Goal: Task Accomplishment & Management: Use online tool/utility

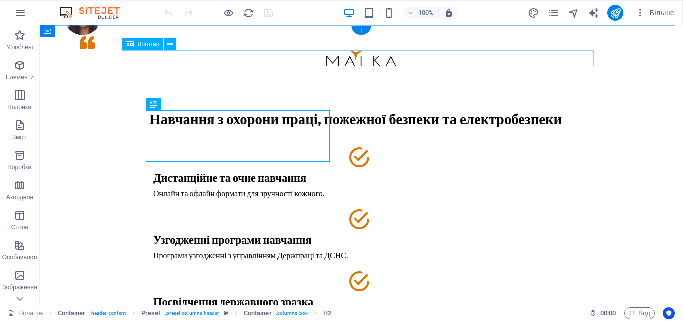
click at [364, 58] on div at bounding box center [362, 58] width 472 height 16
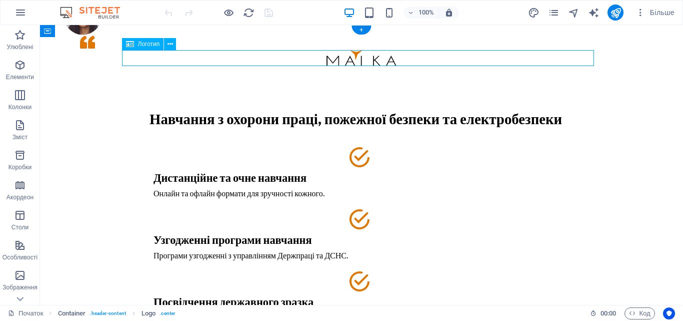
click at [364, 58] on div at bounding box center [362, 58] width 472 height 16
select select "px"
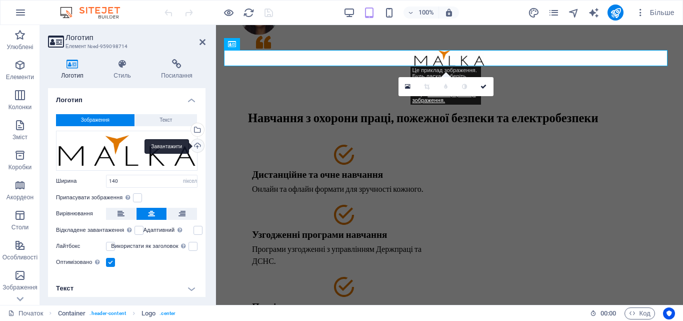
click at [199, 144] on div "Завантажити" at bounding box center [196, 146] width 15 height 15
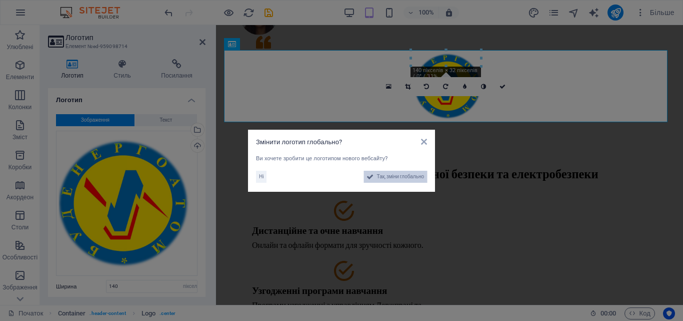
click at [412, 174] on font "Так, зміни глобально" at bounding box center [401, 177] width 48 height 6
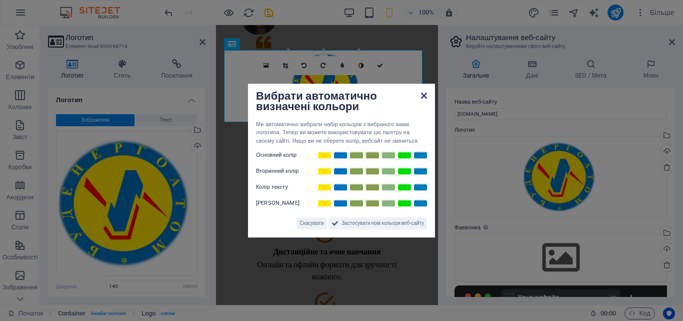
click at [426, 93] on icon at bounding box center [424, 96] width 6 height 8
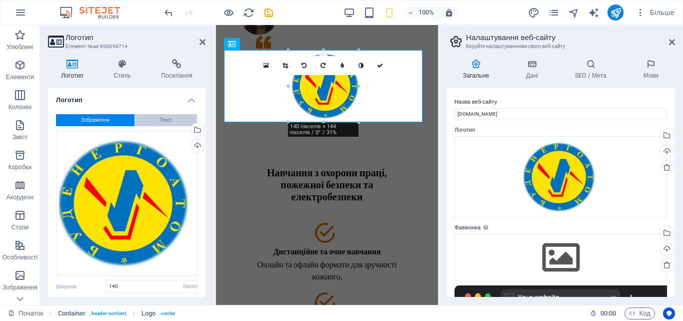
click at [169, 123] on span "Текст" at bounding box center [166, 120] width 13 height 12
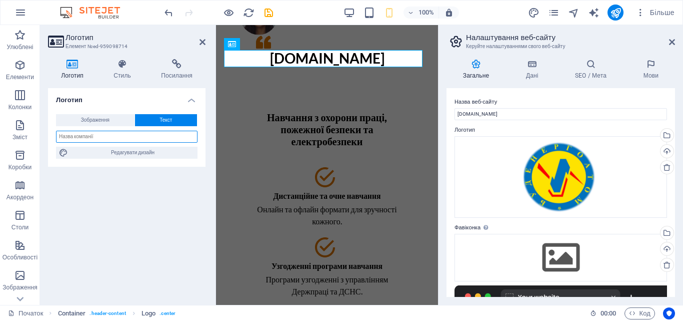
click at [162, 138] on input "text" at bounding box center [127, 137] width 142 height 12
click at [114, 120] on button "Зображення" at bounding box center [95, 120] width 79 height 12
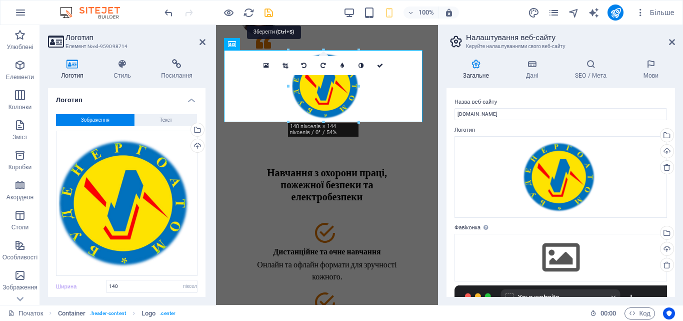
click at [269, 13] on icon "зберегти" at bounding box center [269, 13] width 12 height 12
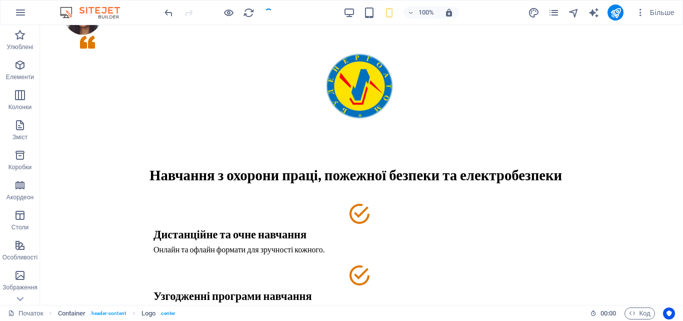
checkbox input "false"
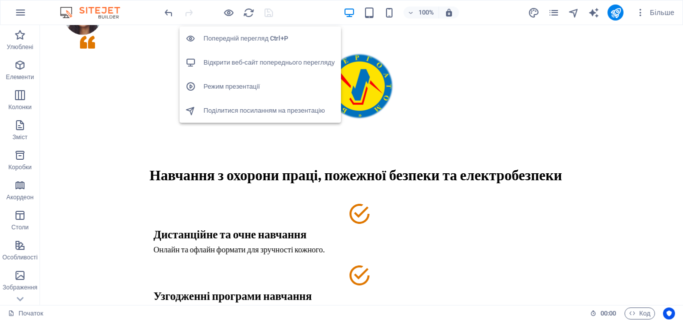
click at [227, 61] on font "Відкрити веб-сайт попереднього перегляду" at bounding box center [270, 63] width 132 height 8
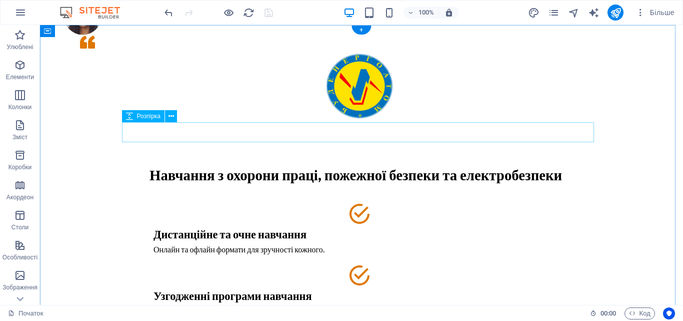
click at [529, 132] on div at bounding box center [362, 132] width 472 height 20
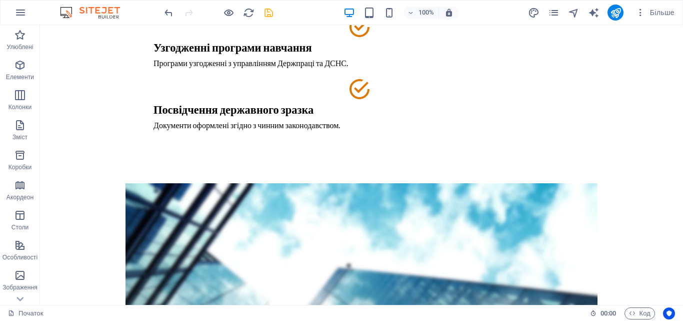
scroll to position [225, 0]
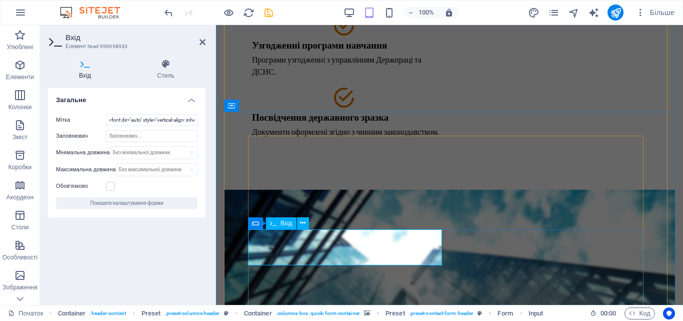
click at [157, 119] on input "<font dir="auto" style="vertical-align: inherit;"><font dir="auto" style="verti…" at bounding box center [152, 120] width 92 height 12
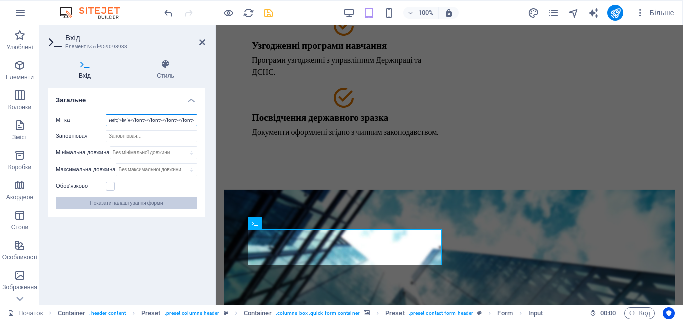
type input "<font dir="auto" style="vertical-align: inherit;"><font dir="auto" style="verti…"
click at [130, 204] on font "Показати налаштування форми" at bounding box center [126, 203] width 73 height 6
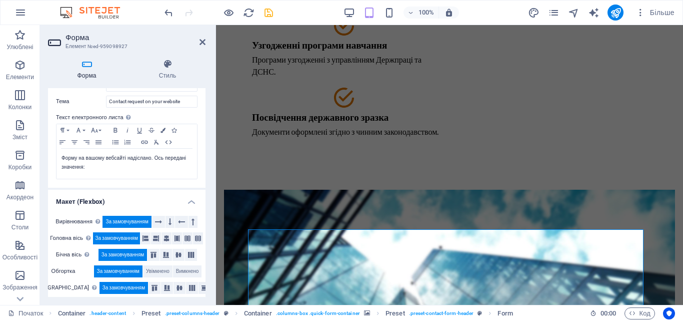
scroll to position [344, 0]
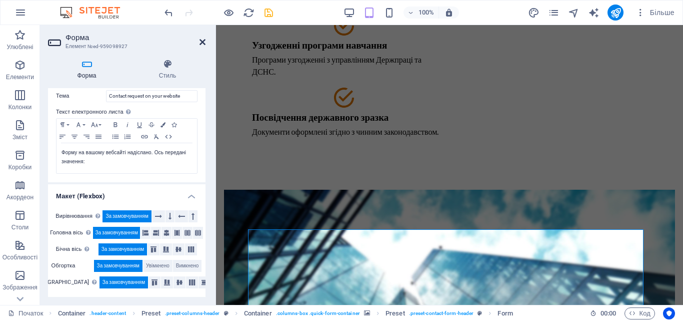
click at [202, 41] on icon at bounding box center [203, 42] width 6 height 8
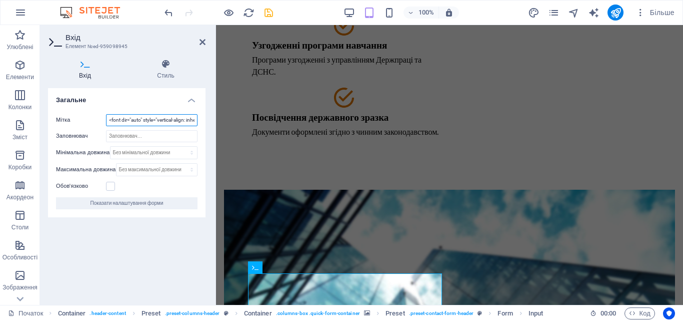
click at [180, 116] on input "<font dir="auto" style="vertical-align: inherit;"><font dir="auto" style="verti…" at bounding box center [152, 120] width 92 height 12
click at [179, 121] on input "<font dir="auto" style="vertical-align: inherit;"><font dir="auto" style="verti…" at bounding box center [152, 120] width 92 height 12
type input "<font dir="auto" style="vertical-align: inherit;"><font dir="auto" style="verti…"
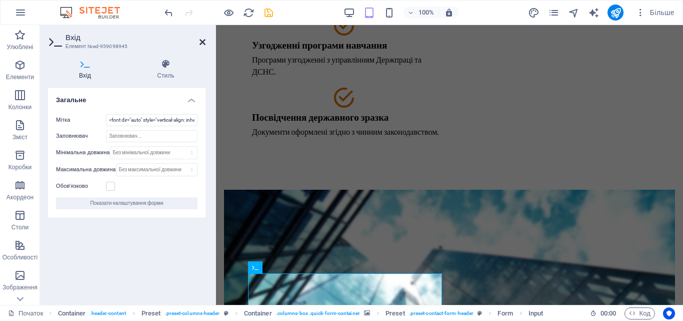
click at [205, 44] on icon at bounding box center [203, 42] width 6 height 8
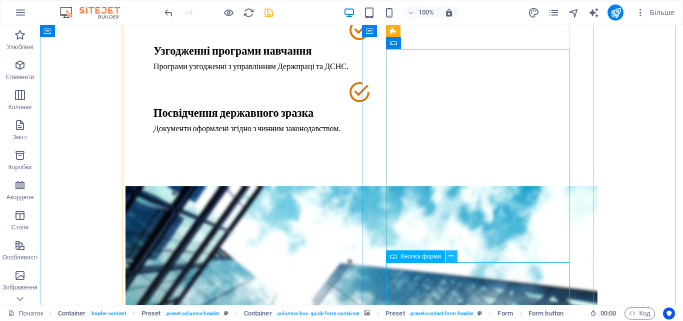
click at [453, 252] on icon at bounding box center [452, 256] width 6 height 11
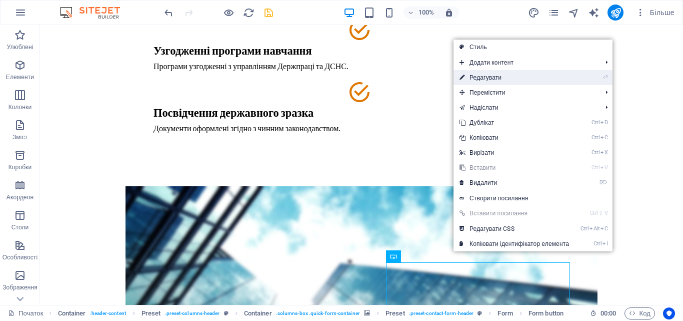
click at [497, 78] on font "Редагувати" at bounding box center [486, 77] width 32 height 7
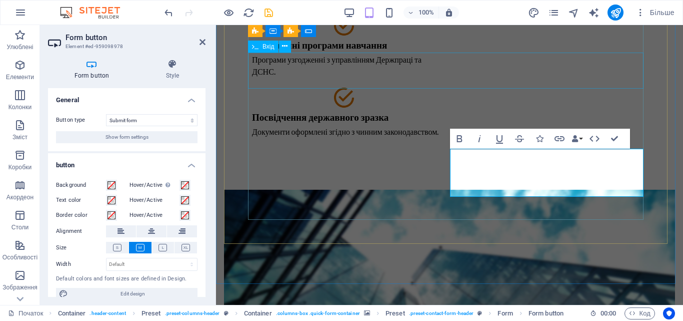
scroll to position [446, 0]
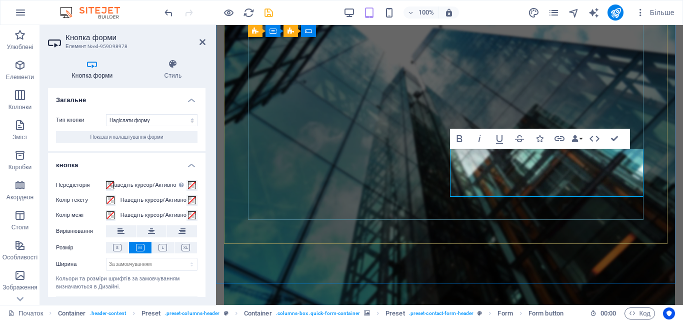
type button "Sign up for free"
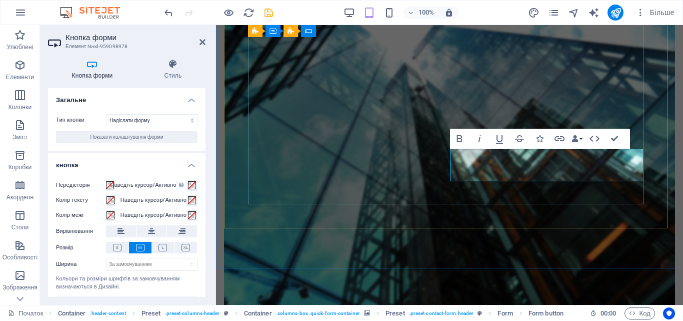
click at [203, 40] on icon at bounding box center [203, 42] width 6 height 8
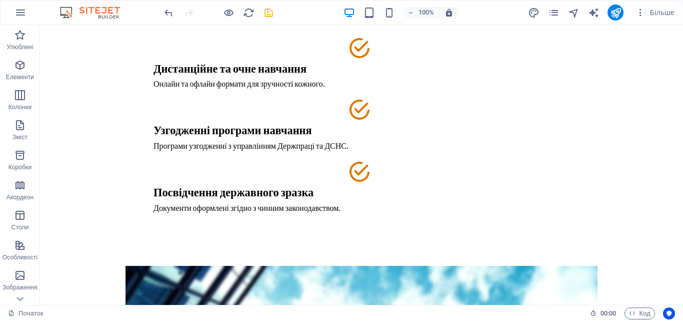
scroll to position [126, 0]
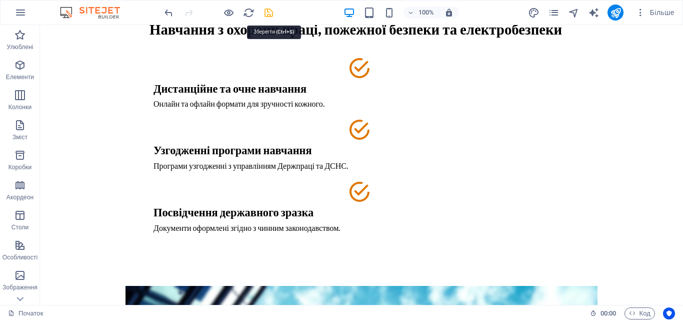
click at [271, 17] on icon "зберегти" at bounding box center [269, 13] width 12 height 12
checkbox input "false"
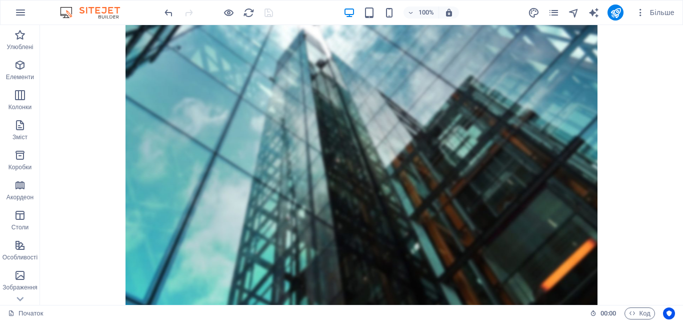
scroll to position [526, 0]
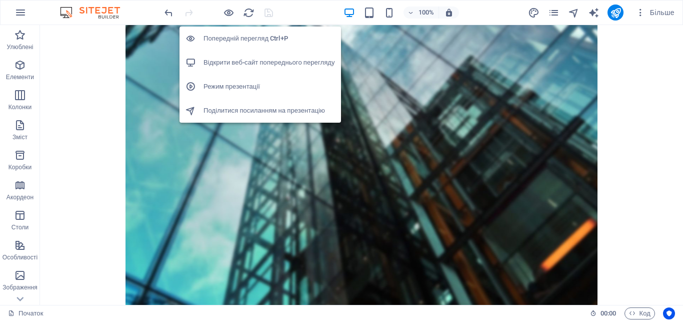
click at [225, 59] on font "Відкрити веб-сайт попереднього перегляду" at bounding box center [270, 63] width 132 height 8
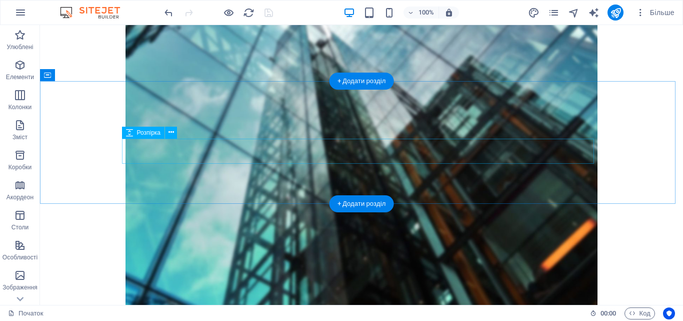
drag, startPoint x: 478, startPoint y: 151, endPoint x: 475, endPoint y: 157, distance: 6.5
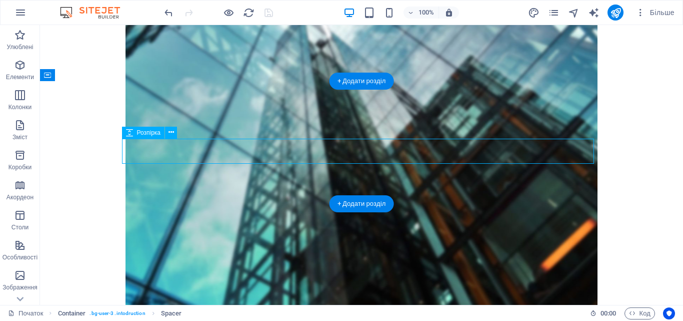
select select "px"
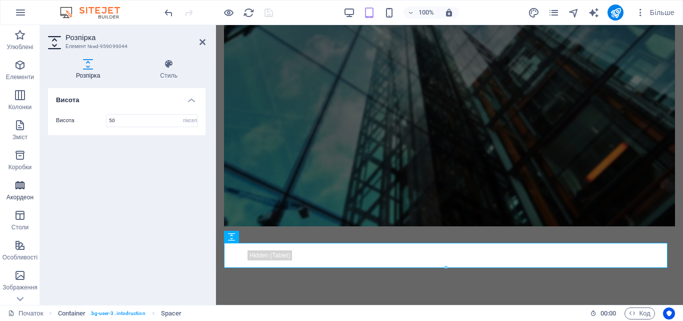
click at [16, 190] on icon "button" at bounding box center [20, 185] width 12 height 12
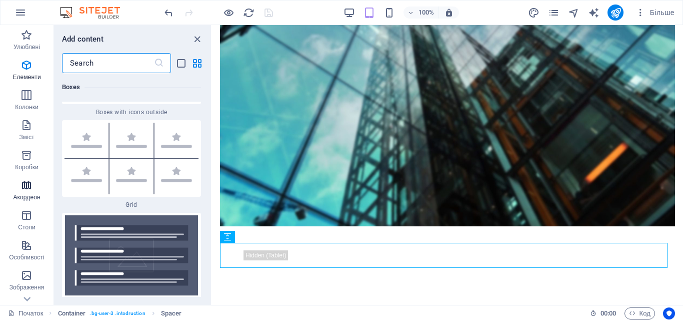
scroll to position [5839, 0]
click at [209, 143] on div "Улюблені 1 зірка Заголовок 1 зірка Контейнер Елементи 1 зірка Заголовок 1 зірка…" at bounding box center [132, 185] width 157 height 224
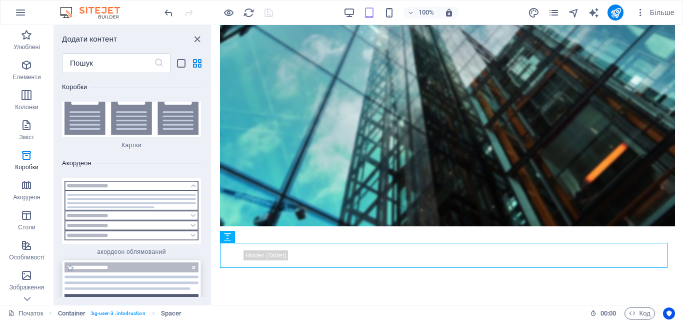
click at [143, 262] on img at bounding box center [132, 298] width 134 height 72
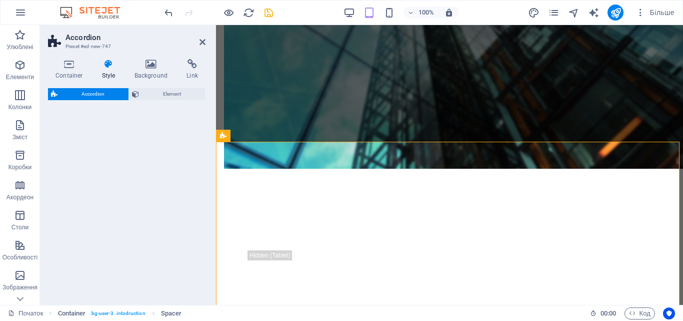
scroll to position [692, 0]
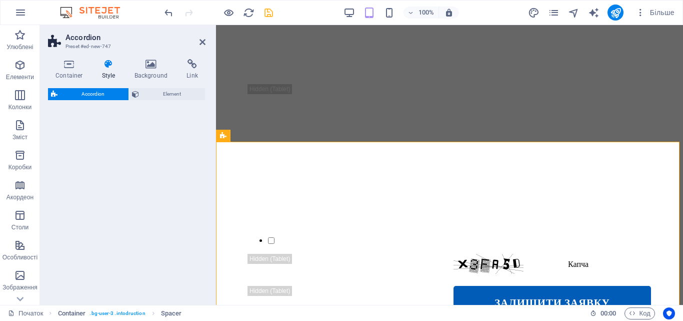
select select "rem"
select select "preset-accordion-v3-default"
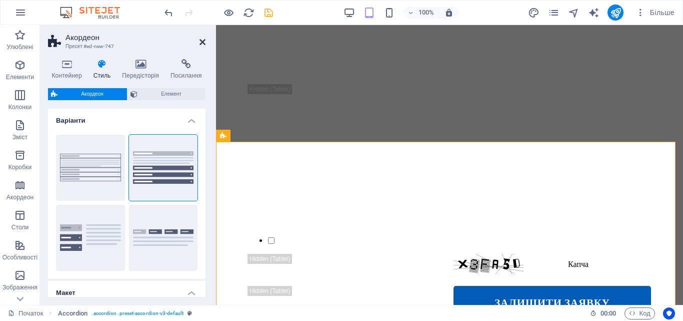
click at [204, 43] on icon at bounding box center [203, 42] width 6 height 8
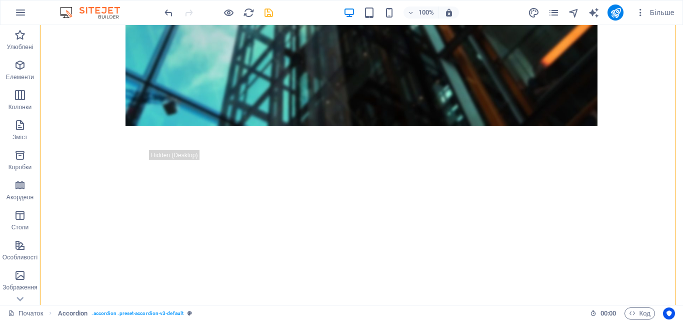
scroll to position [694, 0]
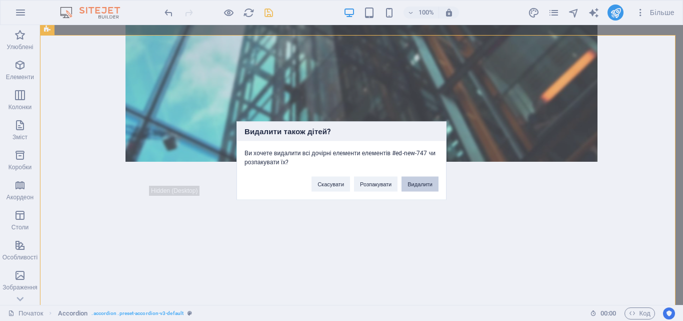
click at [411, 183] on font "Видалити" at bounding box center [420, 184] width 25 height 6
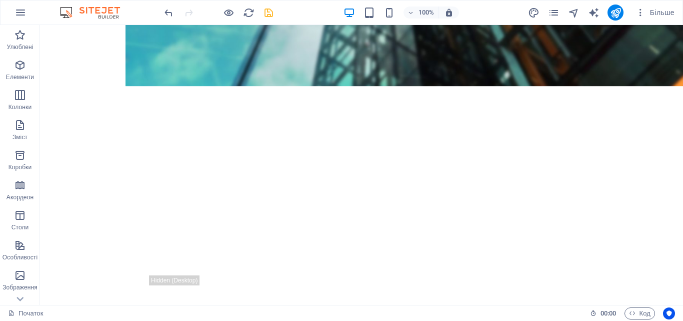
scroll to position [544, 0]
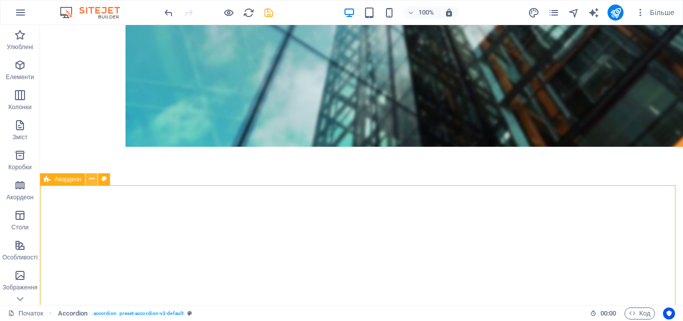
click at [96, 182] on button at bounding box center [92, 179] width 12 height 12
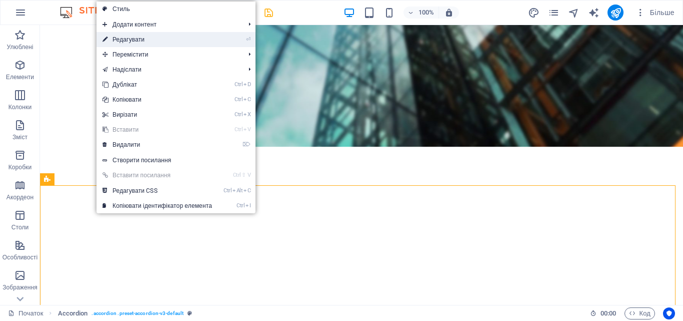
click at [142, 40] on font "Редагувати" at bounding box center [129, 39] width 32 height 7
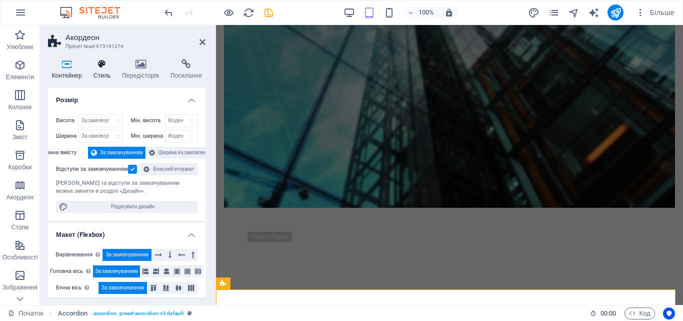
click at [109, 71] on h4 "Стиль" at bounding box center [104, 69] width 29 height 21
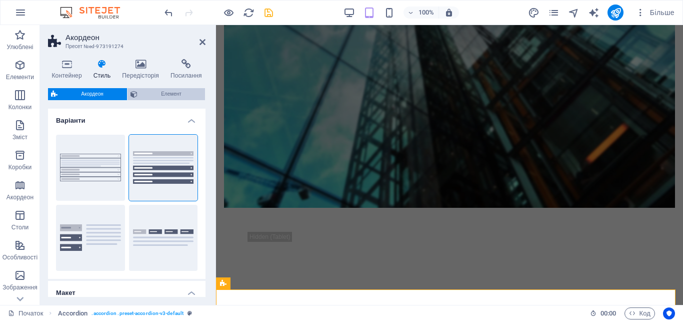
click at [149, 95] on span "Елемент" at bounding box center [172, 94] width 62 height 12
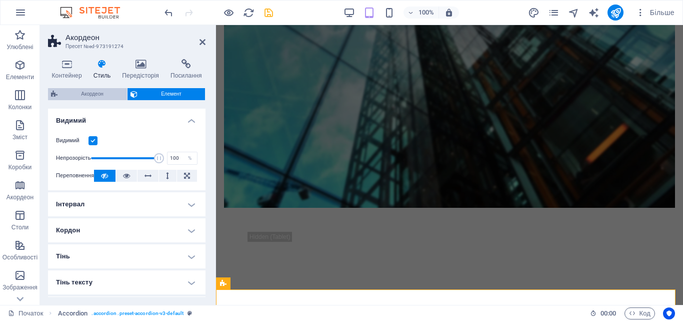
click at [104, 94] on font "Акордеон" at bounding box center [92, 94] width 23 height 6
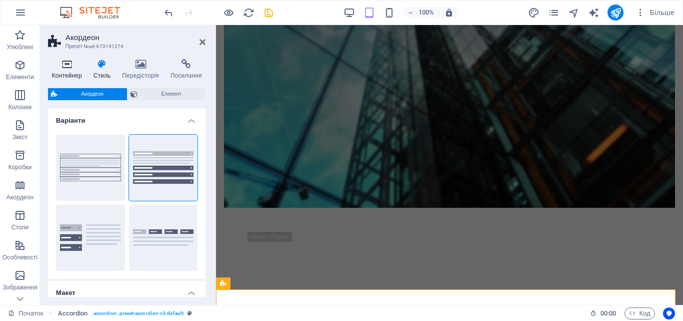
click at [69, 66] on icon at bounding box center [67, 64] width 38 height 10
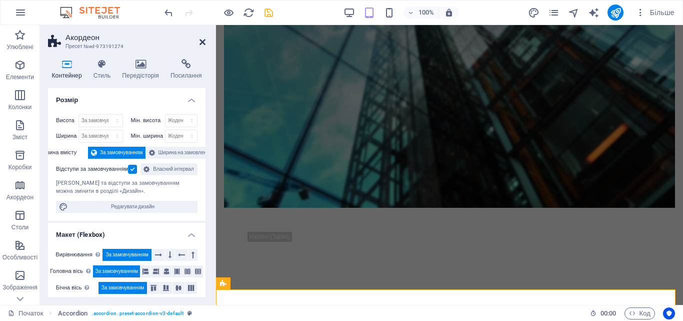
click at [203, 39] on icon at bounding box center [203, 42] width 6 height 8
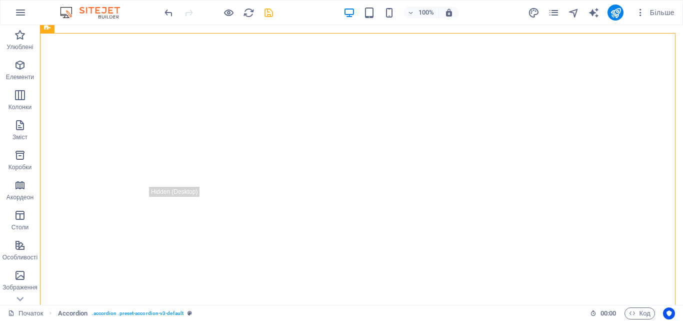
scroll to position [696, 0]
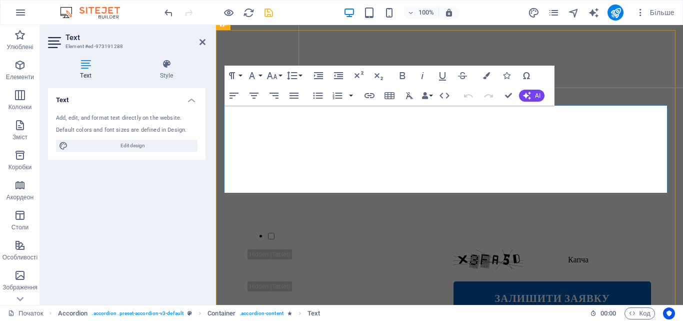
scroll to position [803, 0]
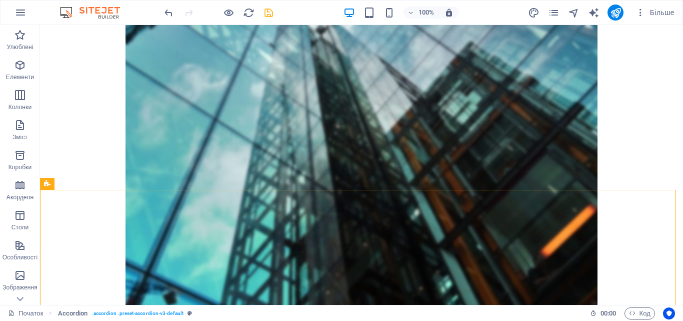
scroll to position [536, 0]
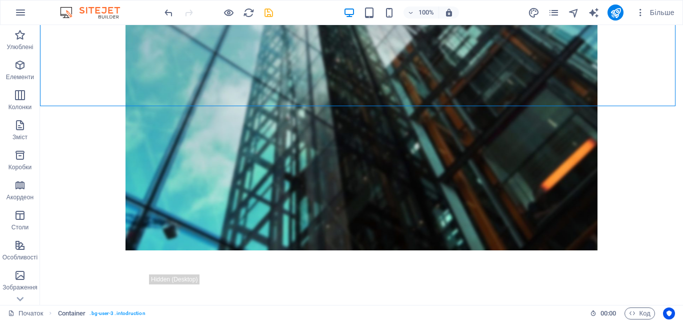
scroll to position [649, 0]
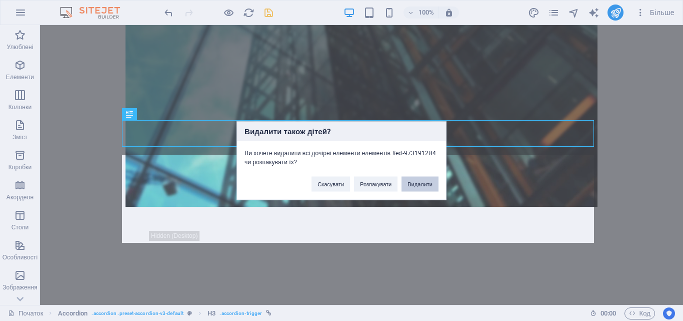
click at [428, 188] on button "Видалити" at bounding box center [420, 183] width 37 height 15
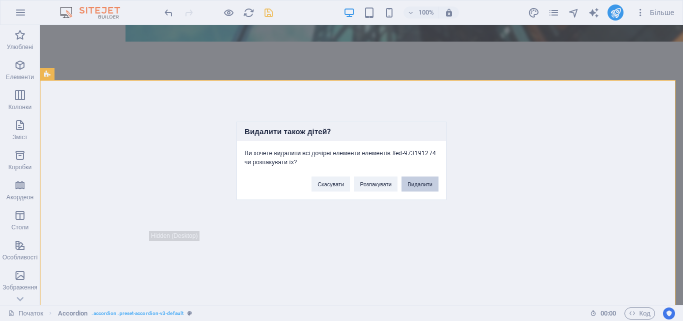
click at [425, 178] on button "Видалити" at bounding box center [420, 183] width 37 height 15
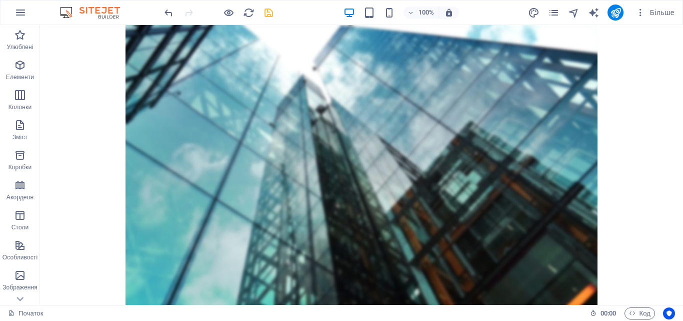
scroll to position [456, 0]
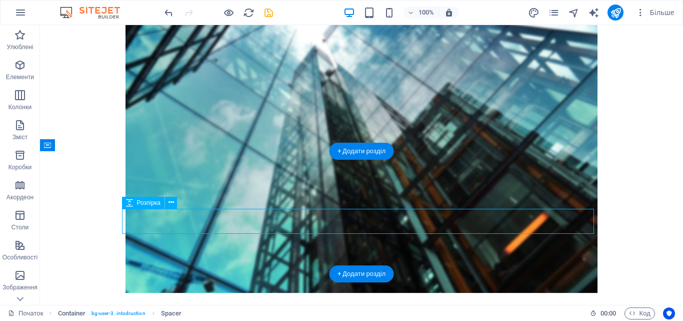
select select "px"
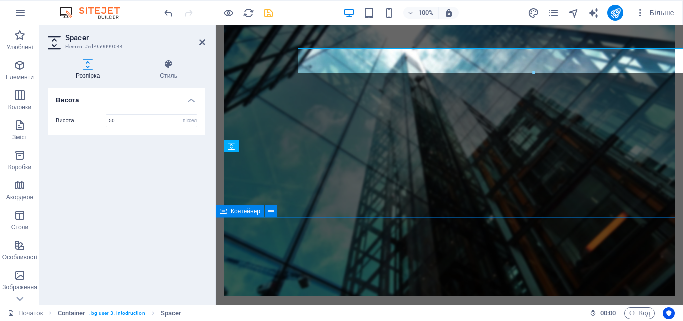
scroll to position [616, 0]
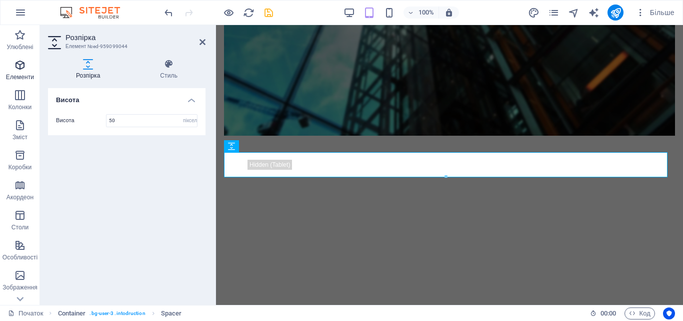
click at [21, 73] on span "Елементи" at bounding box center [20, 71] width 40 height 24
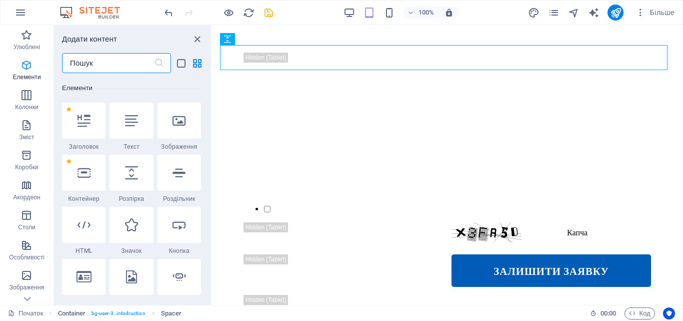
scroll to position [189, 0]
click at [173, 127] on div at bounding box center [180, 120] width 44 height 36
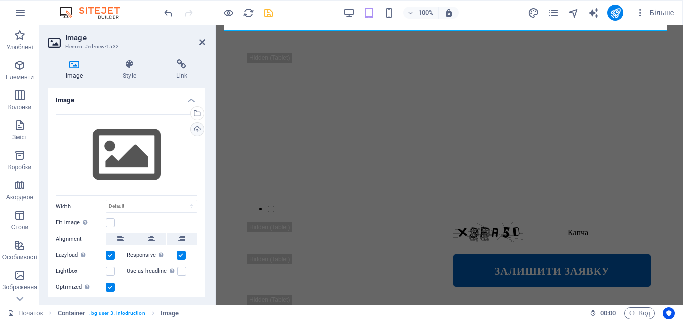
scroll to position [836, 0]
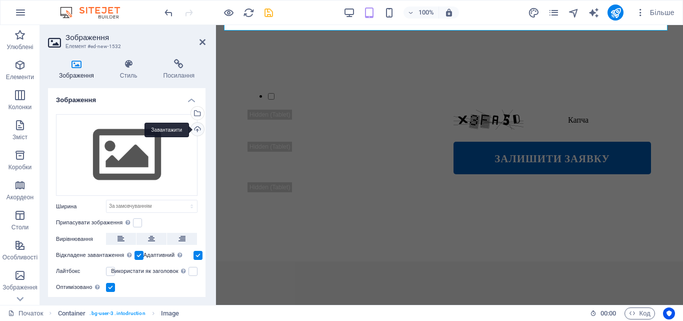
click at [198, 128] on div "Завантажити" at bounding box center [196, 130] width 15 height 15
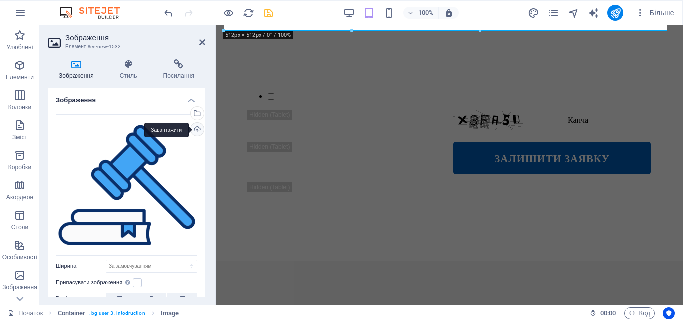
scroll to position [979, 0]
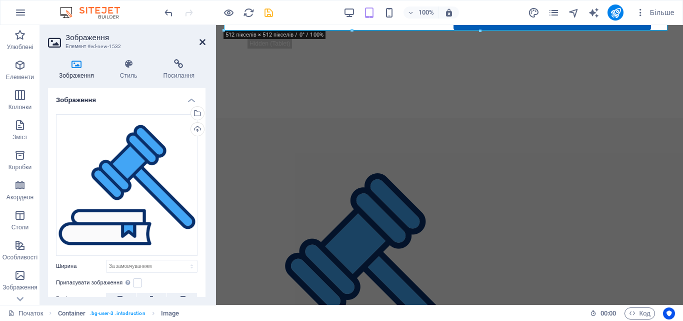
click at [204, 42] on icon at bounding box center [203, 42] width 6 height 8
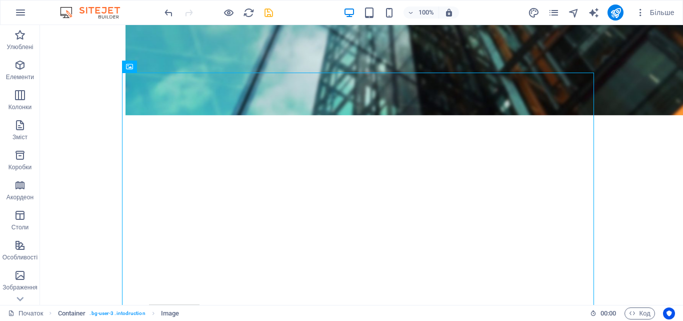
scroll to position [572, 0]
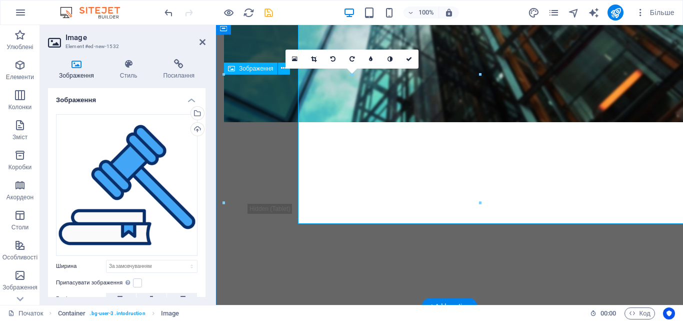
scroll to position [679, 0]
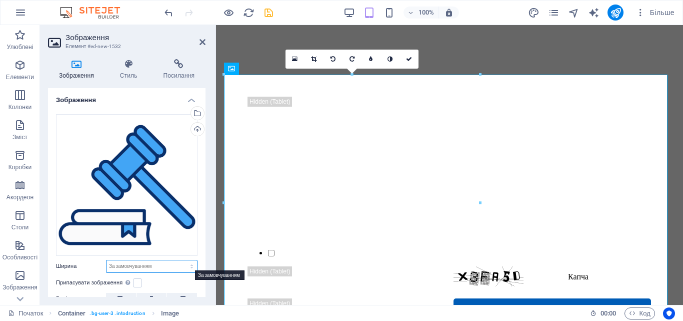
click at [136, 261] on select "За замовчуванням авто пікселів пам'ятка % їх вх Фольксваген" at bounding box center [152, 266] width 91 height 12
click at [107, 260] on select "За замовчуванням авто пікселів пам'ятка % їх вх Фольксваген" at bounding box center [152, 266] width 91 height 12
select select "DISABLED_OPTION_VALUE"
click at [203, 39] on icon at bounding box center [203, 42] width 6 height 8
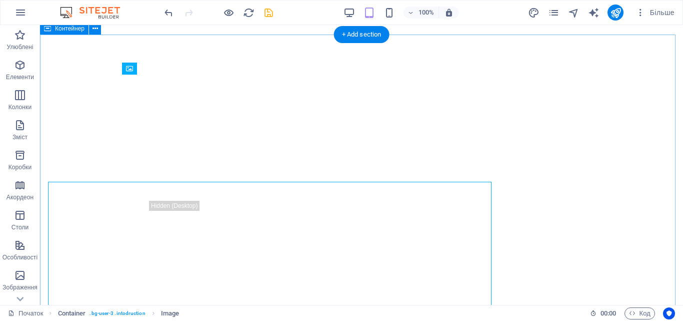
scroll to position [572, 0]
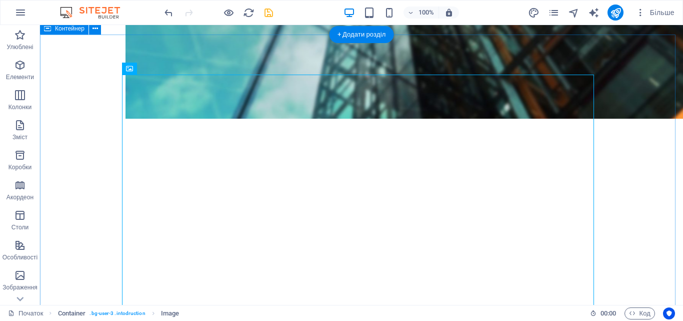
click at [270, 9] on icon "зберегти" at bounding box center [269, 13] width 12 height 12
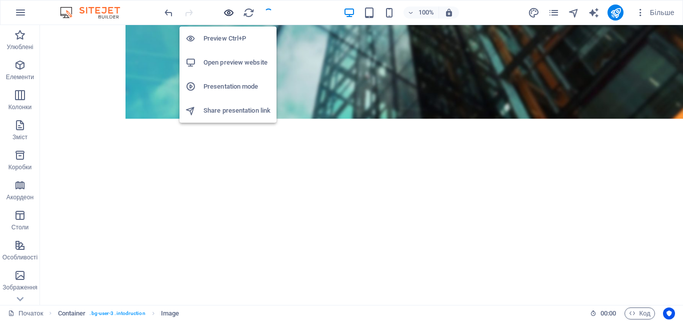
checkbox input "false"
click at [231, 10] on icon "button" at bounding box center [229, 13] width 12 height 12
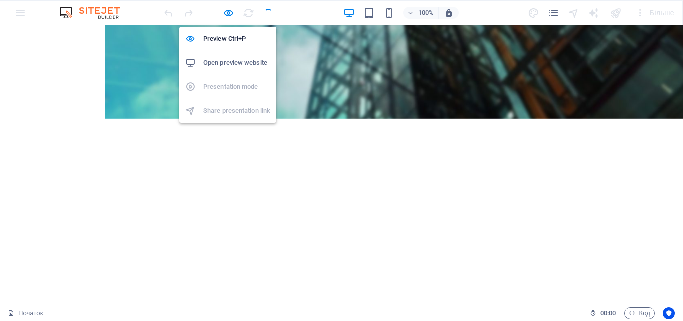
scroll to position [534, 0]
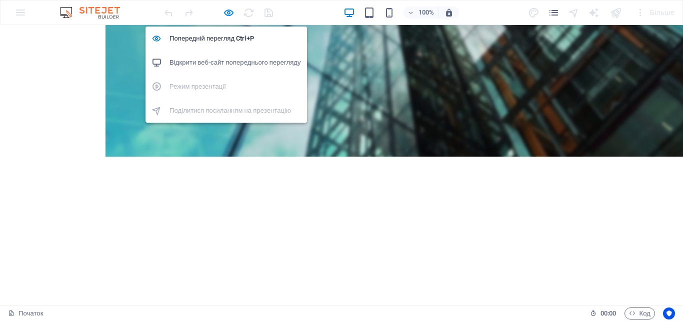
click at [224, 59] on font "Відкрити веб-сайт попереднього перегляду" at bounding box center [236, 63] width 132 height 8
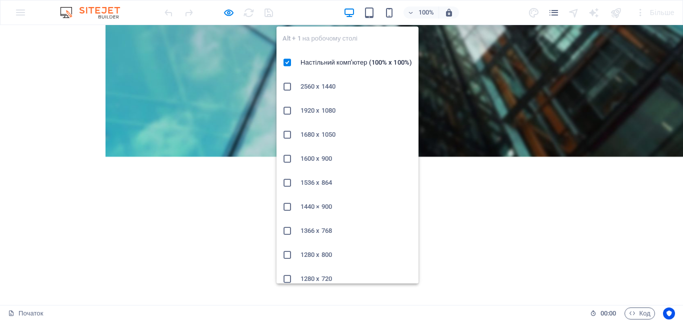
click at [353, 13] on icon "button" at bounding box center [350, 13] width 12 height 12
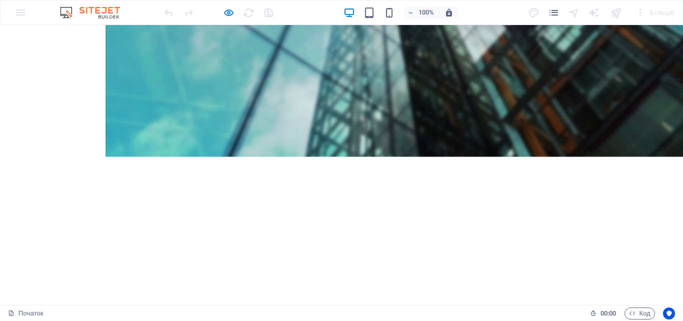
click at [23, 10] on div "100% Більше" at bounding box center [342, 13] width 682 height 24
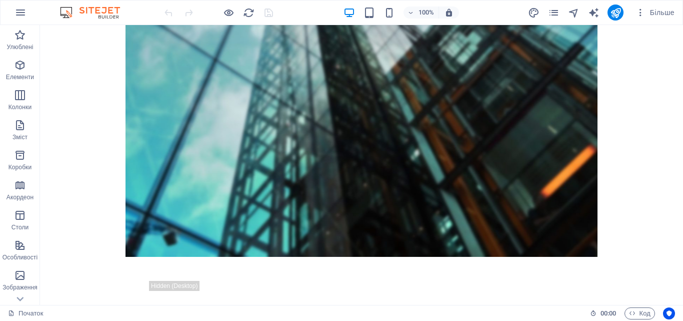
scroll to position [602, 0]
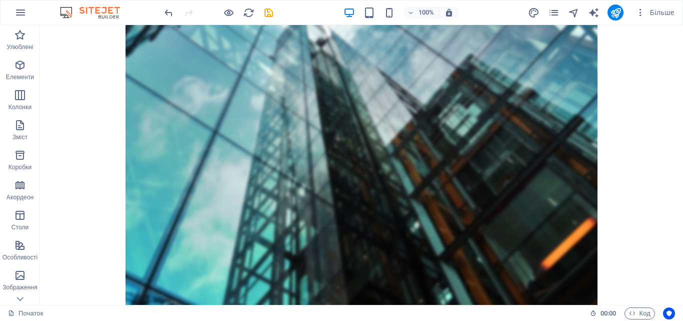
scroll to position [530, 0]
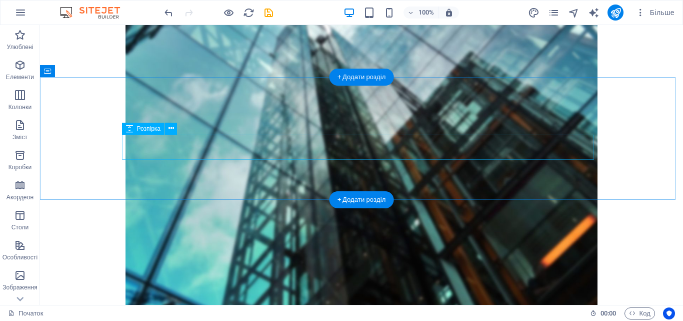
select select "px"
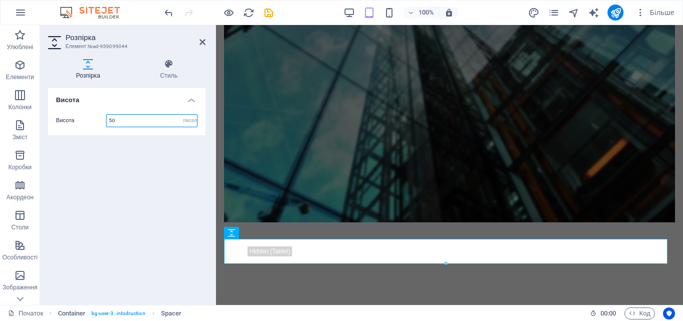
click at [132, 116] on input "50" at bounding box center [152, 121] width 91 height 12
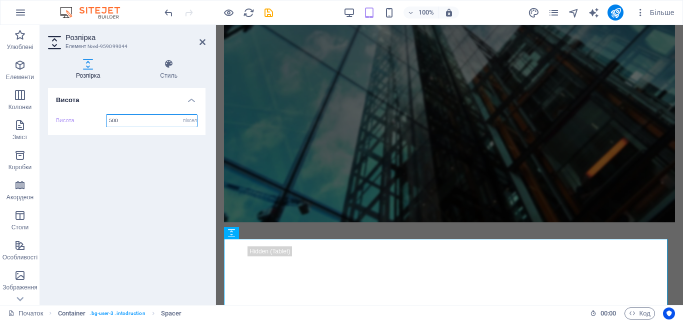
click at [130, 116] on input "500" at bounding box center [152, 121] width 91 height 12
type input "5"
type input "200"
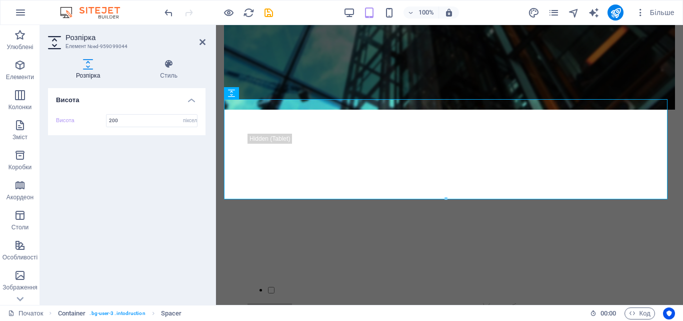
scroll to position [678, 0]
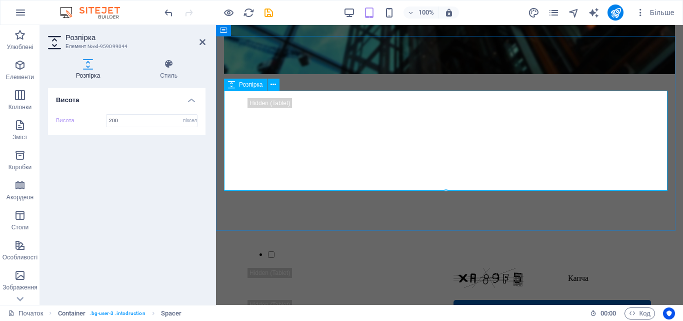
click at [25, 90] on icon "button" at bounding box center [20, 95] width 12 height 12
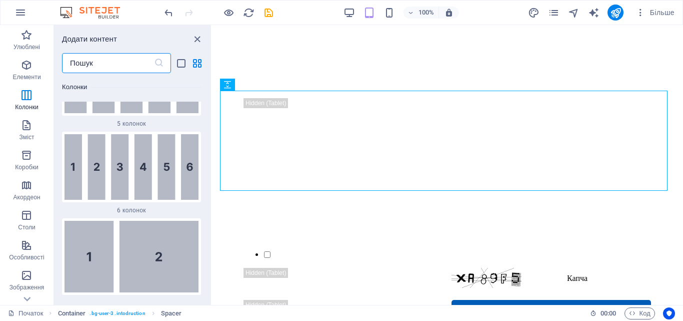
scroll to position [945, 0]
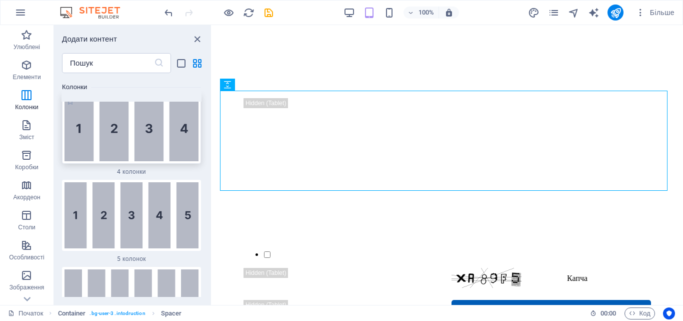
click at [175, 145] on img at bounding box center [132, 129] width 134 height 66
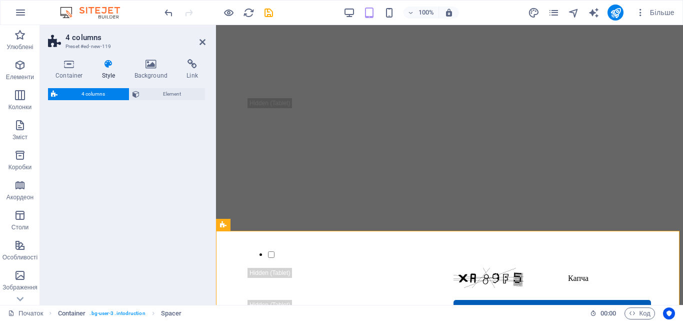
select select "rem"
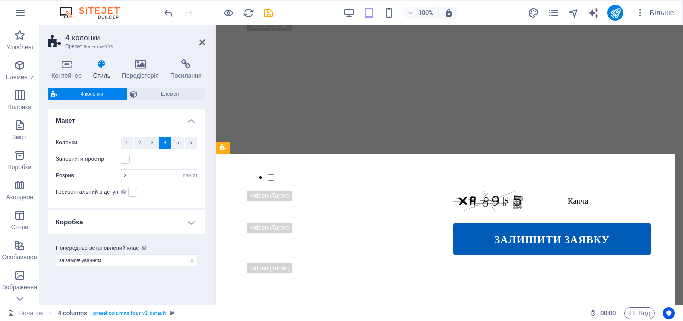
scroll to position [776, 0]
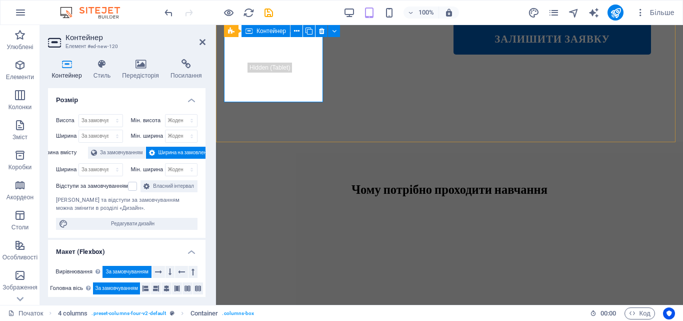
click at [25, 70] on icon "button" at bounding box center [20, 65] width 12 height 12
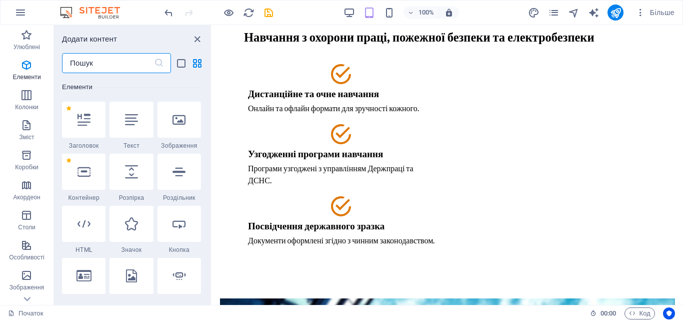
scroll to position [0, 0]
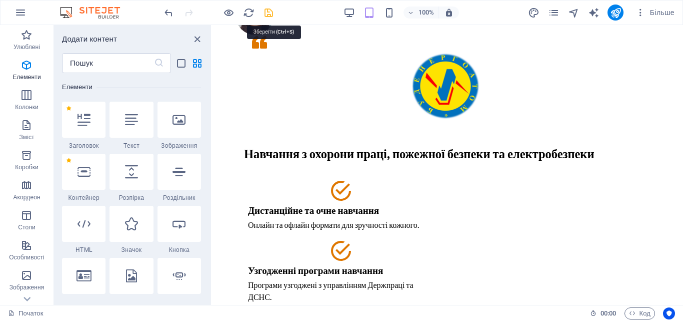
click at [271, 15] on icon "зберегти" at bounding box center [269, 13] width 12 height 12
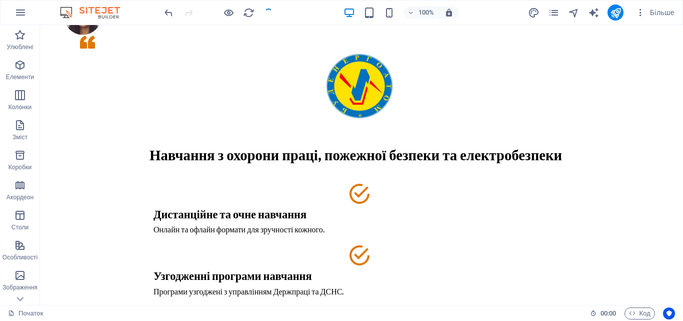
checkbox input "false"
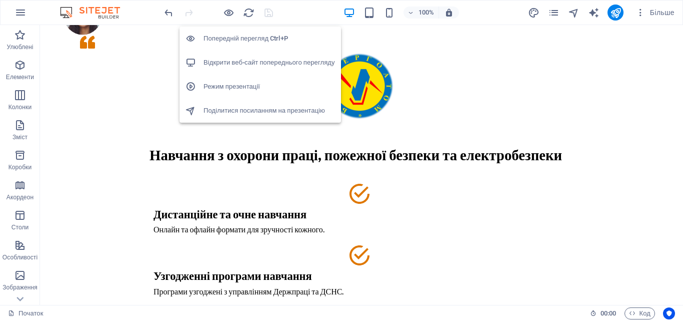
click at [231, 57] on h6 "Відкрити веб-сайт попереднього перегляду" at bounding box center [270, 63] width 132 height 12
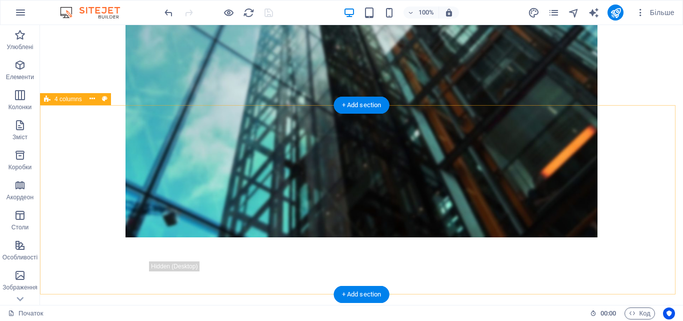
scroll to position [624, 0]
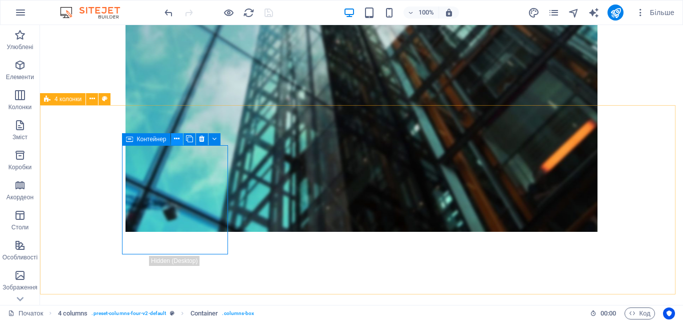
click at [176, 138] on icon at bounding box center [177, 139] width 6 height 11
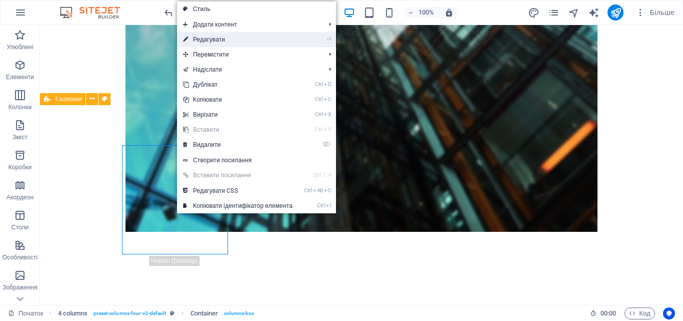
click at [214, 36] on link "⏎ Редагувати" at bounding box center [238, 39] width 122 height 15
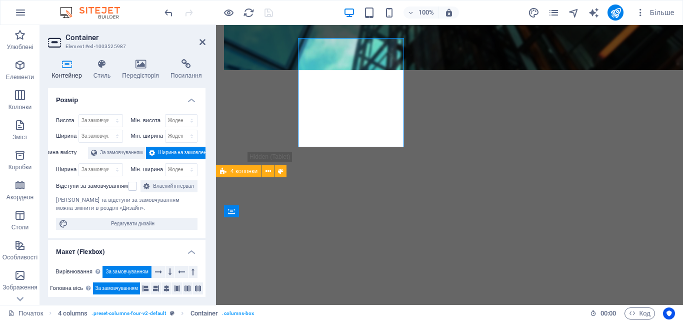
scroll to position [731, 0]
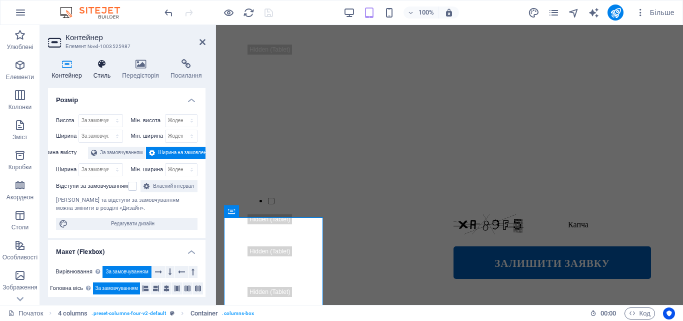
click at [98, 69] on h4 "Стиль" at bounding box center [104, 69] width 29 height 21
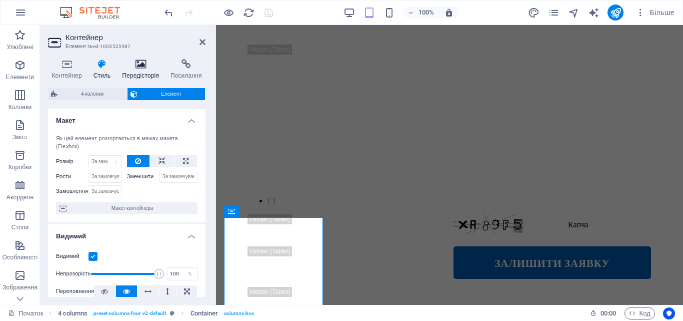
click at [140, 69] on icon at bounding box center [141, 64] width 45 height 10
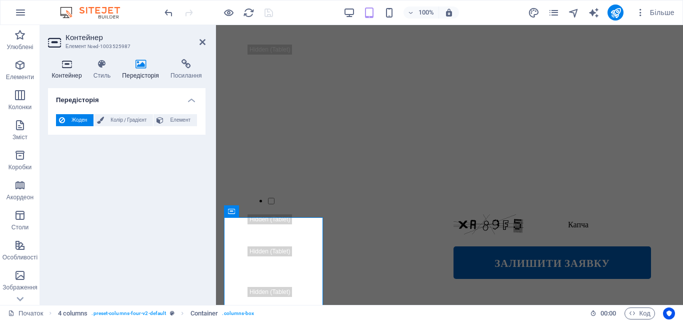
click at [70, 64] on icon at bounding box center [67, 64] width 38 height 10
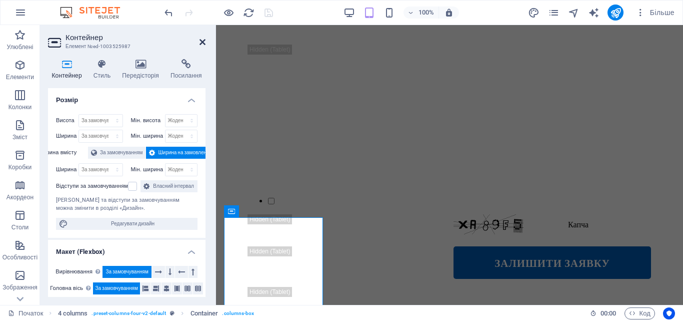
click at [203, 41] on icon at bounding box center [203, 42] width 6 height 8
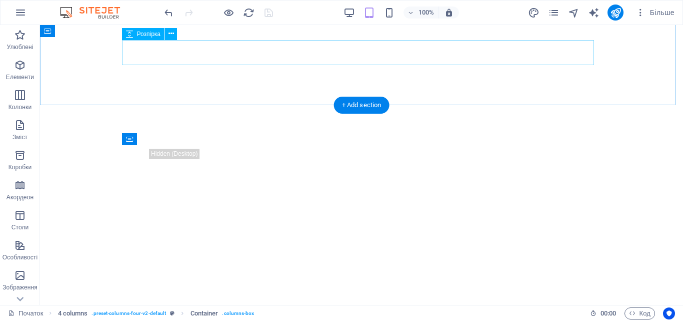
scroll to position [624, 0]
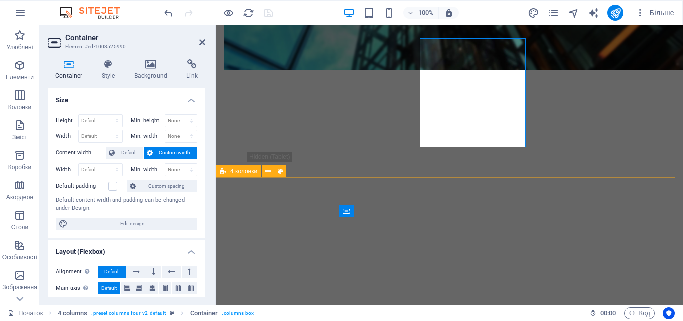
scroll to position [731, 0]
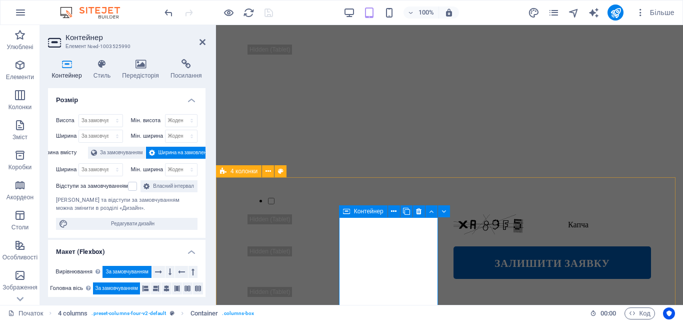
click at [205, 42] on icon at bounding box center [203, 42] width 6 height 8
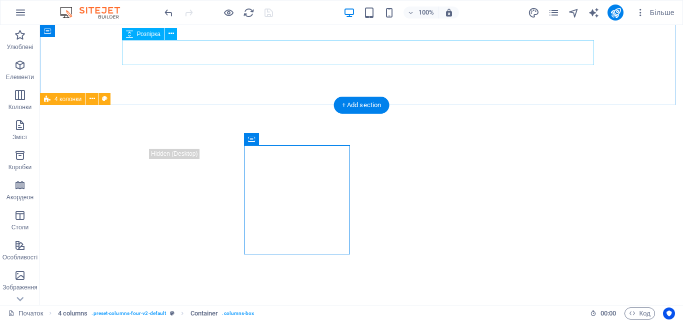
scroll to position [624, 0]
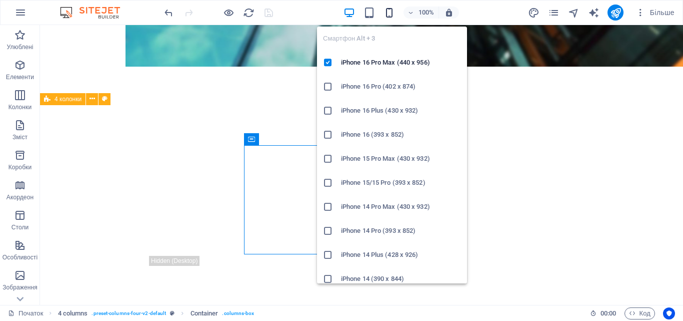
click at [386, 13] on icon "button" at bounding box center [390, 13] width 12 height 12
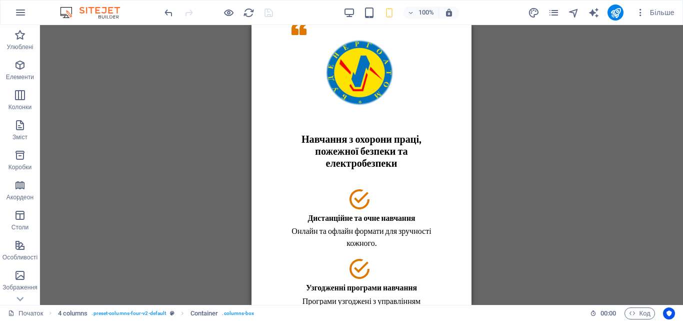
scroll to position [0, 0]
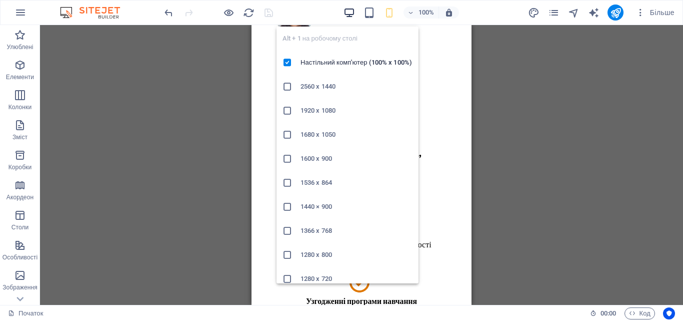
click at [352, 14] on icon "button" at bounding box center [350, 13] width 12 height 12
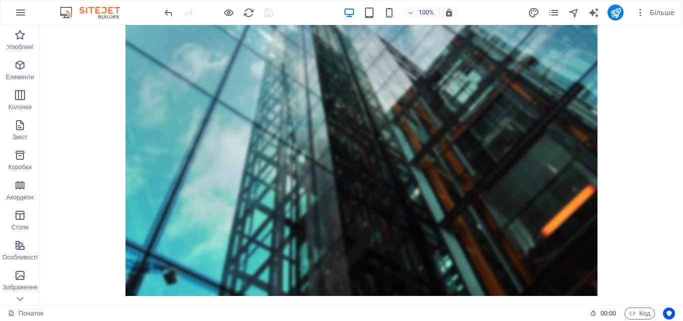
scroll to position [687, 0]
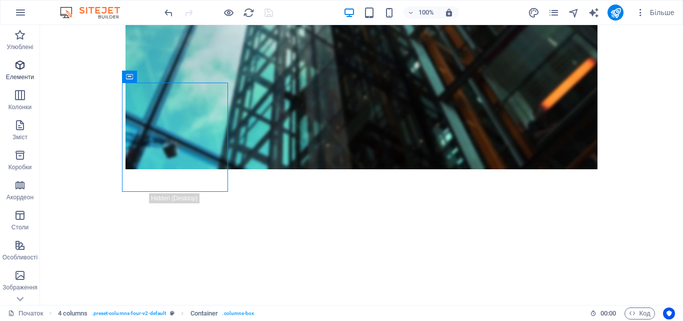
click at [27, 64] on span "Елементи" at bounding box center [20, 71] width 40 height 24
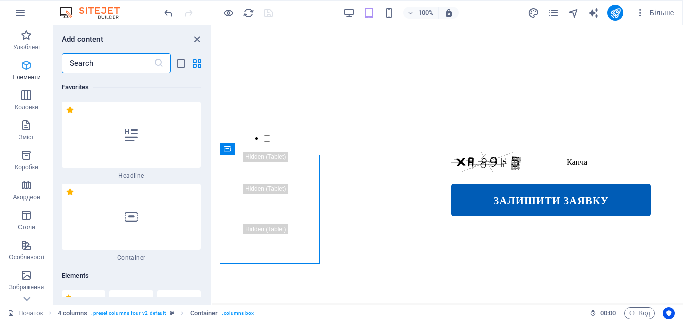
scroll to position [189, 0]
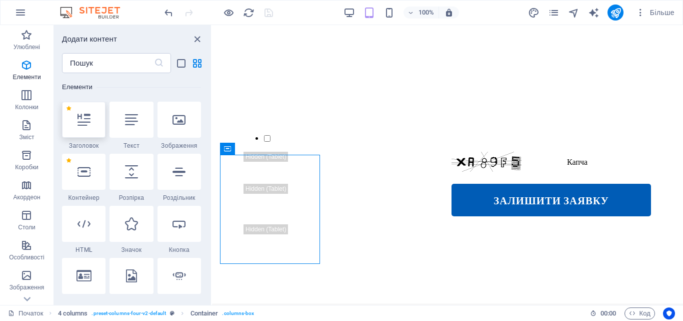
click at [89, 121] on icon at bounding box center [84, 119] width 13 height 13
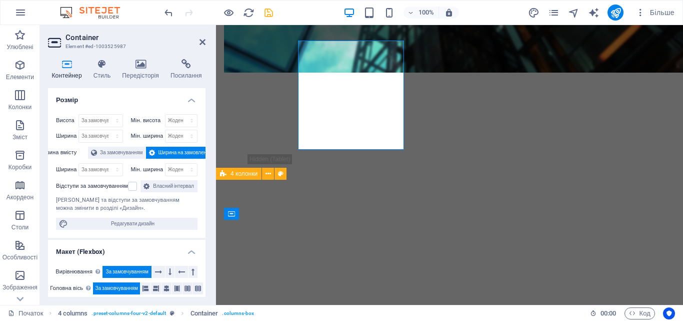
scroll to position [729, 0]
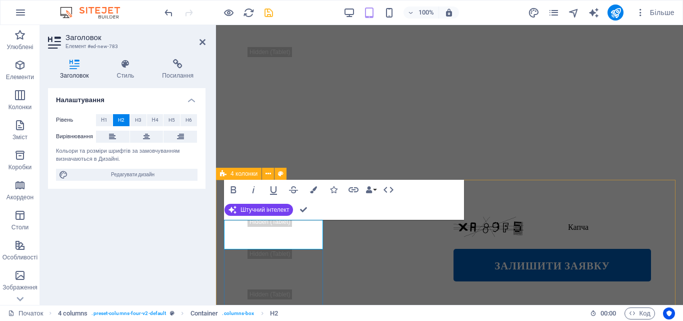
drag, startPoint x: 263, startPoint y: 239, endPoint x: 429, endPoint y: 248, distance: 166.8
click at [143, 137] on icon at bounding box center [146, 137] width 7 height 12
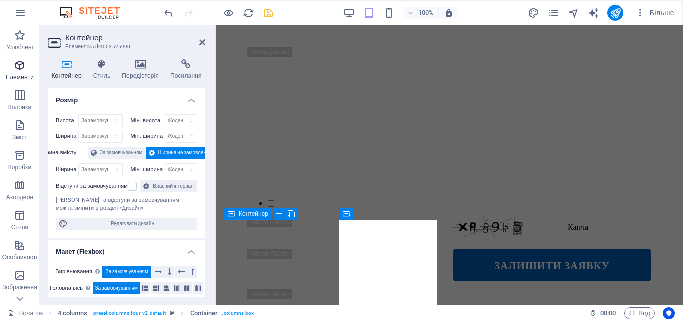
click at [21, 71] on icon "button" at bounding box center [20, 65] width 12 height 12
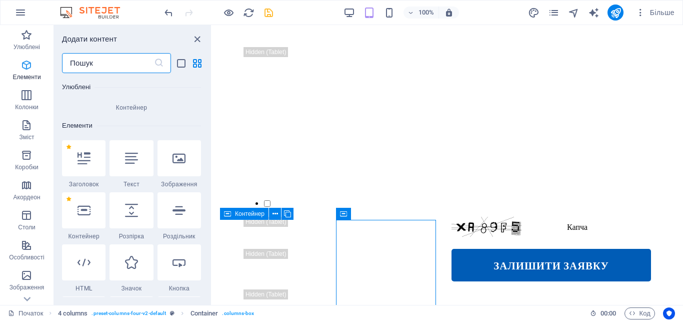
scroll to position [189, 0]
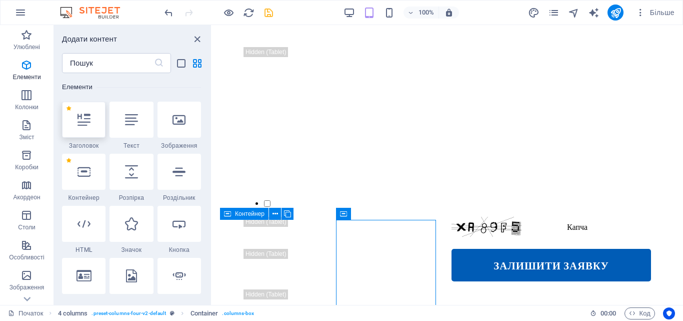
click at [95, 137] on div at bounding box center [84, 120] width 44 height 36
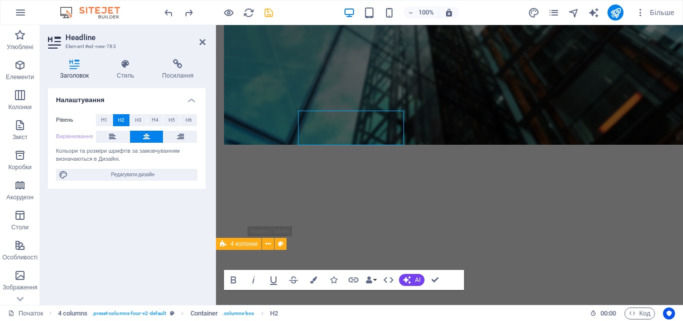
scroll to position [659, 0]
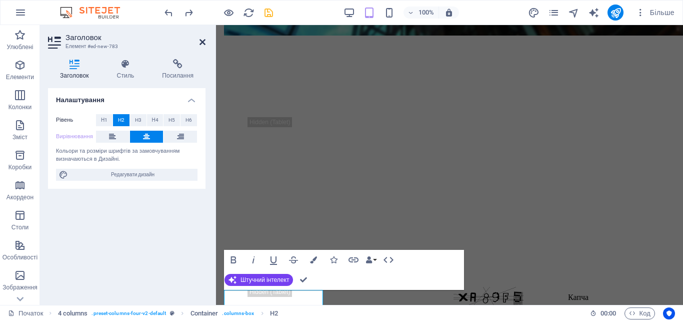
click at [200, 43] on icon at bounding box center [203, 42] width 6 height 8
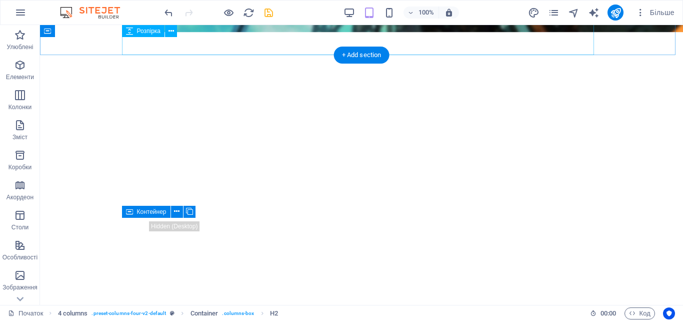
scroll to position [552, 0]
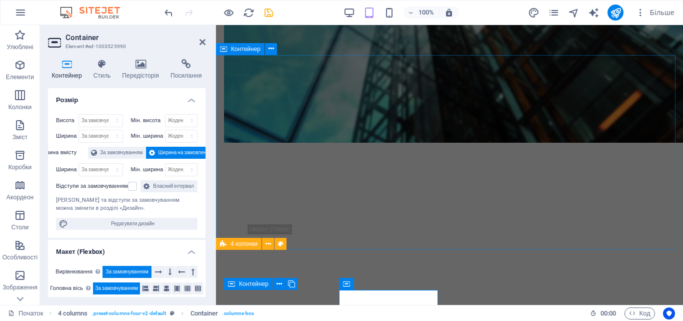
scroll to position [659, 0]
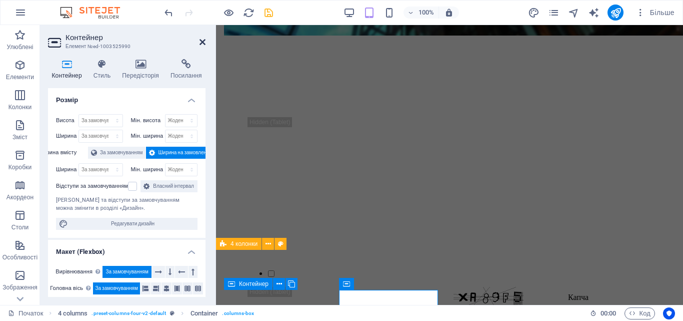
click at [200, 40] on icon at bounding box center [203, 42] width 6 height 8
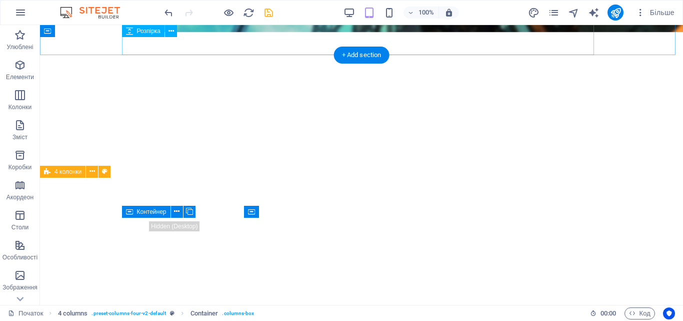
scroll to position [552, 0]
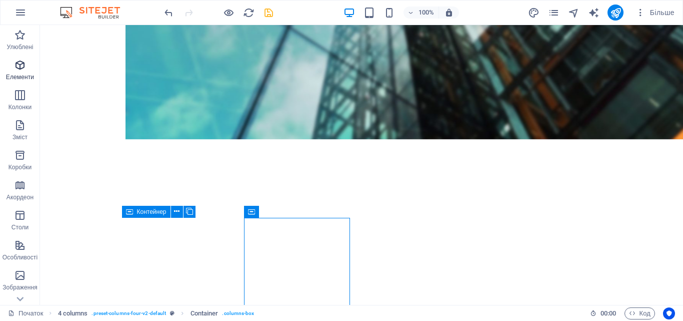
click at [27, 65] on span "Елементи" at bounding box center [20, 71] width 40 height 24
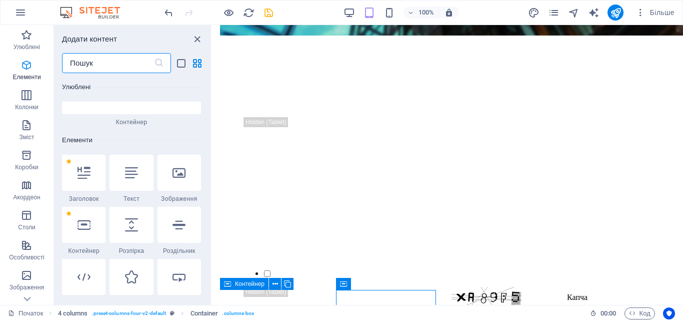
scroll to position [189, 0]
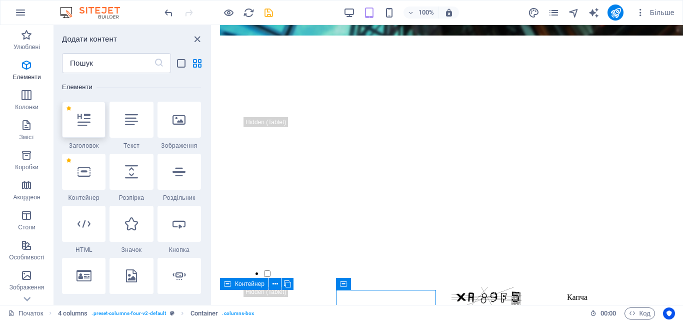
click at [100, 131] on div at bounding box center [84, 120] width 44 height 36
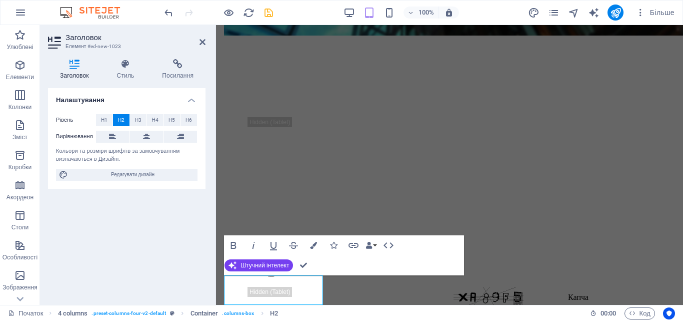
scroll to position [673, 0]
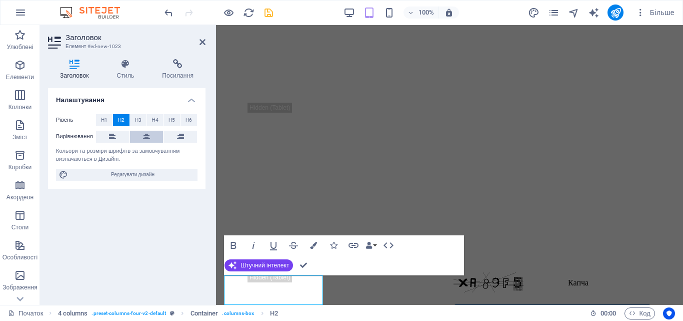
click at [138, 133] on button at bounding box center [147, 137] width 34 height 12
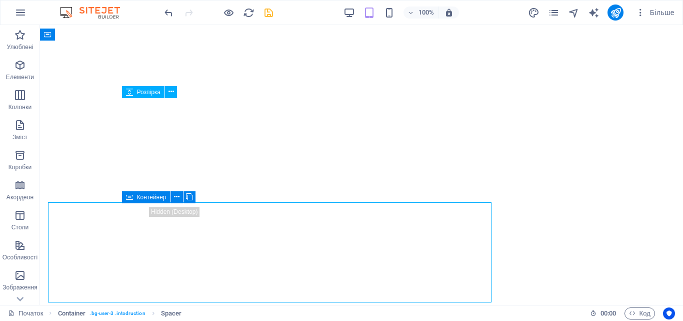
scroll to position [566, 0]
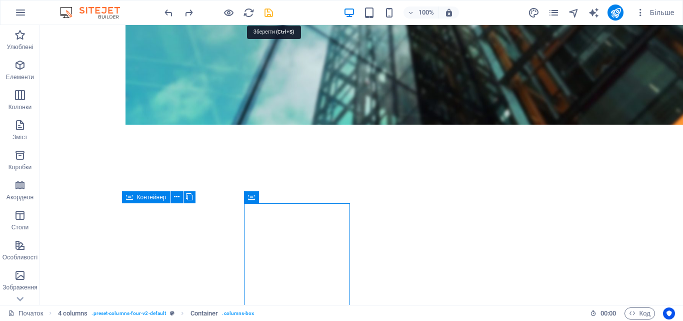
click at [272, 17] on icon "зберегти" at bounding box center [269, 13] width 12 height 12
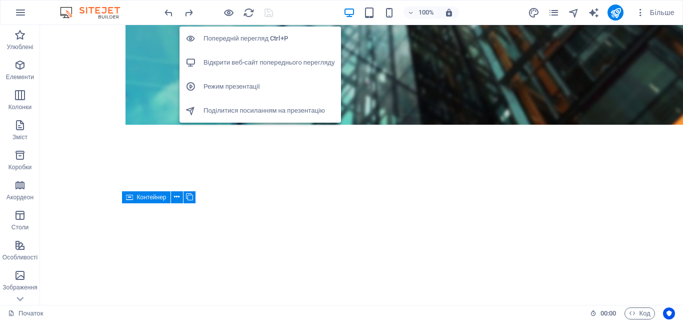
click at [228, 34] on h6 "Попередній перегляд Ctrl+P" at bounding box center [270, 39] width 132 height 12
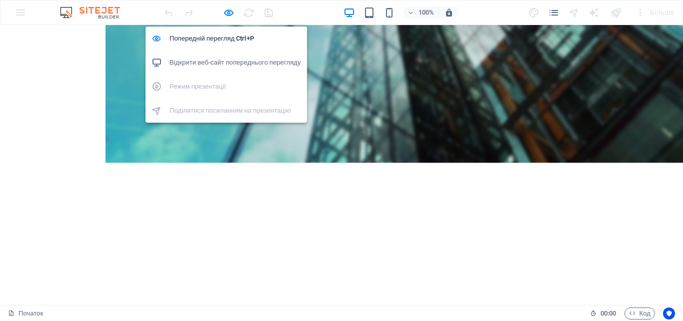
click at [219, 61] on font "Відкрити веб-сайт попереднього перегляду" at bounding box center [236, 63] width 132 height 8
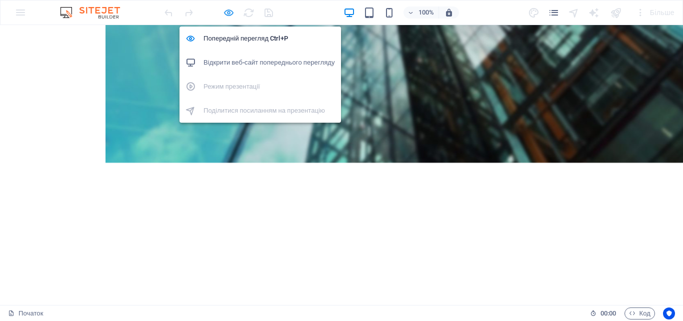
click at [224, 11] on icon "button" at bounding box center [229, 13] width 12 height 12
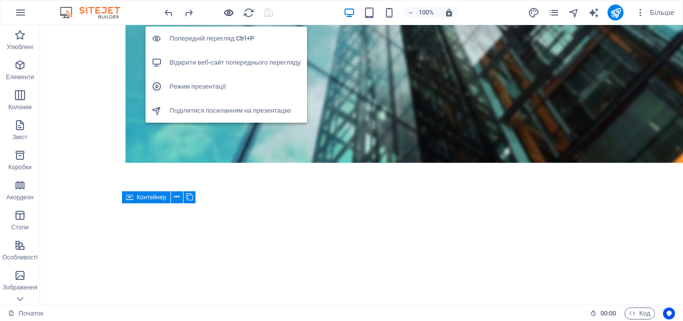
scroll to position [566, 0]
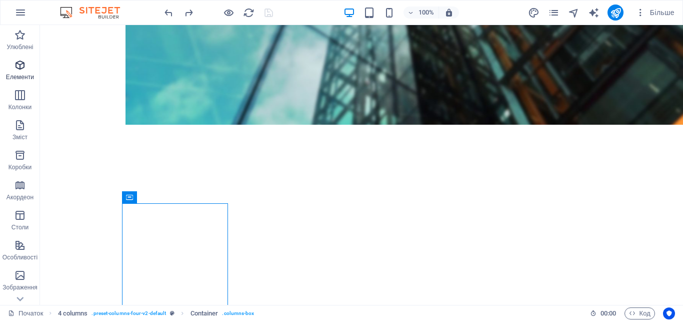
click at [19, 73] on p "Елементи" at bounding box center [20, 77] width 28 height 8
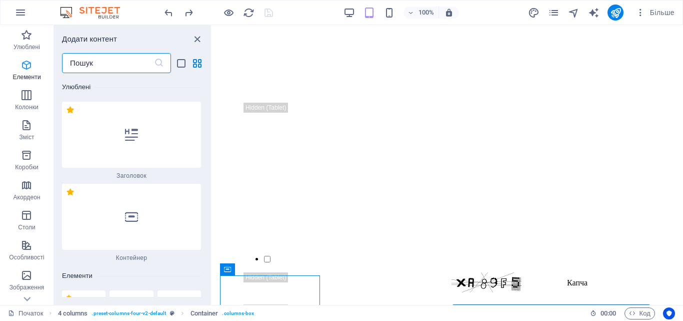
scroll to position [189, 0]
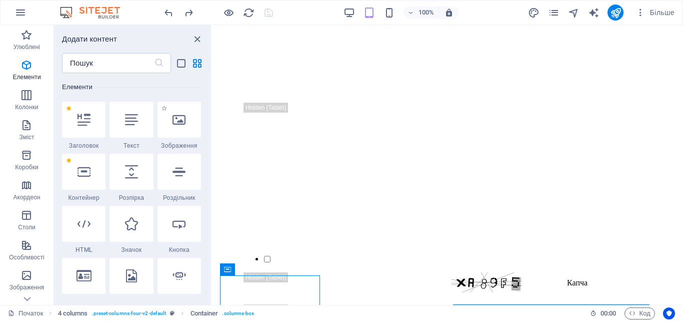
click at [186, 139] on div "1 зірка Зображення" at bounding box center [180, 126] width 44 height 48
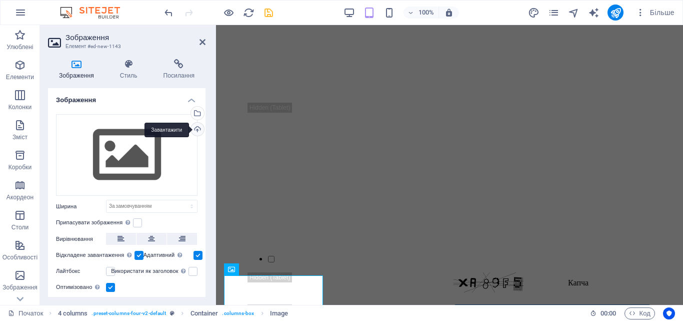
click at [200, 128] on div "Завантажити" at bounding box center [196, 130] width 15 height 15
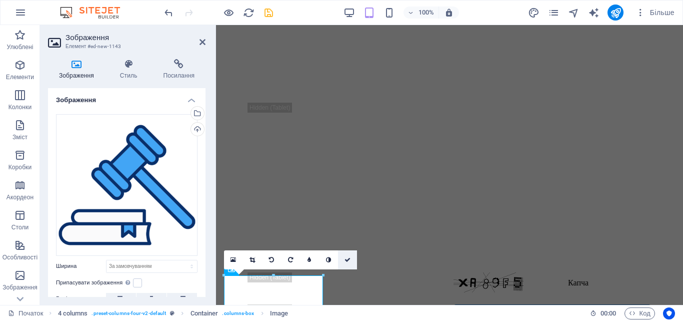
click at [353, 260] on link at bounding box center [347, 259] width 19 height 19
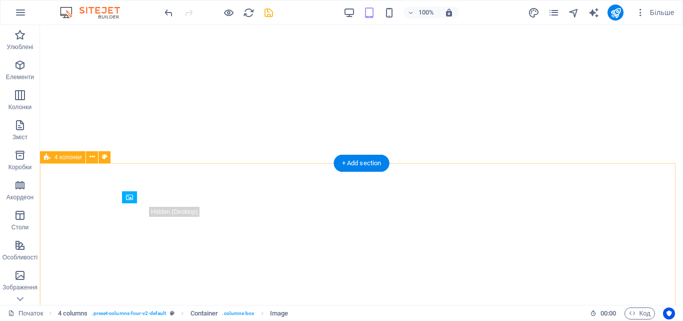
scroll to position [566, 0]
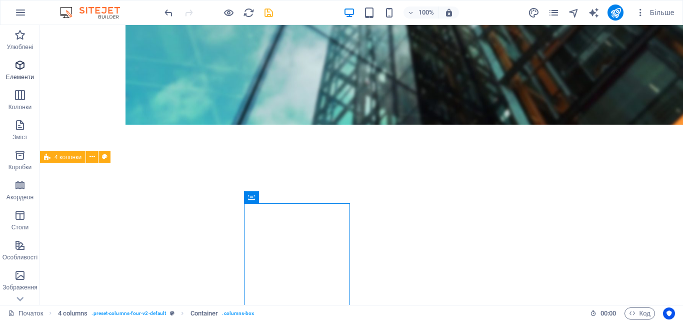
click at [16, 66] on icon "button" at bounding box center [20, 65] width 12 height 12
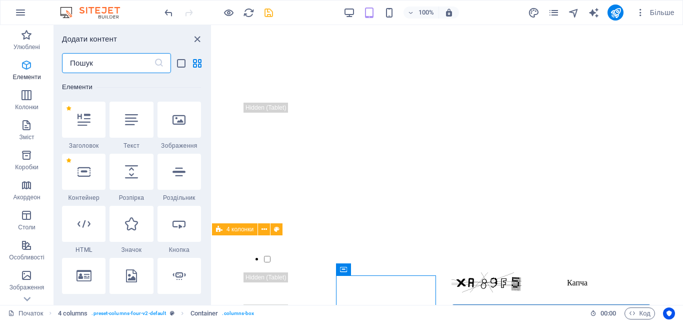
scroll to position [189, 0]
click at [177, 128] on div at bounding box center [180, 120] width 44 height 36
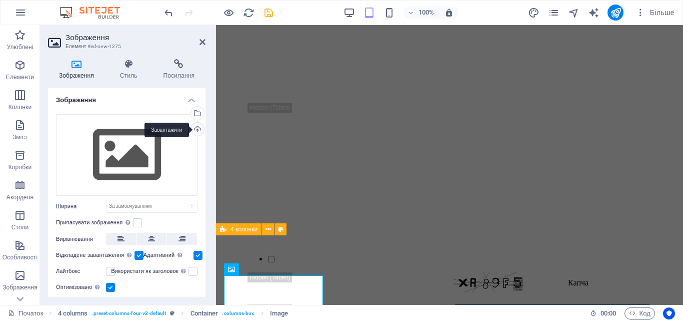
click at [194, 126] on div "Завантажити" at bounding box center [196, 130] width 15 height 15
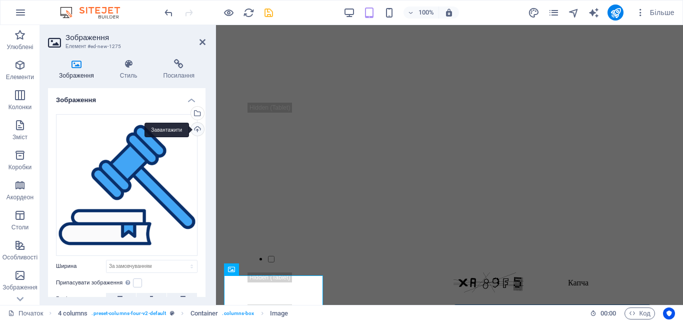
click at [195, 129] on div "Завантажити" at bounding box center [196, 130] width 15 height 15
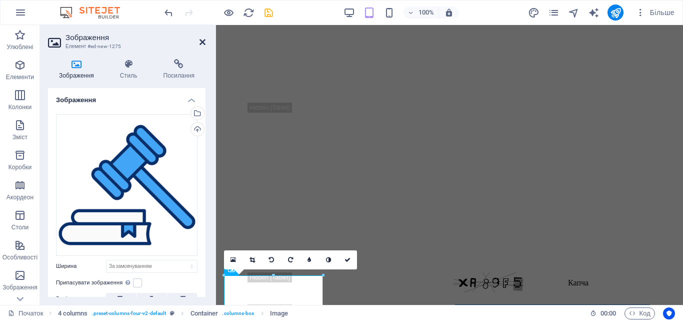
click at [203, 44] on icon at bounding box center [203, 42] width 6 height 8
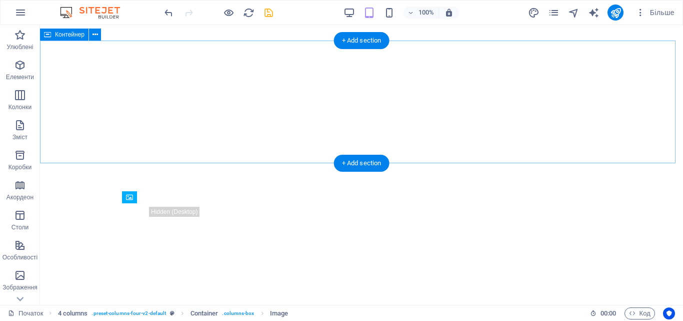
scroll to position [566, 0]
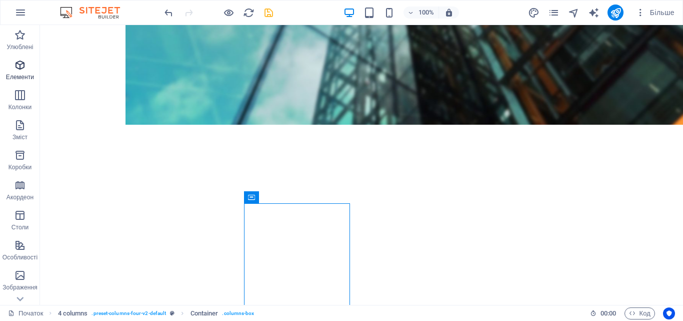
click at [17, 67] on icon "button" at bounding box center [20, 65] width 12 height 12
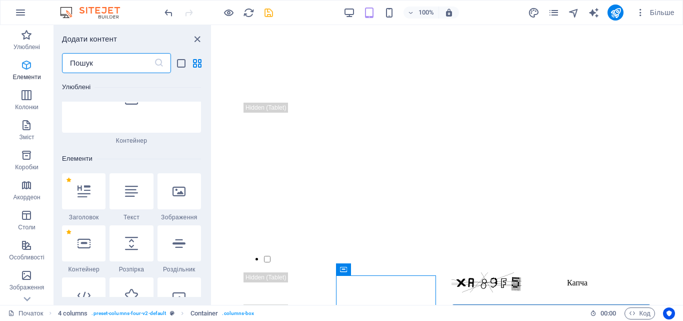
scroll to position [189, 0]
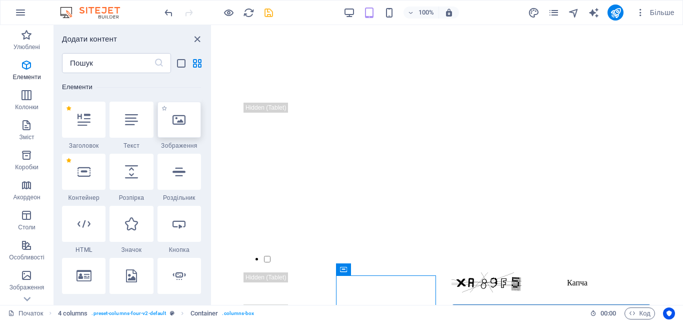
click at [170, 122] on div at bounding box center [180, 120] width 44 height 36
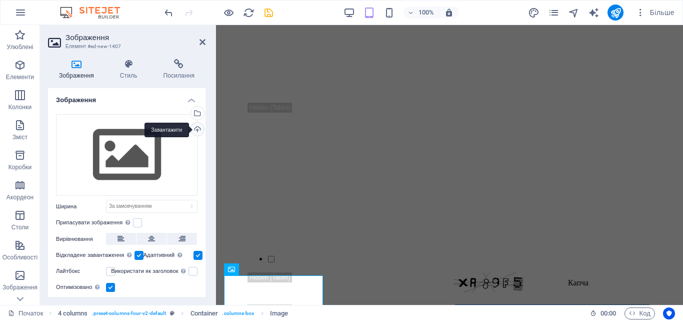
click at [196, 131] on div "Завантажити" at bounding box center [196, 130] width 15 height 15
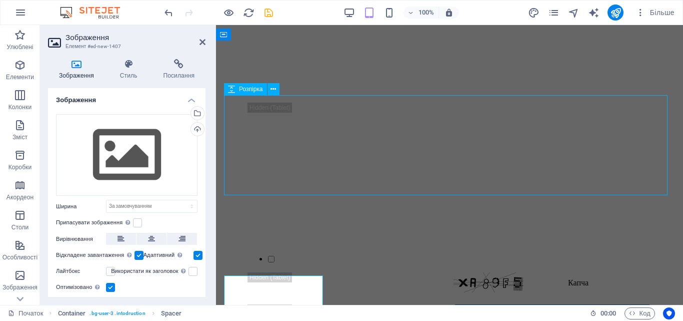
scroll to position [566, 0]
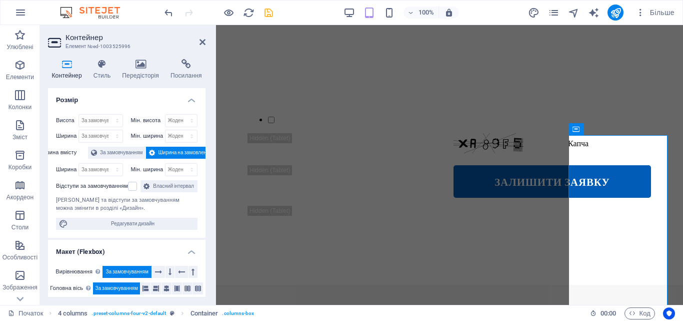
scroll to position [813, 0]
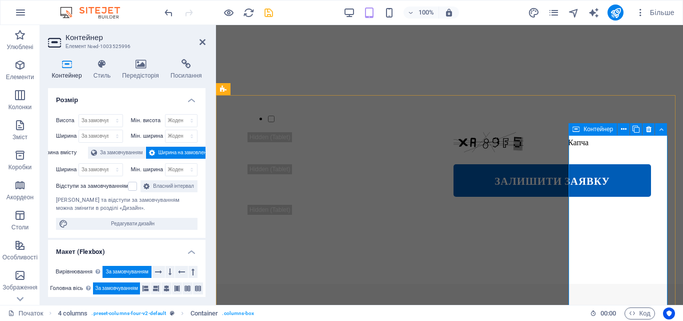
click at [20, 74] on font "Елементи" at bounding box center [20, 77] width 28 height 7
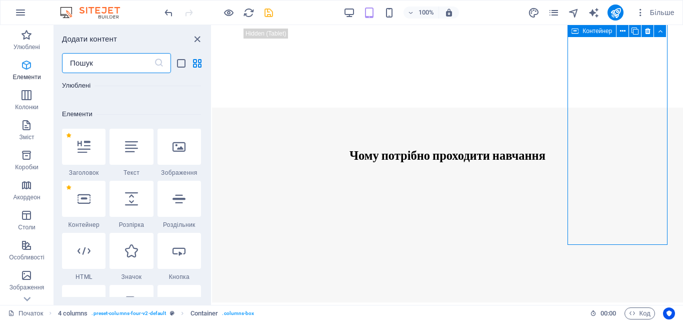
scroll to position [189, 0]
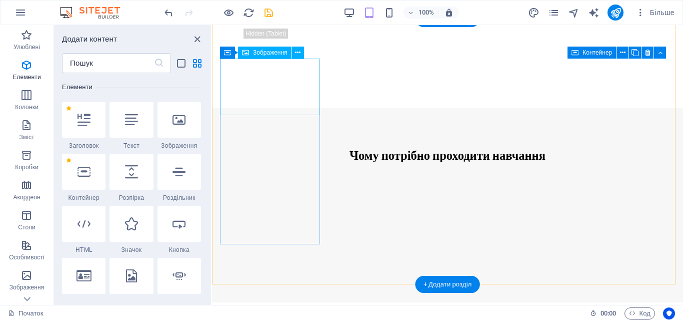
scroll to position [890, 0]
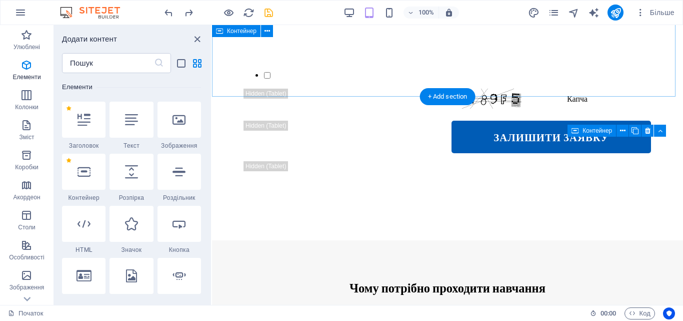
scroll to position [812, 0]
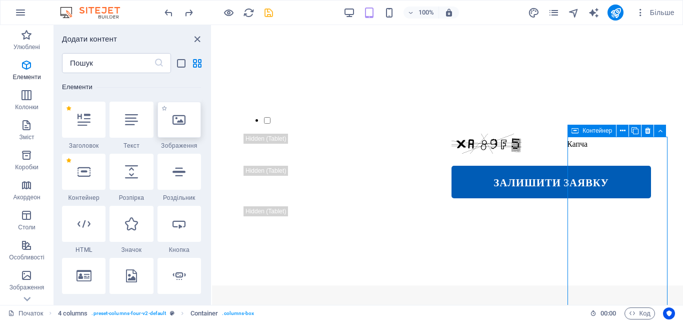
click at [187, 115] on div at bounding box center [180, 120] width 44 height 36
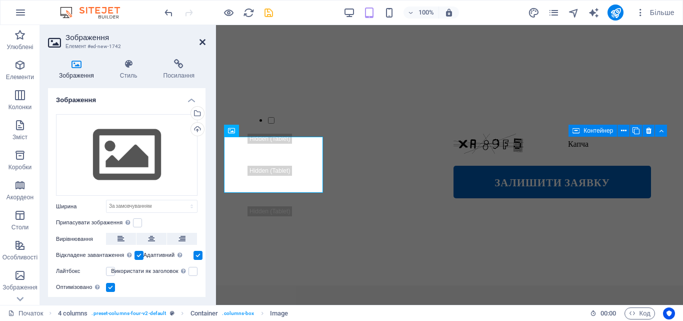
click at [202, 45] on icon at bounding box center [203, 42] width 6 height 8
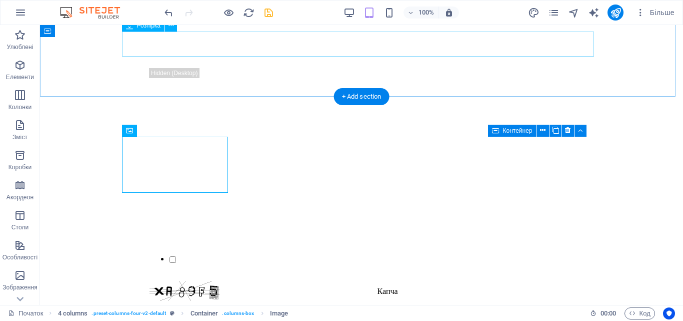
scroll to position [633, 0]
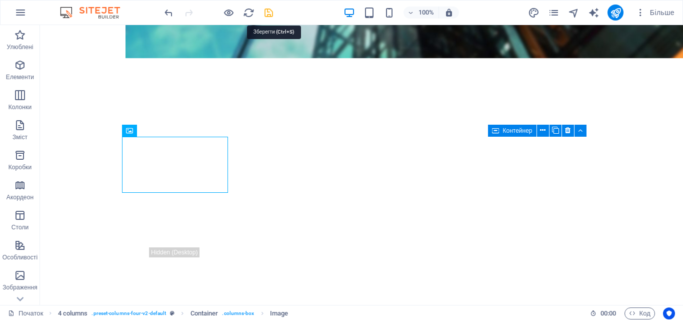
click at [272, 9] on icon "зберегти" at bounding box center [269, 13] width 12 height 12
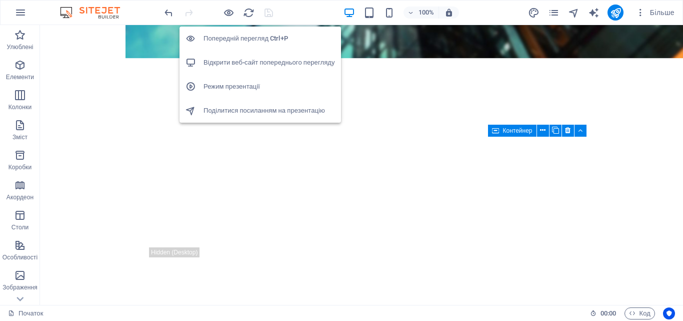
click at [232, 62] on font "Відкрити веб-сайт попереднього перегляду" at bounding box center [270, 63] width 132 height 8
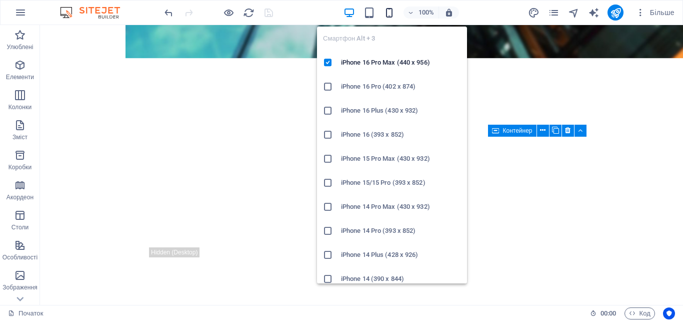
click at [392, 16] on icon "button" at bounding box center [390, 13] width 12 height 12
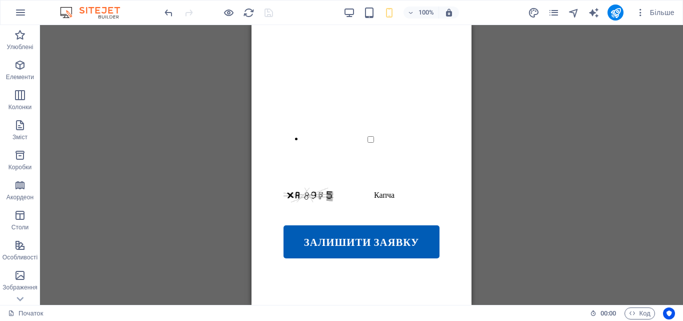
scroll to position [366, 0]
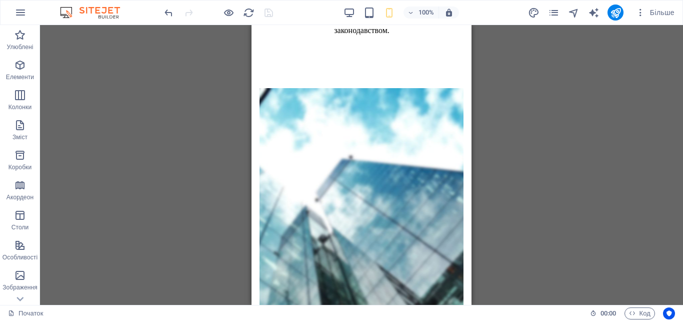
drag, startPoint x: 470, startPoint y: 112, endPoint x: 732, endPoint y: 111, distance: 262.0
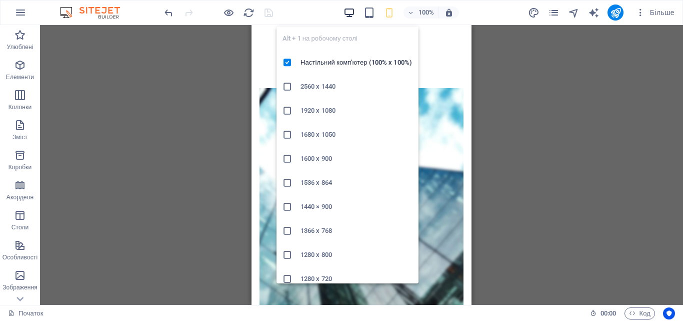
click at [348, 13] on icon "button" at bounding box center [350, 13] width 12 height 12
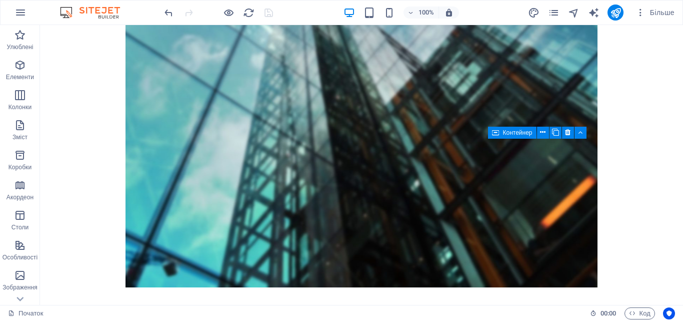
scroll to position [634, 0]
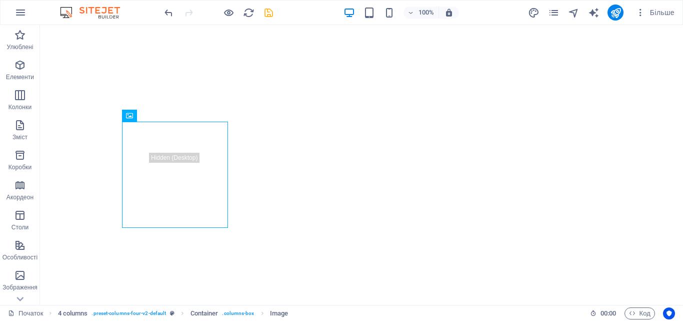
scroll to position [754, 0]
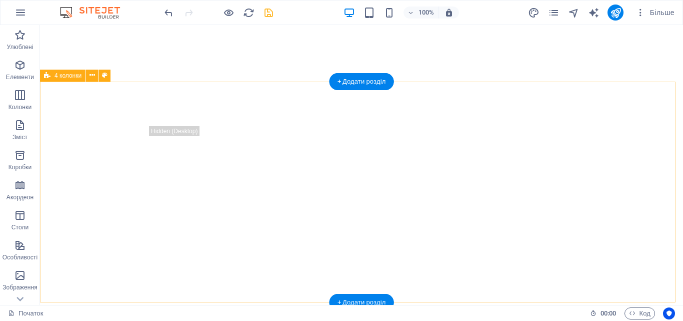
scroll to position [648, 0]
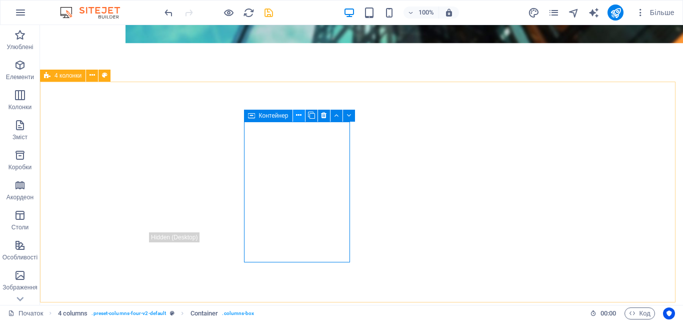
click at [300, 114] on icon at bounding box center [299, 115] width 6 height 11
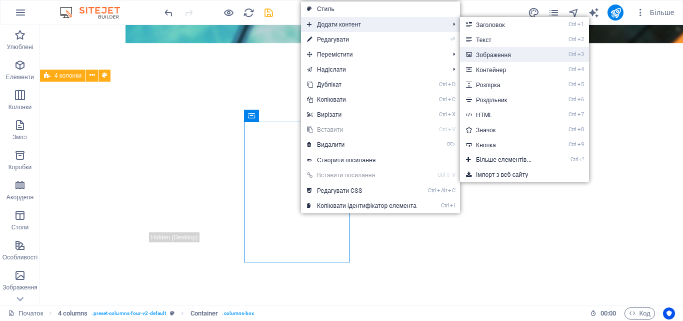
click at [500, 54] on font "Зображення" at bounding box center [493, 55] width 35 height 7
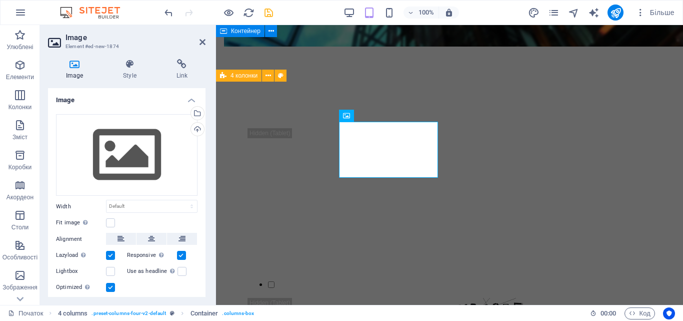
scroll to position [827, 0]
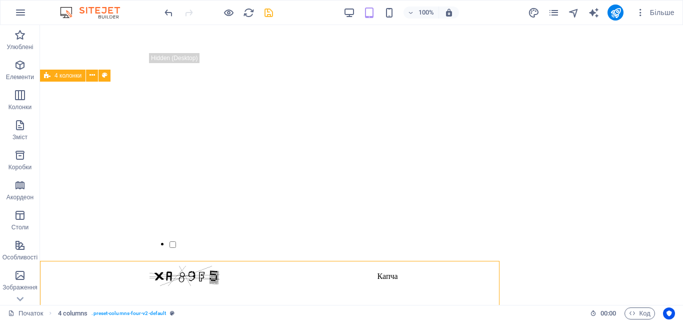
scroll to position [648, 0]
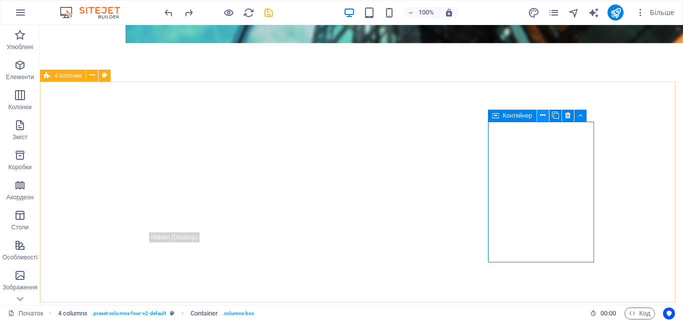
click at [545, 118] on icon at bounding box center [543, 115] width 6 height 11
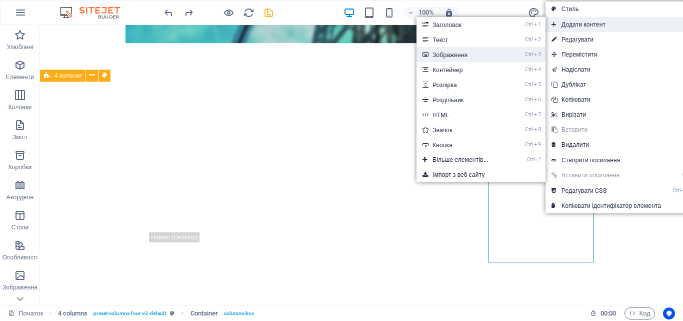
click at [485, 53] on link "Ctrl 3 Зображення" at bounding box center [463, 54] width 92 height 15
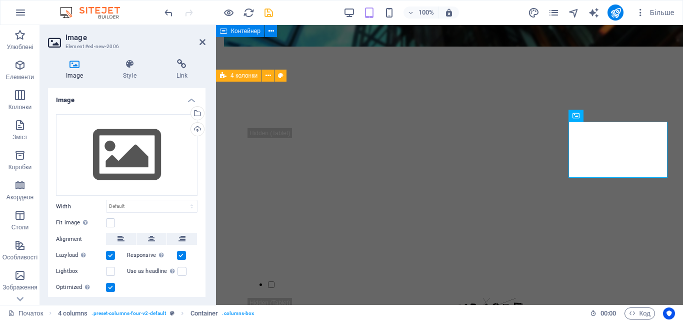
scroll to position [827, 0]
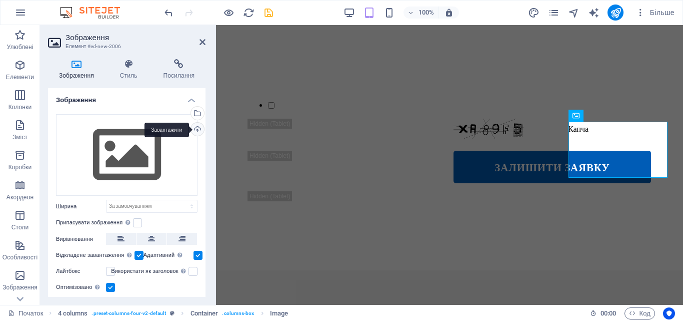
click at [194, 127] on div "Завантажити" at bounding box center [196, 130] width 15 height 15
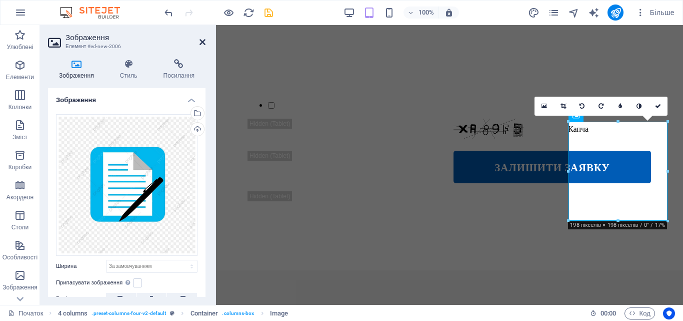
click at [205, 43] on icon at bounding box center [203, 42] width 6 height 8
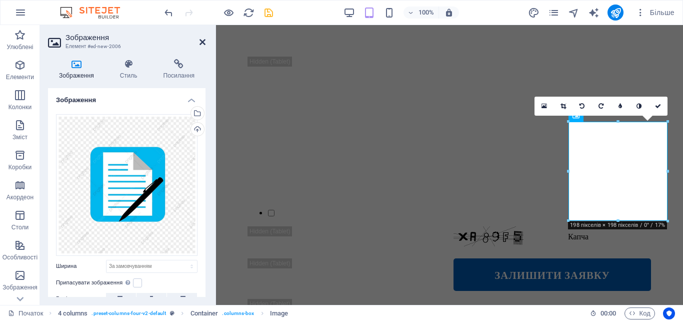
scroll to position [648, 0]
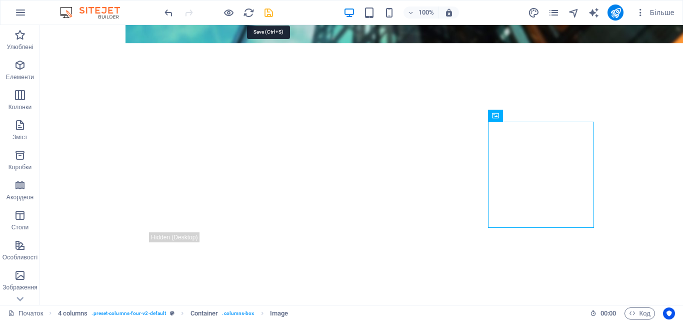
click at [269, 15] on icon "зберегти" at bounding box center [269, 13] width 12 height 12
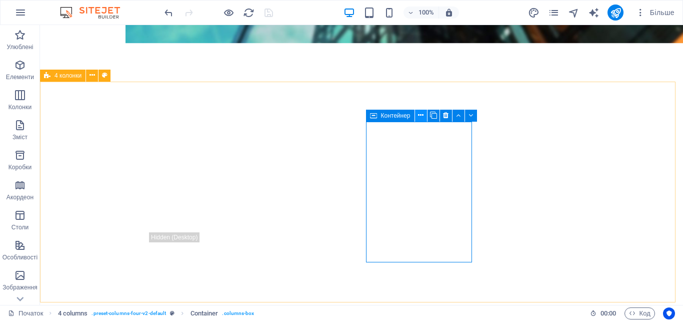
click at [422, 118] on icon at bounding box center [421, 115] width 6 height 11
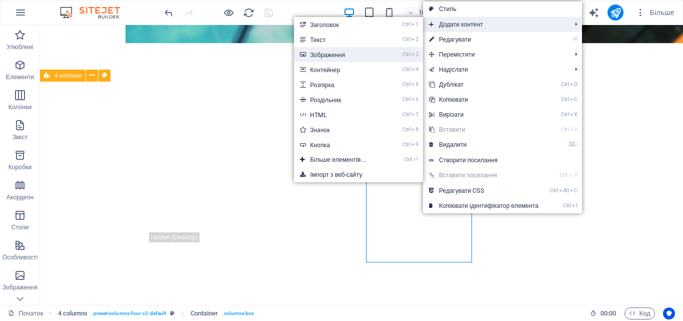
click at [378, 57] on link "Ctrl 3 Зображення" at bounding box center [340, 54] width 92 height 15
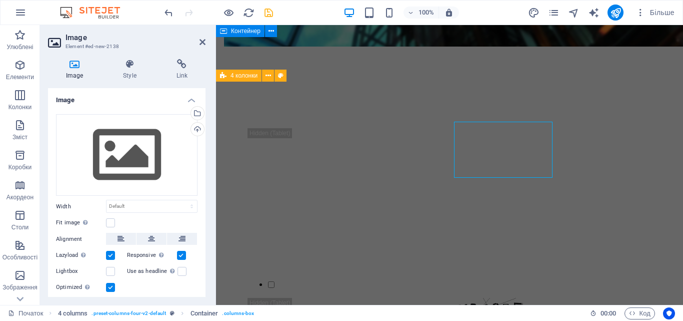
scroll to position [827, 0]
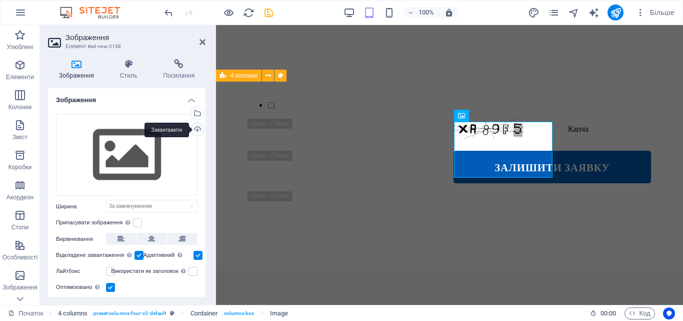
click at [198, 128] on div "Завантажити" at bounding box center [196, 130] width 15 height 15
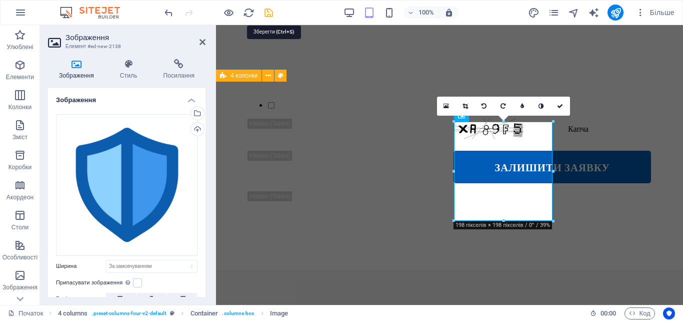
click at [269, 8] on icon "зберегти" at bounding box center [269, 13] width 12 height 12
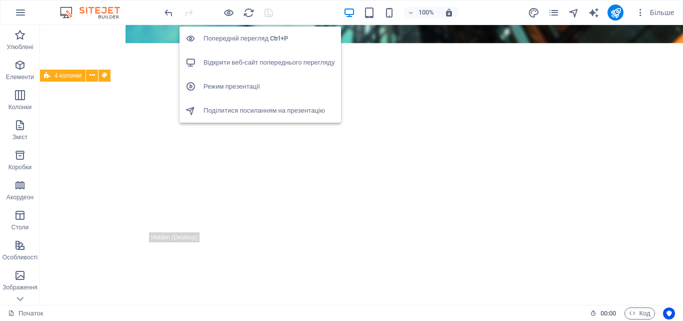
click at [233, 66] on h6 "Відкрити веб-сайт попереднього перегляду" at bounding box center [270, 63] width 132 height 12
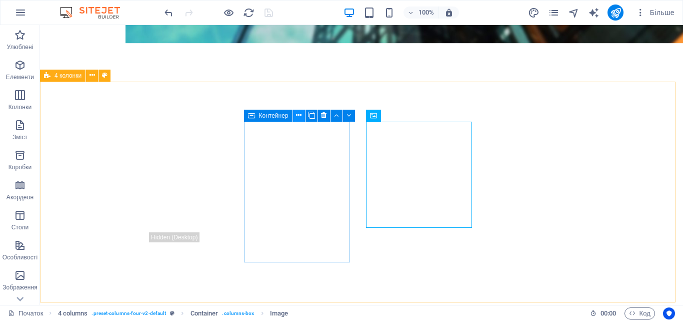
click at [299, 115] on icon at bounding box center [299, 115] width 6 height 11
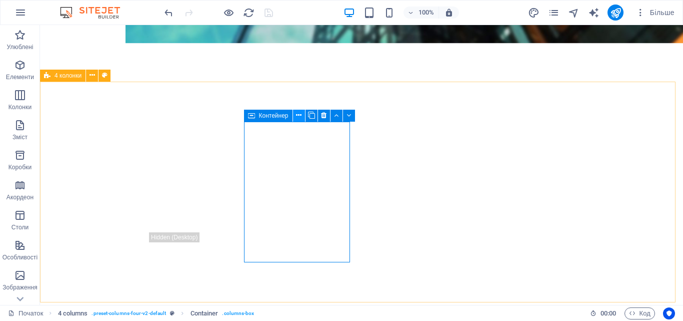
click at [300, 115] on icon at bounding box center [299, 115] width 6 height 11
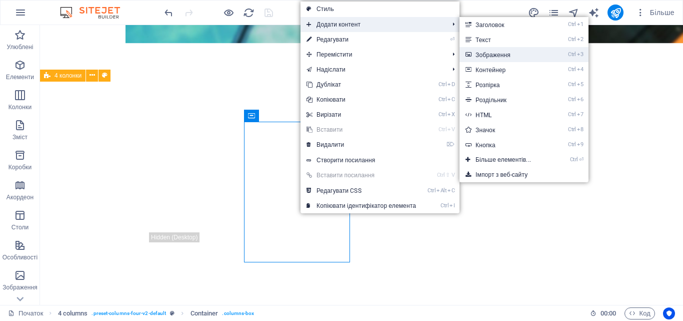
click at [475, 48] on link "Ctrl 3 Зображення" at bounding box center [506, 54] width 92 height 15
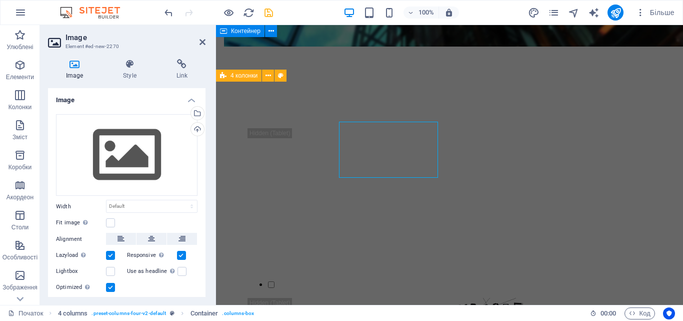
scroll to position [827, 0]
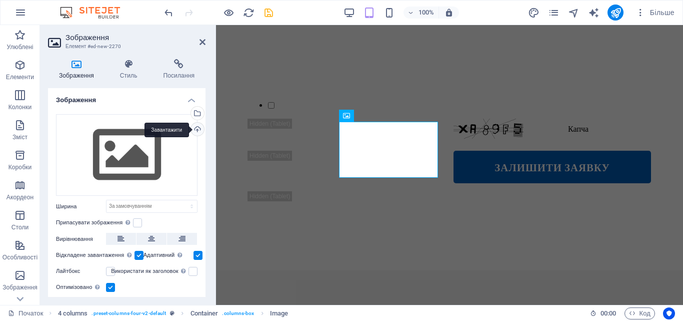
click at [197, 127] on div "Завантажити" at bounding box center [196, 130] width 15 height 15
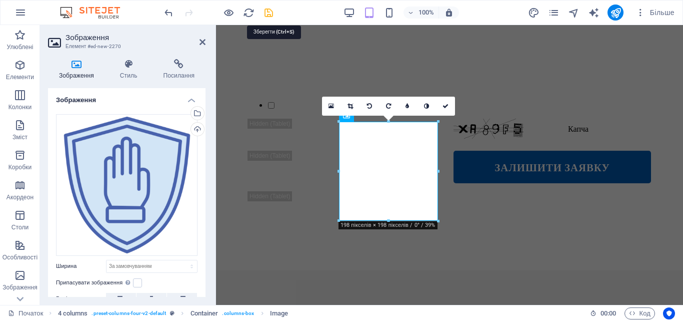
click at [269, 15] on icon "зберегти" at bounding box center [269, 13] width 12 height 12
checkbox input "false"
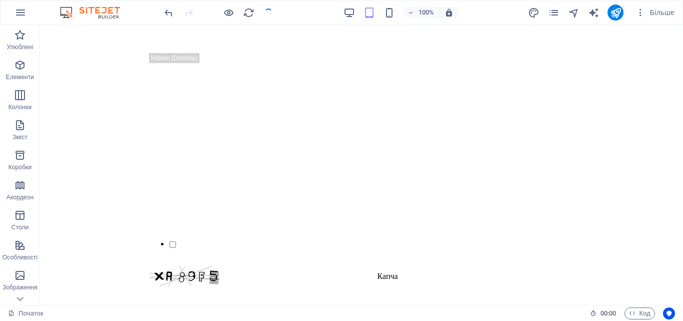
scroll to position [648, 0]
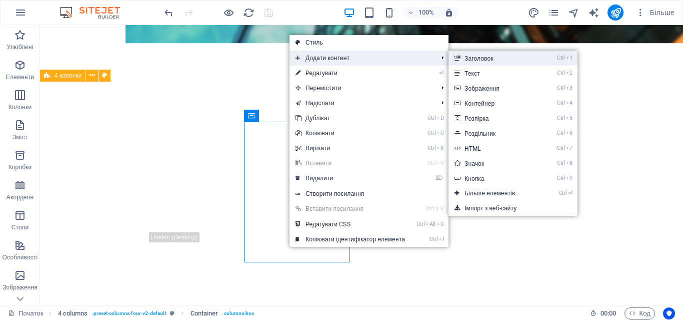
click at [476, 56] on font "Заголовок" at bounding box center [479, 58] width 29 height 7
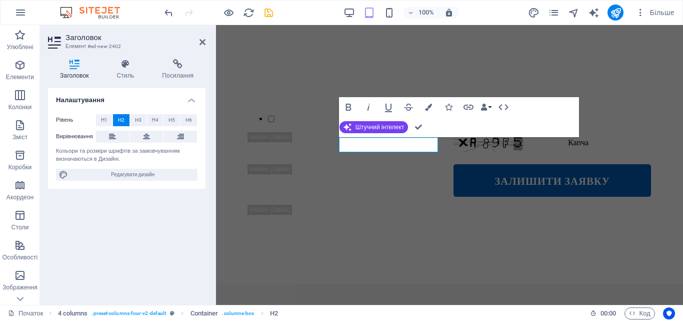
scroll to position [811, 0]
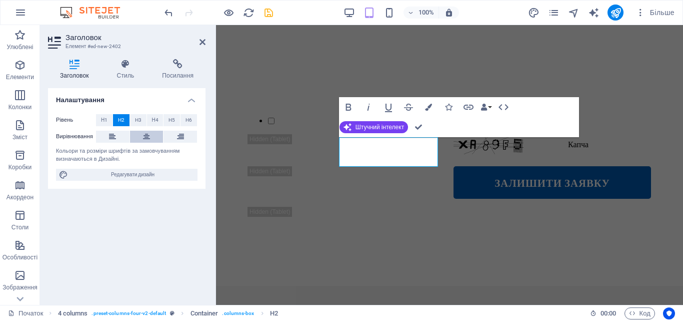
click at [150, 137] on icon at bounding box center [146, 137] width 7 height 12
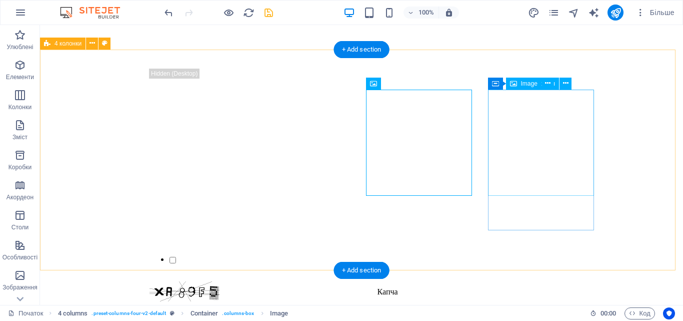
scroll to position [622, 0]
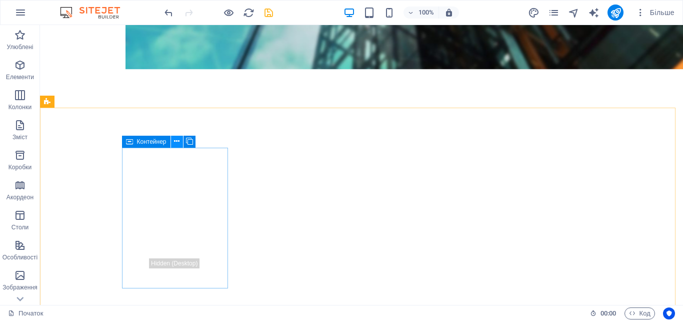
click at [175, 139] on icon at bounding box center [177, 141] width 6 height 11
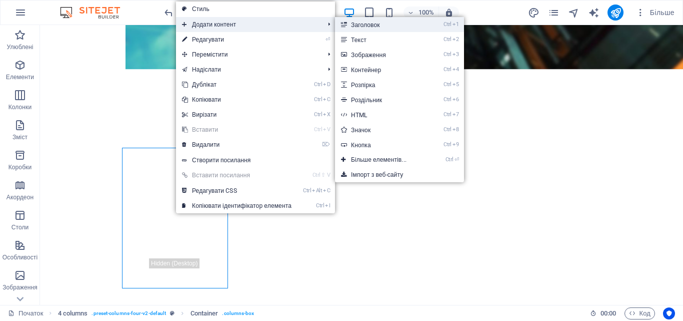
click at [362, 27] on font "Заголовок" at bounding box center [365, 25] width 29 height 7
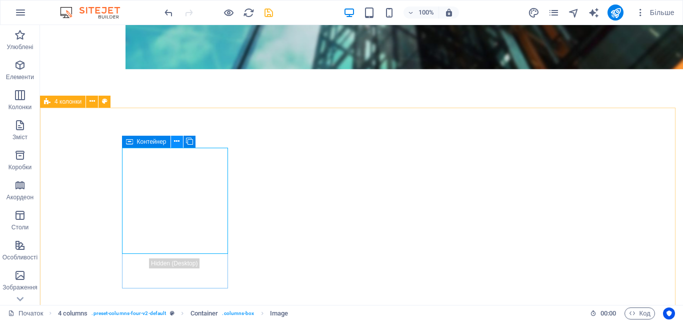
click at [177, 143] on icon at bounding box center [177, 141] width 6 height 11
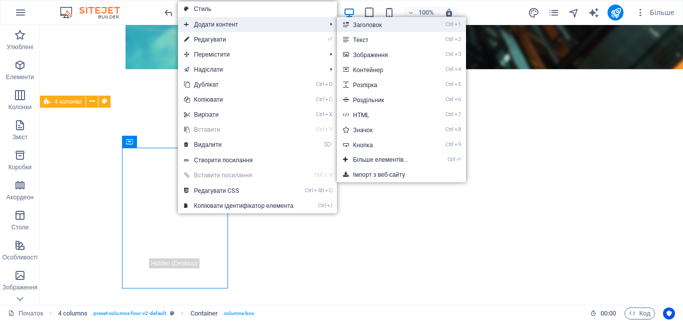
click at [364, 24] on font "Заголовок" at bounding box center [367, 25] width 29 height 7
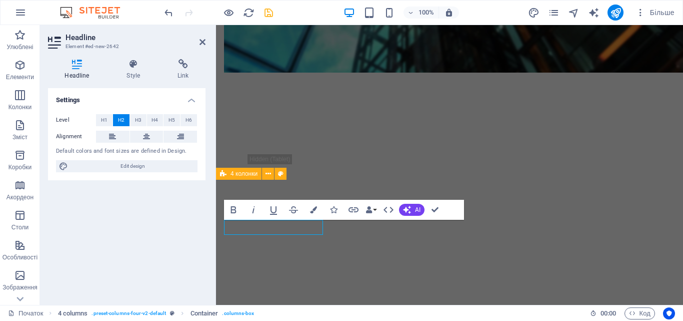
scroll to position [729, 0]
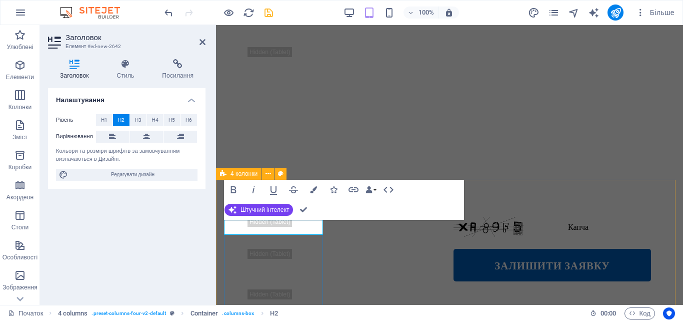
drag, startPoint x: 269, startPoint y: 249, endPoint x: 485, endPoint y: 273, distance: 216.9
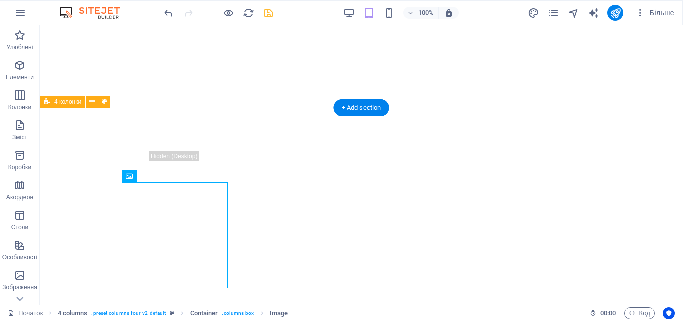
scroll to position [622, 0]
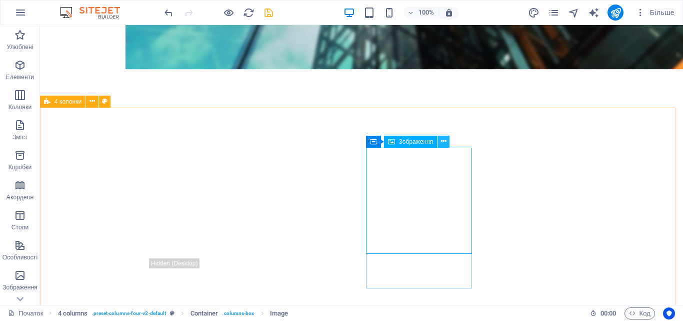
click at [441, 143] on icon at bounding box center [444, 141] width 6 height 11
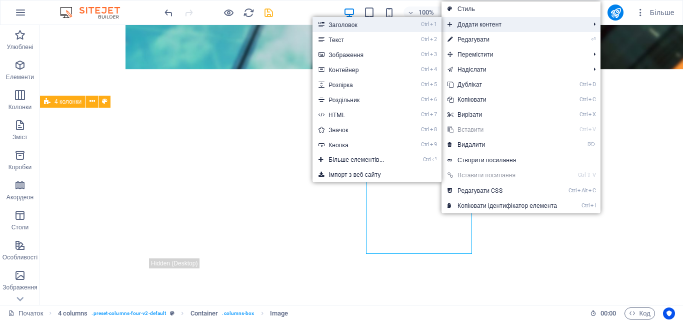
click at [405, 28] on li "Ctrl 1 Заголовок" at bounding box center [377, 24] width 129 height 15
click at [368, 23] on link "Ctrl 1 Заголовок" at bounding box center [359, 24] width 92 height 15
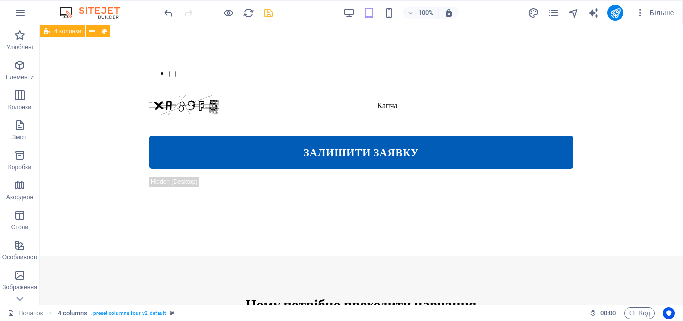
scroll to position [718, 0]
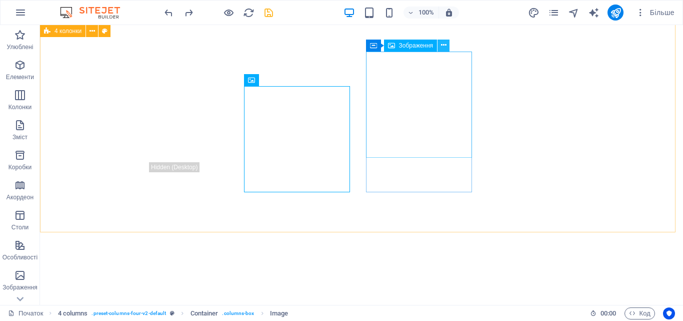
click at [442, 48] on icon at bounding box center [444, 45] width 6 height 11
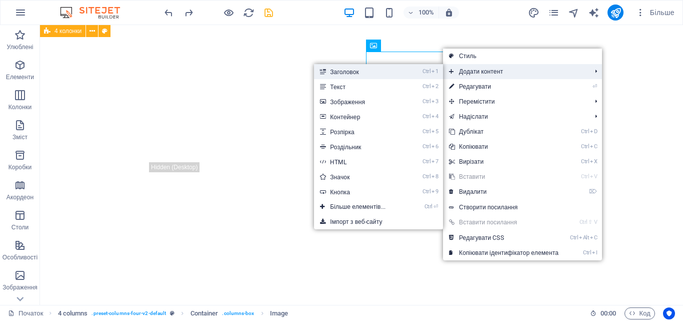
click at [399, 76] on link "Ctrl 1 Заголовок" at bounding box center [360, 71] width 92 height 15
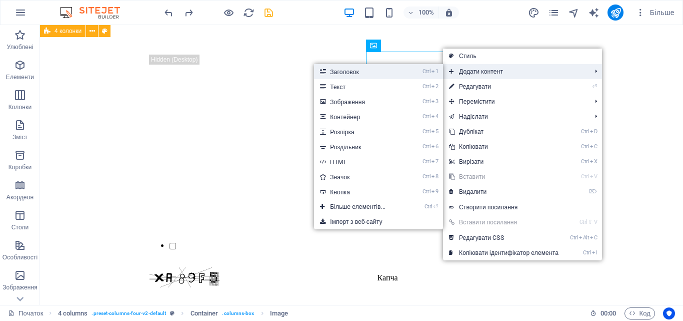
scroll to position [897, 0]
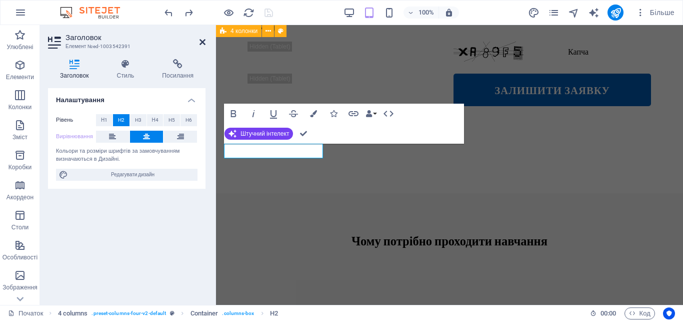
click at [200, 40] on icon at bounding box center [203, 42] width 6 height 8
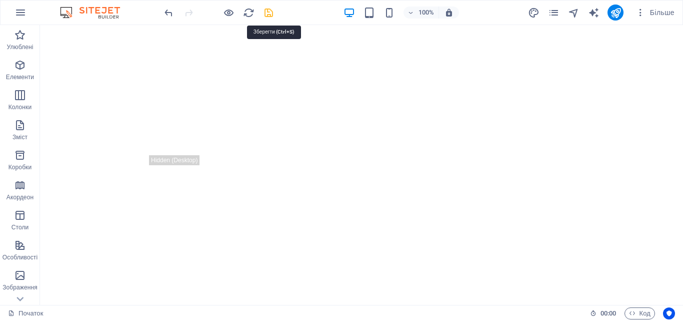
click at [268, 10] on icon "зберегти" at bounding box center [269, 13] width 12 height 12
checkbox input "false"
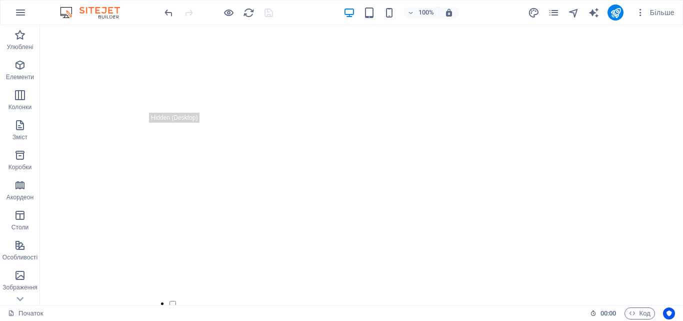
scroll to position [785, 0]
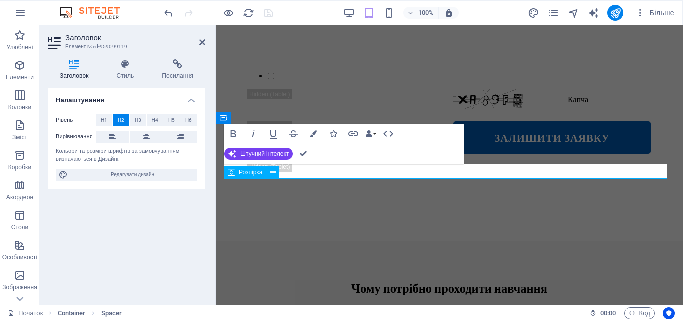
scroll to position [785, 0]
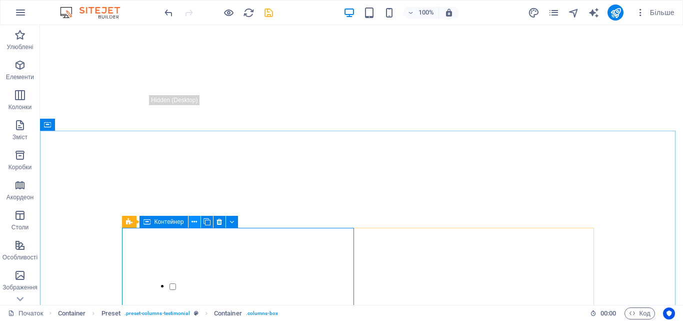
click at [196, 222] on icon at bounding box center [195, 222] width 6 height 11
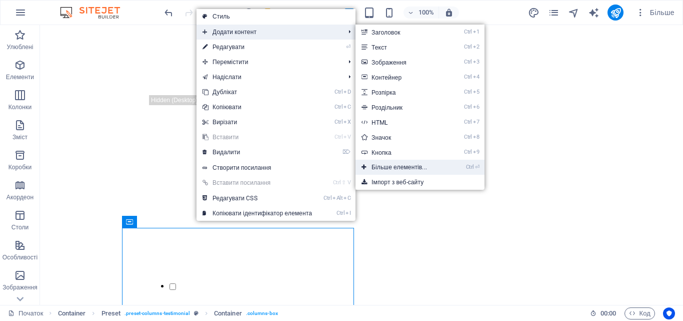
click at [389, 168] on font "Більше елементів..." at bounding box center [400, 167] width 56 height 7
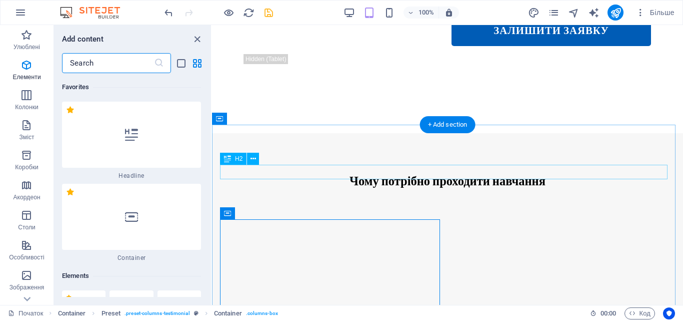
scroll to position [189, 0]
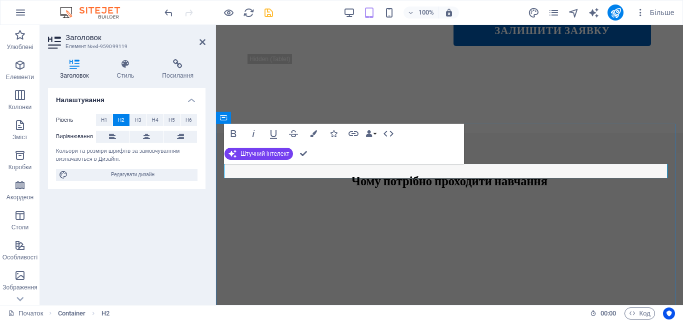
click at [185, 251] on div "Налаштування Рівень Н1 H2 H3 Н4 H5 H6 Вирівнювання Кольори та розміри шрифтів з…" at bounding box center [127, 192] width 158 height 209
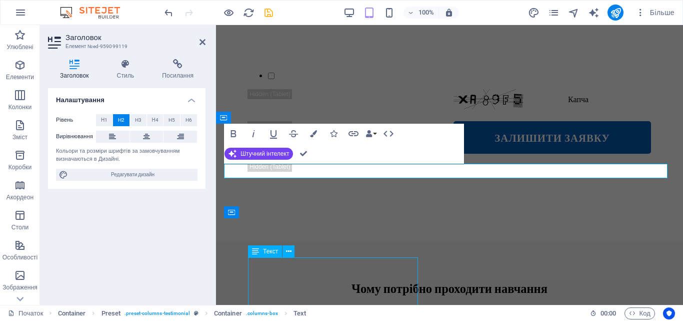
scroll to position [785, 0]
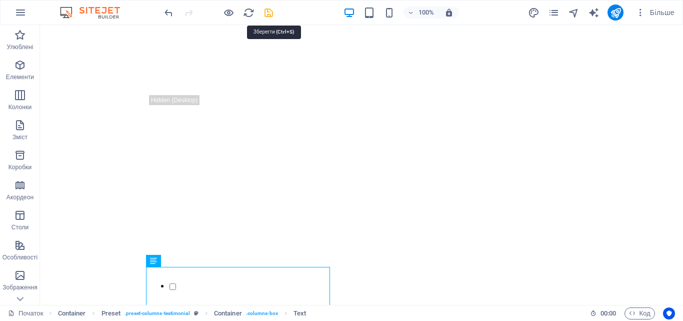
click at [271, 11] on icon "зберегти" at bounding box center [269, 13] width 12 height 12
checkbox input "false"
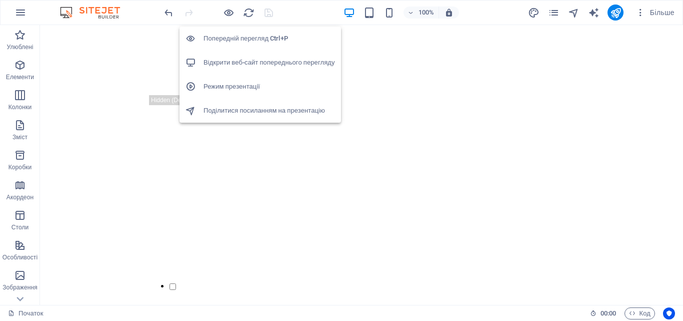
click at [216, 60] on font "Відкрити веб-сайт попереднього перегляду" at bounding box center [270, 63] width 132 height 8
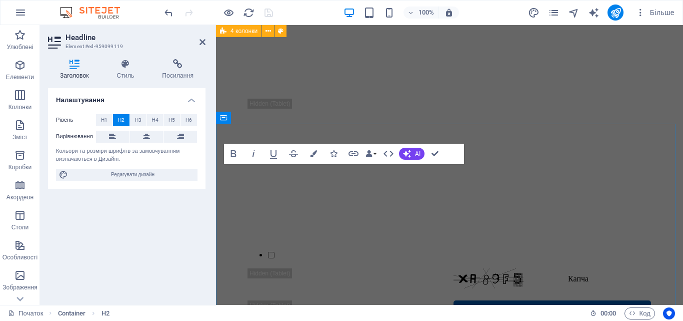
scroll to position [964, 0]
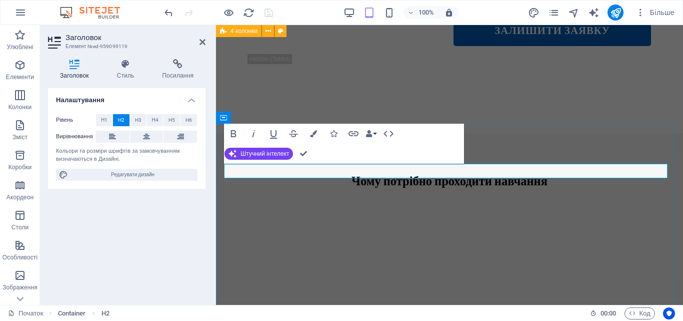
click at [333, 20] on div "100% Більше" at bounding box center [421, 13] width 516 height 16
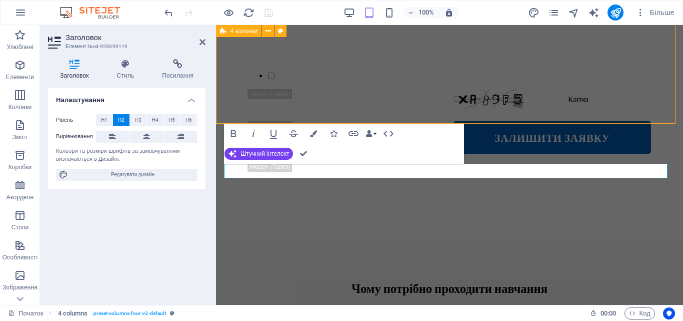
scroll to position [785, 0]
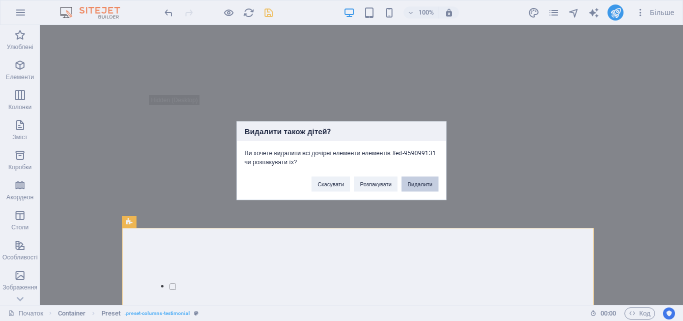
click at [419, 186] on font "Видалити" at bounding box center [420, 184] width 25 height 6
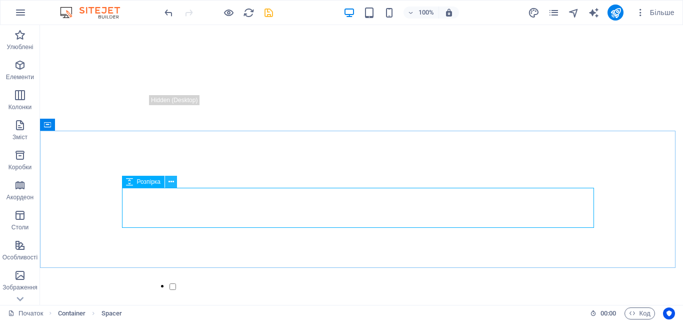
click at [172, 181] on icon at bounding box center [172, 182] width 6 height 11
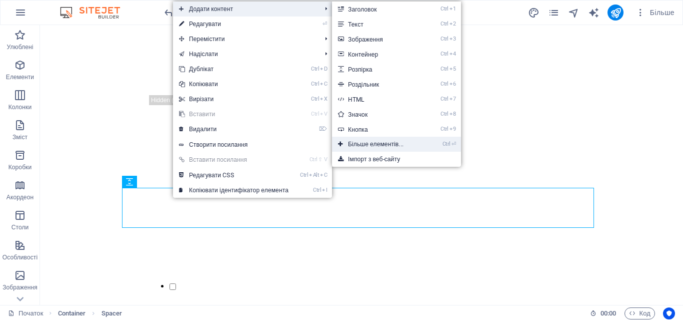
click at [365, 143] on font "Більше елементів..." at bounding box center [376, 144] width 56 height 7
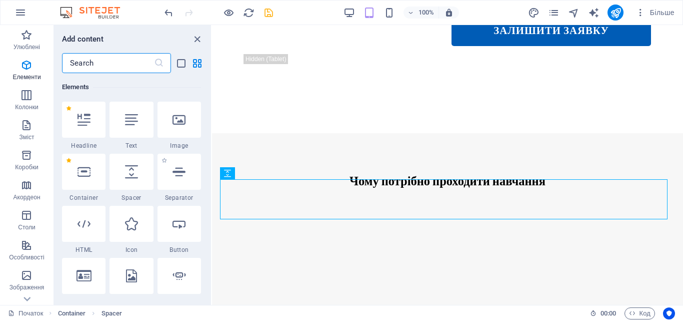
scroll to position [189, 0]
click at [31, 96] on icon "button" at bounding box center [27, 95] width 12 height 12
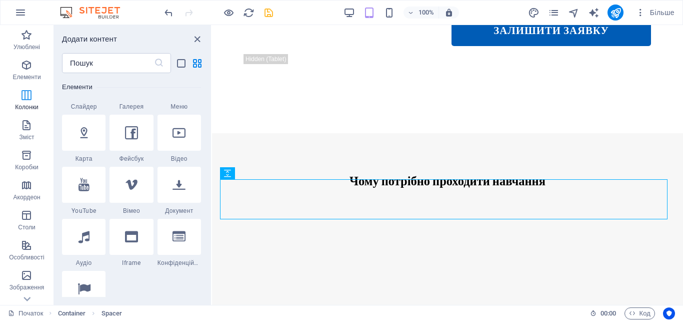
scroll to position [681, 0]
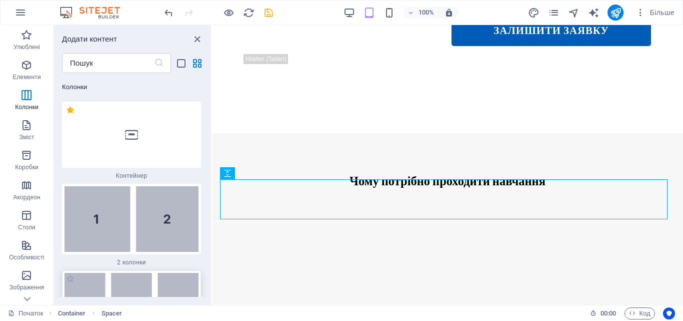
click at [151, 279] on img at bounding box center [132, 306] width 134 height 66
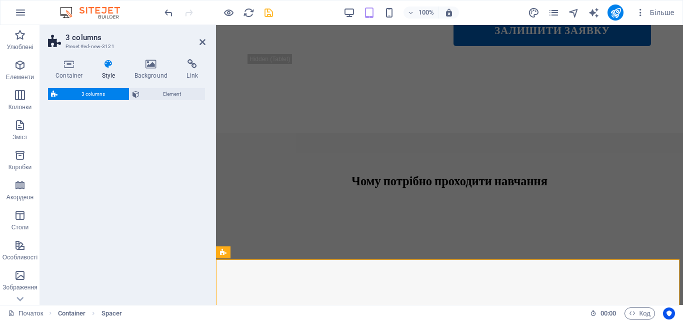
select select "rem"
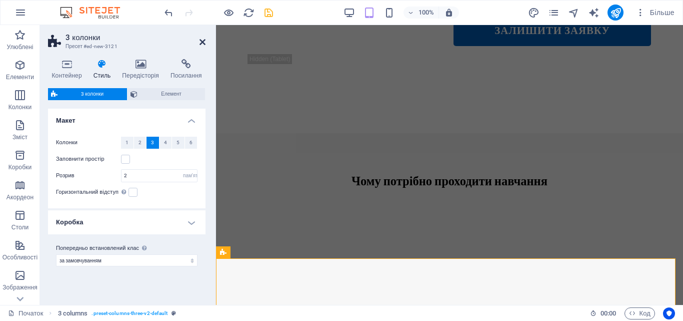
click at [203, 41] on icon at bounding box center [203, 42] width 6 height 8
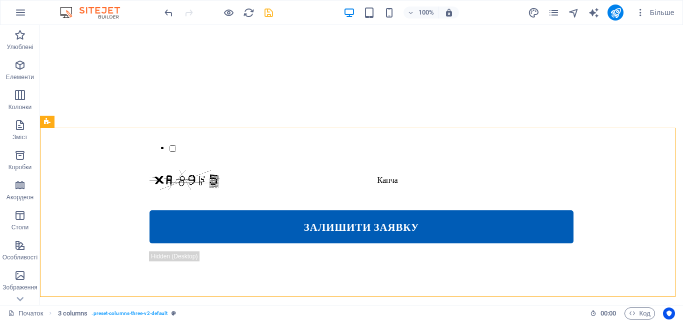
scroll to position [925, 0]
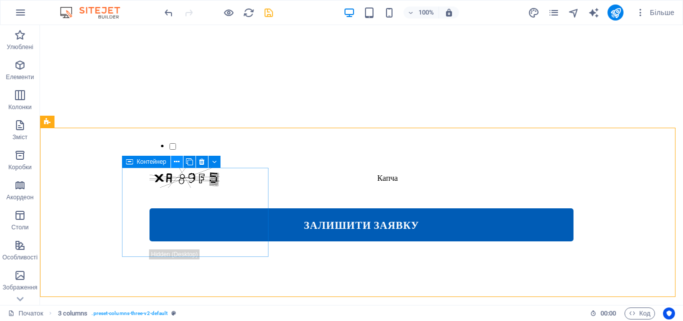
click at [178, 160] on icon at bounding box center [177, 162] width 6 height 11
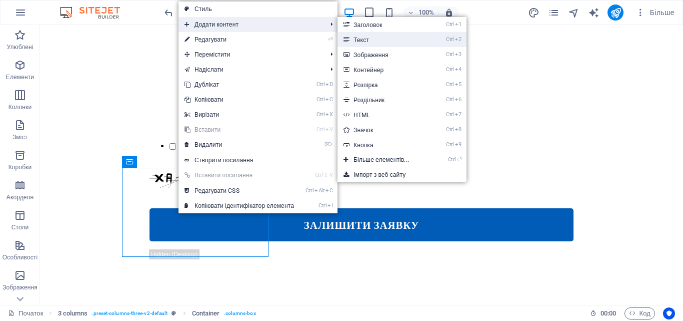
click at [363, 34] on link "Ctrl 2 Текст" at bounding box center [384, 39] width 92 height 15
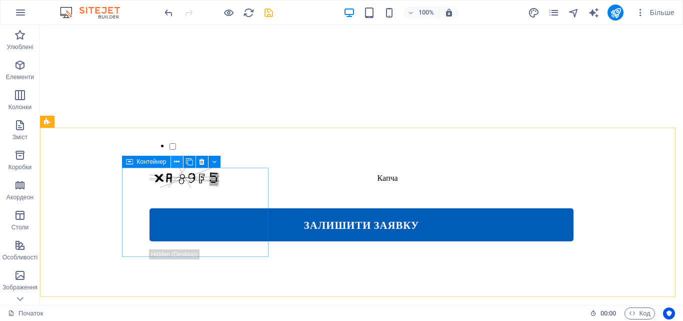
click at [176, 163] on icon at bounding box center [177, 162] width 6 height 11
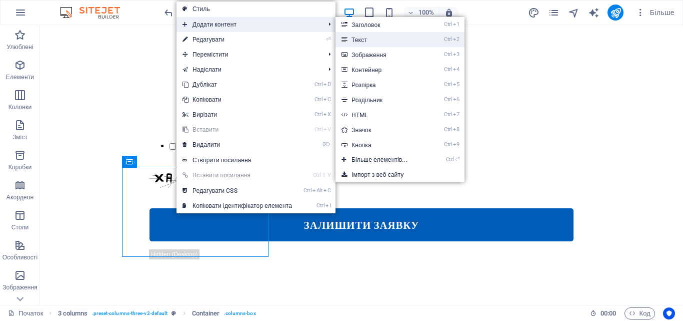
click at [360, 39] on font "Текст" at bounding box center [360, 40] width 16 height 7
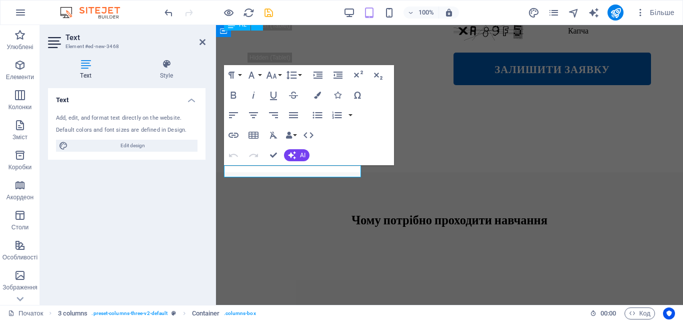
scroll to position [1097, 0]
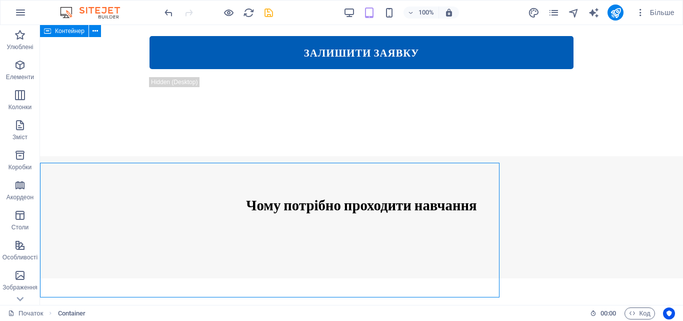
scroll to position [925, 0]
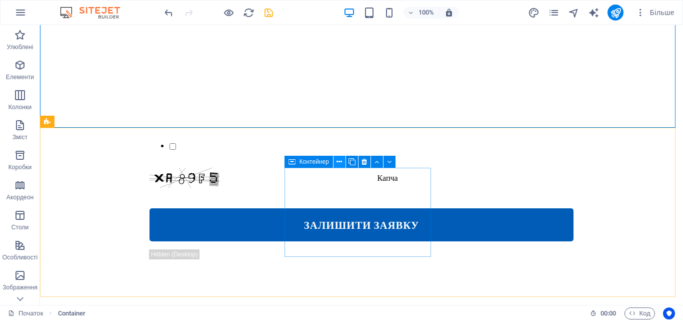
click at [337, 160] on icon at bounding box center [340, 162] width 6 height 11
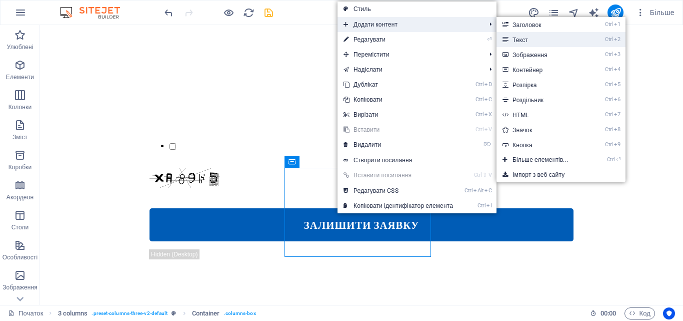
click at [528, 38] on font "Текст" at bounding box center [521, 40] width 16 height 7
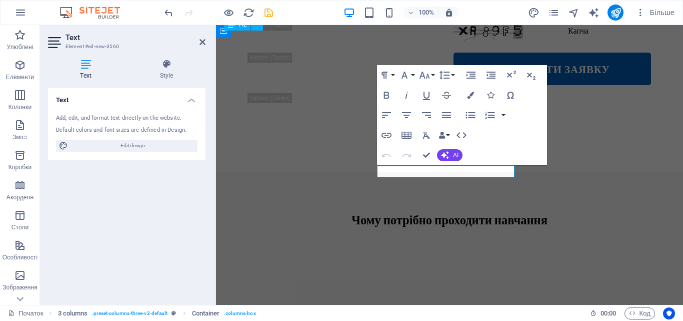
scroll to position [1097, 0]
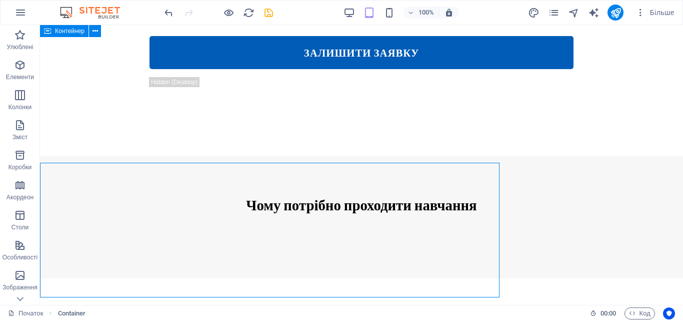
scroll to position [925, 0]
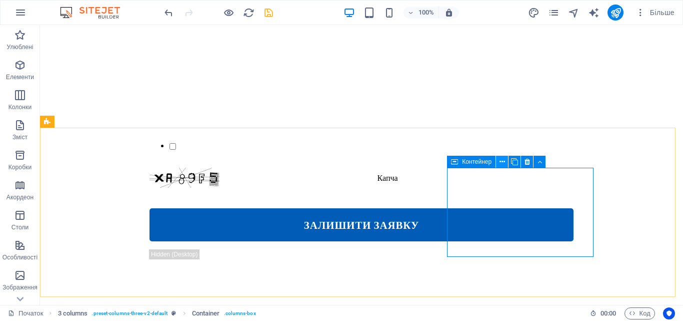
click at [505, 162] on icon at bounding box center [503, 162] width 6 height 11
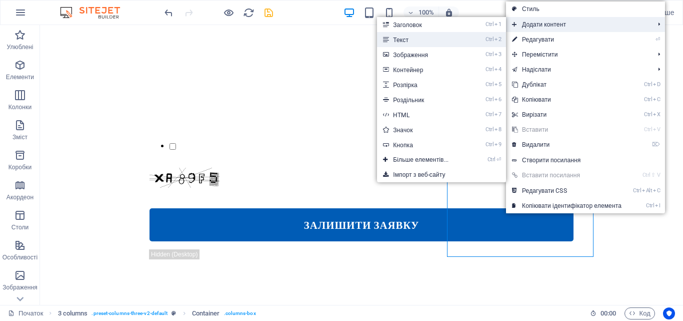
click at [470, 40] on li "Ctrl 2 Текст" at bounding box center [441, 39] width 129 height 15
click at [394, 37] on font "Текст" at bounding box center [401, 40] width 16 height 7
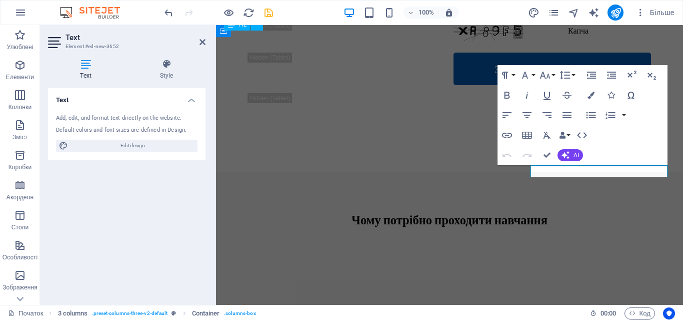
scroll to position [1097, 0]
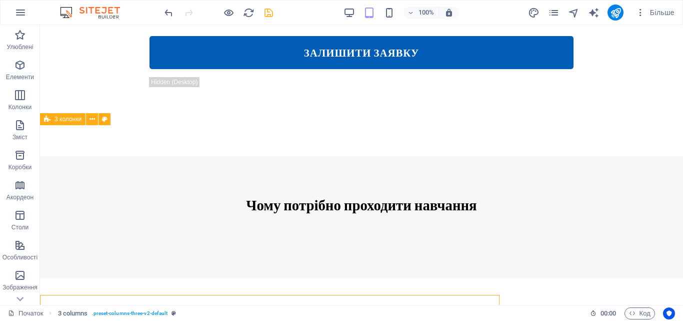
scroll to position [927, 0]
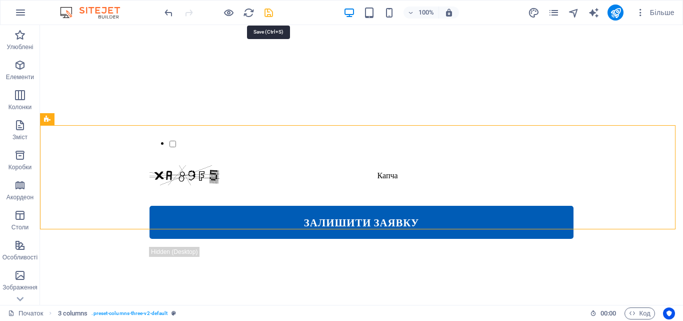
click at [272, 16] on icon "зберегти" at bounding box center [269, 13] width 12 height 12
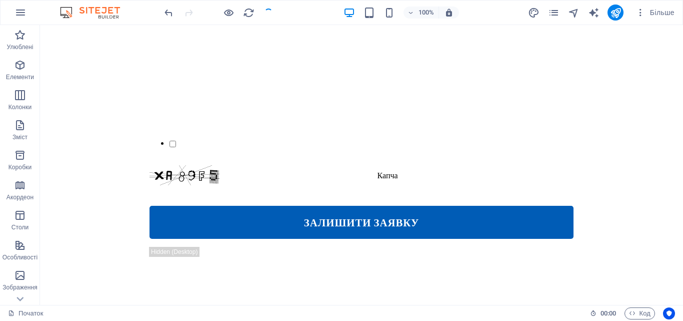
checkbox input "false"
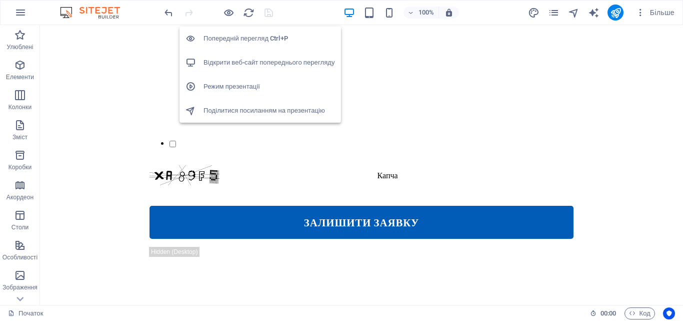
click at [225, 64] on font "Відкрити веб-сайт попереднього перегляду" at bounding box center [270, 63] width 132 height 8
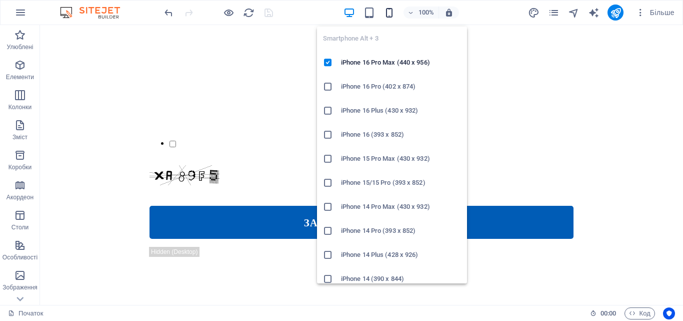
click at [386, 11] on icon "button" at bounding box center [390, 13] width 12 height 12
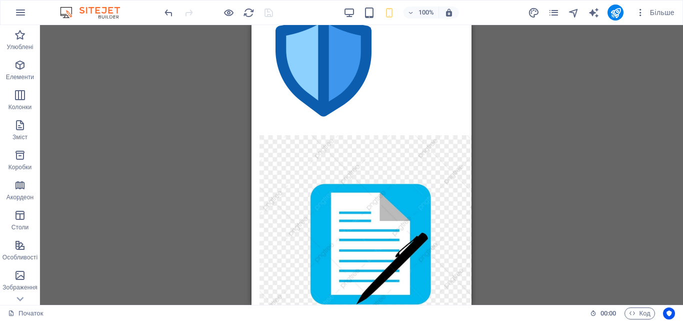
scroll to position [1999, 0]
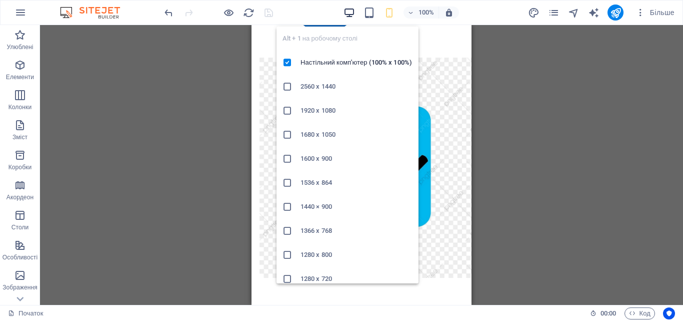
click at [347, 10] on icon "button" at bounding box center [350, 13] width 12 height 12
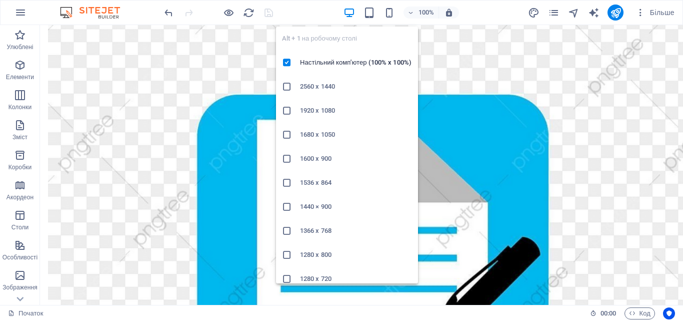
scroll to position [1082, 0]
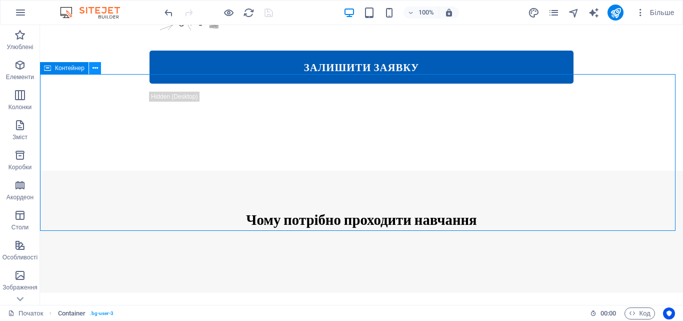
click at [98, 69] on icon at bounding box center [96, 68] width 6 height 11
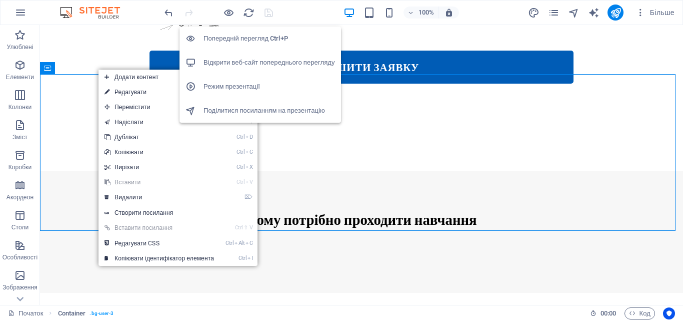
click at [234, 61] on font "Відкрити веб-сайт попереднього перегляду" at bounding box center [270, 63] width 132 height 8
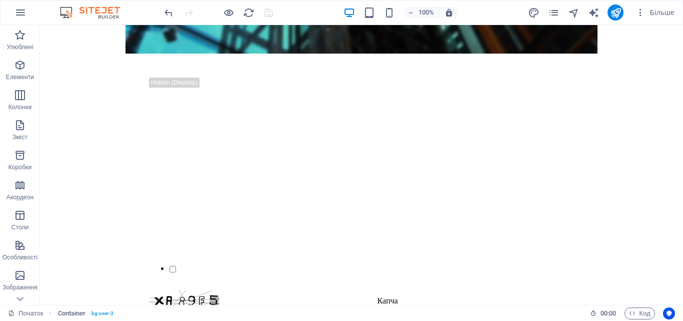
scroll to position [0, 0]
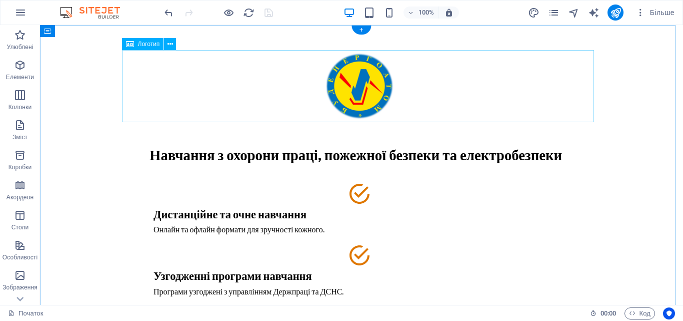
click at [344, 92] on div at bounding box center [362, 86] width 472 height 72
click at [175, 45] on button at bounding box center [170, 44] width 12 height 12
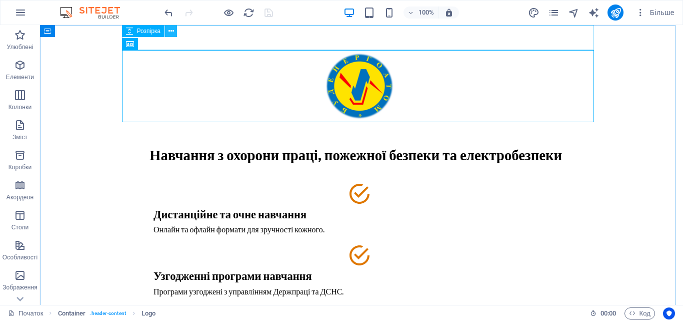
click at [175, 34] on button at bounding box center [171, 31] width 12 height 12
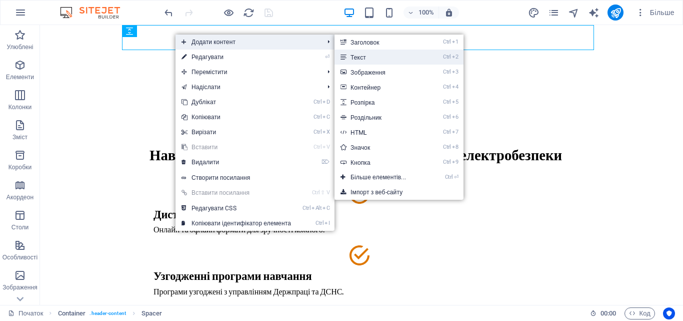
click at [364, 53] on link "Ctrl 2 Текст" at bounding box center [381, 57] width 92 height 15
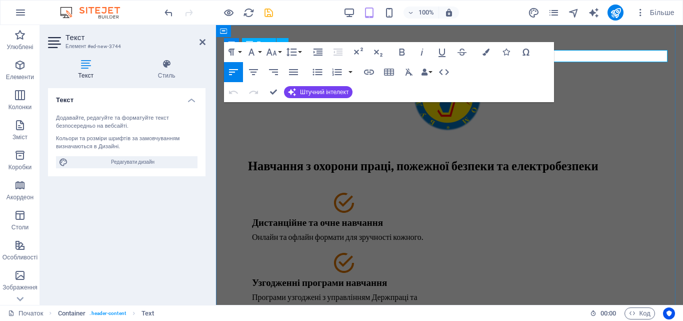
click at [564, 55] on p "Новий текстовий елемент" at bounding box center [449, 56] width 451 height 12
click at [177, 162] on span "Редагувати дизайн" at bounding box center [133, 162] width 124 height 12
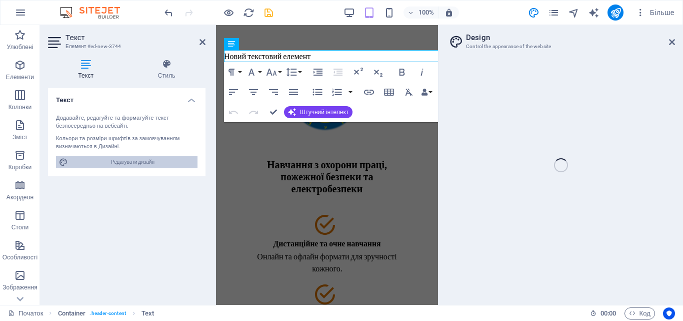
select select "px"
select select "400"
select select "px"
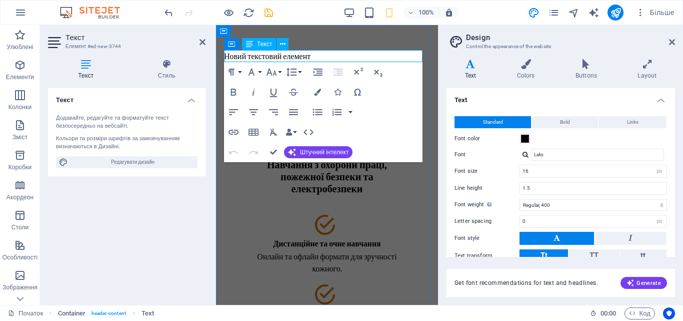
click at [313, 56] on p "Новий текстовий елемент" at bounding box center [327, 56] width 206 height 12
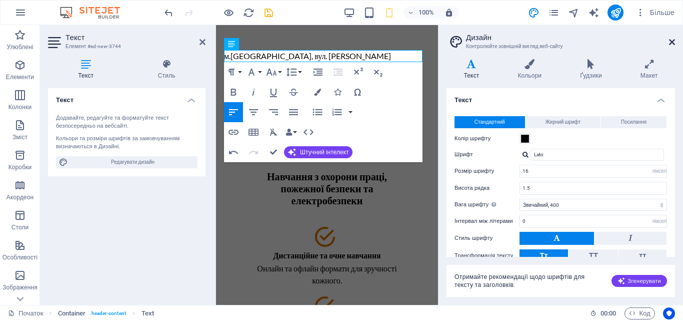
click at [672, 41] on icon at bounding box center [672, 42] width 6 height 8
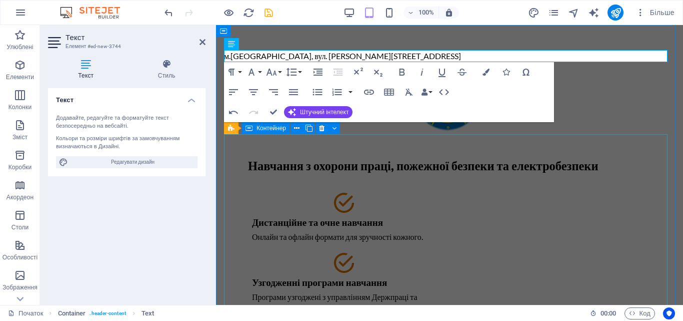
click at [587, 144] on div "Навчання з охорони праці, пожежної безпеки та електробезпеки Дистанційне та очн…" at bounding box center [449, 278] width 451 height 289
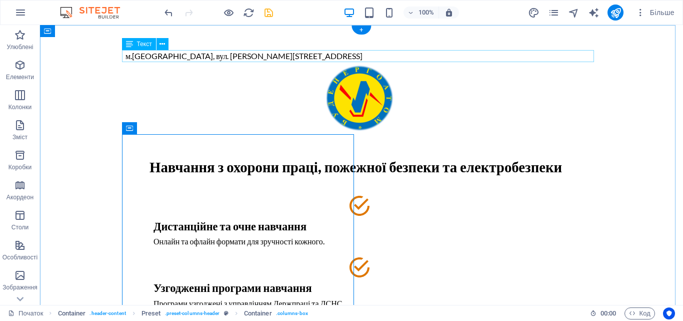
click at [371, 55] on div "м.[GEOGRAPHIC_DATA], вул. [PERSON_NAME][STREET_ADDRESS]" at bounding box center [362, 56] width 472 height 12
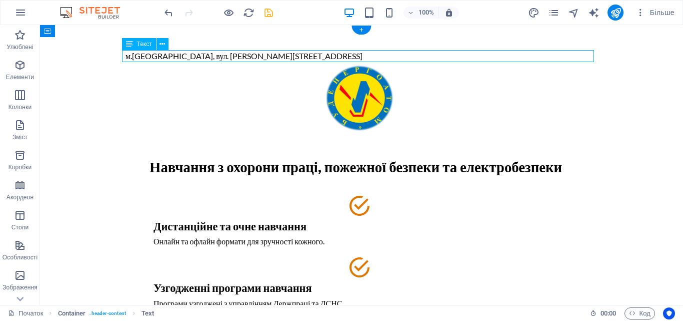
click at [344, 58] on div "м.[GEOGRAPHIC_DATA], вул. [PERSON_NAME][STREET_ADDRESS]" at bounding box center [362, 56] width 472 height 12
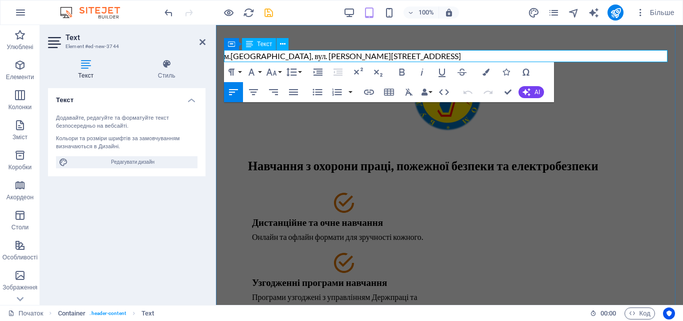
click at [349, 56] on p "м.[GEOGRAPHIC_DATA], вул. [PERSON_NAME][STREET_ADDRESS]" at bounding box center [449, 56] width 451 height 12
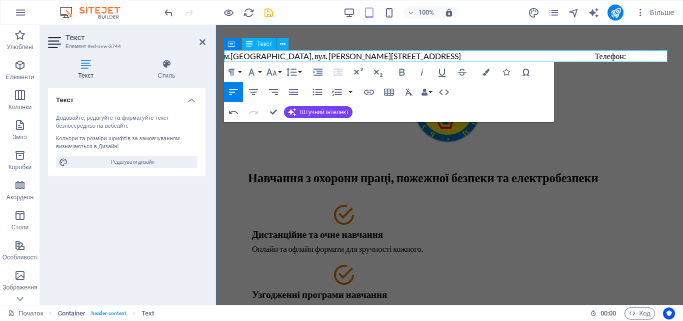
click at [462, 56] on font "м.[GEOGRAPHIC_DATA], вул. [PERSON_NAME][STREET_ADDRESS] Телефон: [PHONE_NUMBER]" at bounding box center [425, 62] width 402 height 22
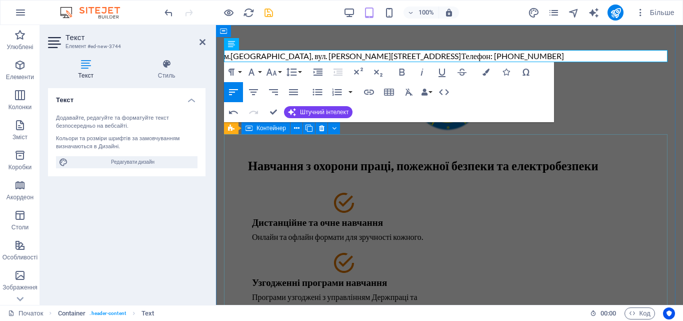
click at [603, 138] on div "Навчання з охорони праці, пожежної безпеки та електробезпеки Дистанційне та очн…" at bounding box center [449, 278] width 451 height 289
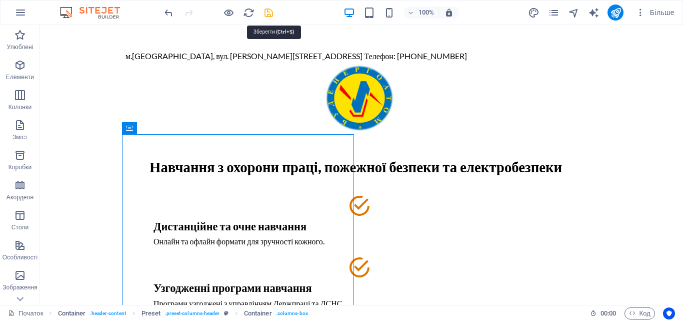
click at [267, 12] on icon "зберегти" at bounding box center [269, 13] width 12 height 12
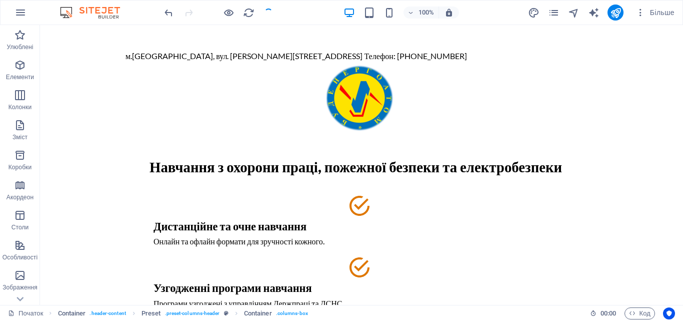
checkbox input "false"
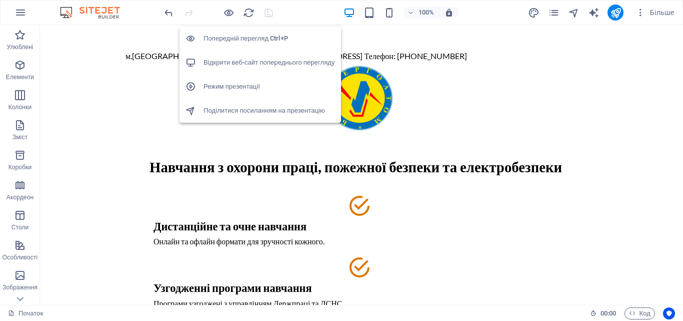
click at [230, 59] on font "Відкрити веб-сайт попереднього перегляду" at bounding box center [270, 63] width 132 height 8
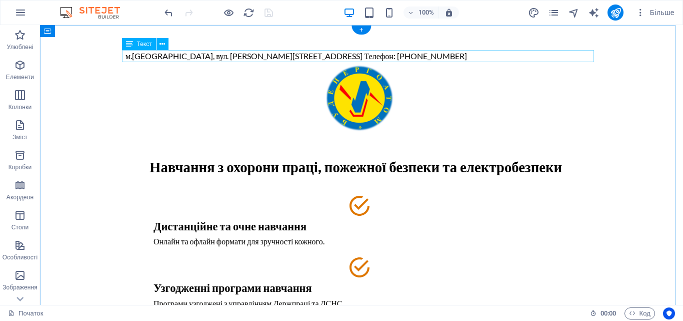
click at [309, 52] on div "м.[GEOGRAPHIC_DATA], вул. [PERSON_NAME][STREET_ADDRESS] Телефон: [PHONE_NUMBER]" at bounding box center [362, 56] width 472 height 12
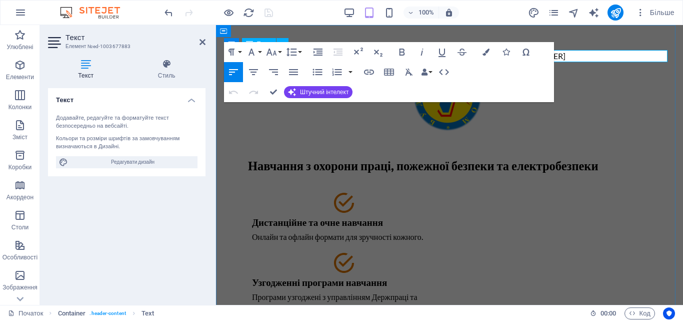
click at [573, 59] on p "м.[GEOGRAPHIC_DATA], вул. [PERSON_NAME][STREET_ADDRESS] Телефон: [PHONE_NUMBER]" at bounding box center [449, 56] width 451 height 12
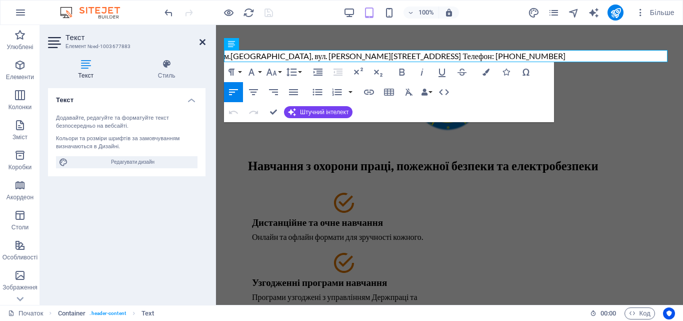
click at [200, 42] on icon at bounding box center [203, 42] width 6 height 8
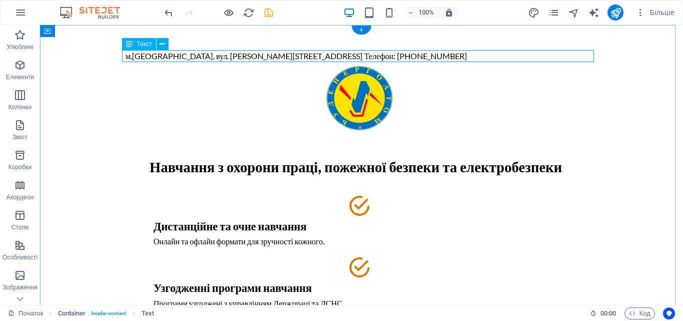
click at [209, 59] on div "м.[GEOGRAPHIC_DATA], вул. [PERSON_NAME][STREET_ADDRESS] Телефон: [PHONE_NUMBER]" at bounding box center [362, 56] width 472 height 12
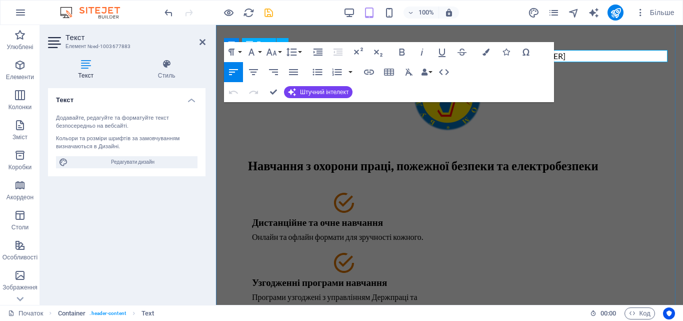
click at [568, 60] on p "м.[GEOGRAPHIC_DATA], вул. [PERSON_NAME][STREET_ADDRESS] Телефон: [PHONE_NUMBER]" at bounding box center [449, 56] width 451 height 12
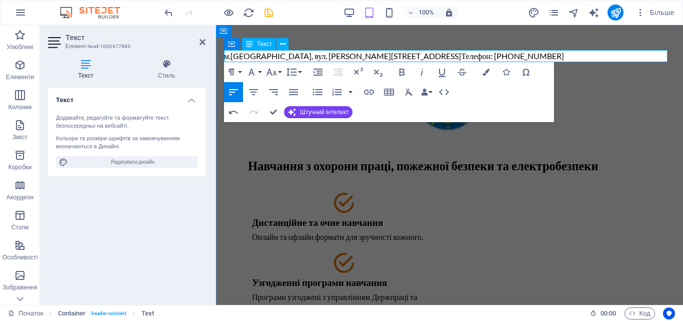
click at [227, 57] on font "м.[GEOGRAPHIC_DATA], вул. [PERSON_NAME][STREET_ADDRESS] Телефон: [PHONE_NUMBER]" at bounding box center [394, 56] width 340 height 10
click at [226, 57] on font "м.[GEOGRAPHIC_DATA], вул. [PERSON_NAME][STREET_ADDRESS] Телефон: [PHONE_NUMBER]" at bounding box center [394, 56] width 340 height 10
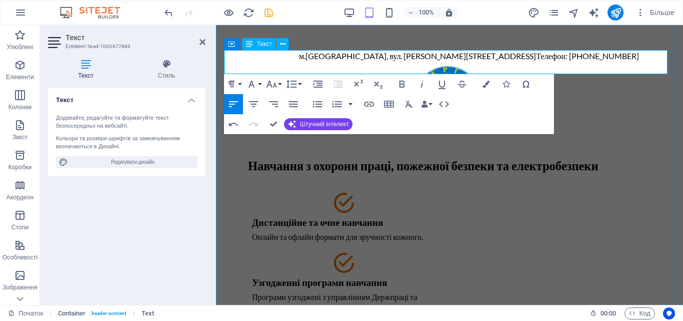
click at [635, 56] on font "м.[GEOGRAPHIC_DATA], вул. [PERSON_NAME][STREET_ADDRESS] Телефон: [PHONE_NUMBER]" at bounding box center [431, 56] width 415 height 10
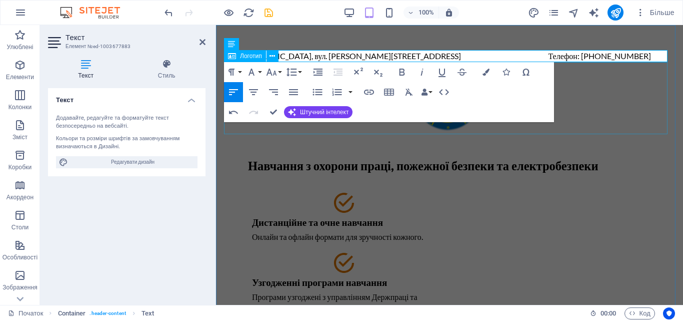
click at [654, 105] on div at bounding box center [449, 98] width 451 height 72
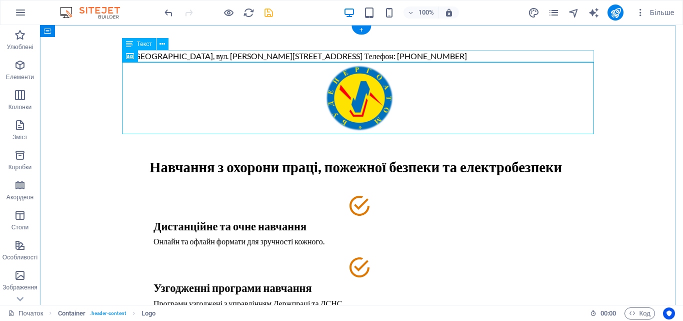
click at [408, 56] on div "м.[GEOGRAPHIC_DATA], вул. [PERSON_NAME][STREET_ADDRESS] Телефон: [PHONE_NUMBER]" at bounding box center [362, 56] width 472 height 12
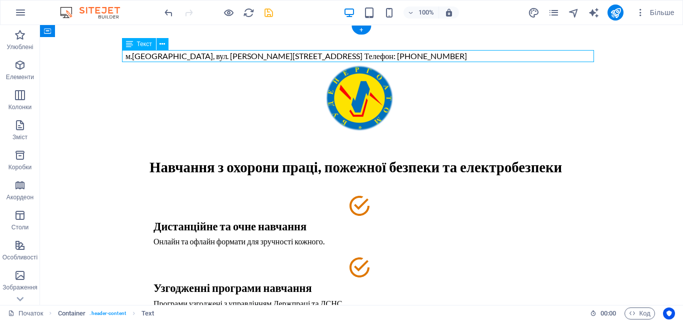
click at [408, 56] on div "м.[GEOGRAPHIC_DATA], вул. [PERSON_NAME][STREET_ADDRESS] Телефон: [PHONE_NUMBER]" at bounding box center [362, 56] width 472 height 12
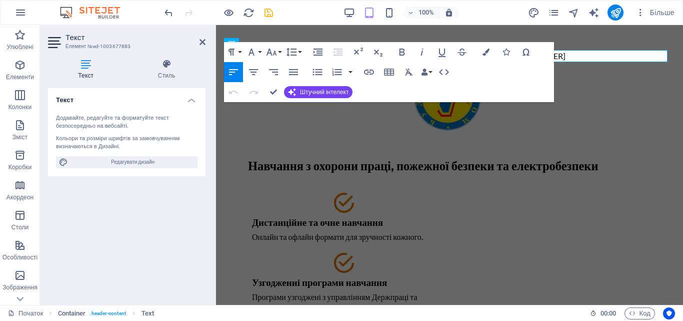
click at [297, 57] on icon "button" at bounding box center [292, 52] width 12 height 12
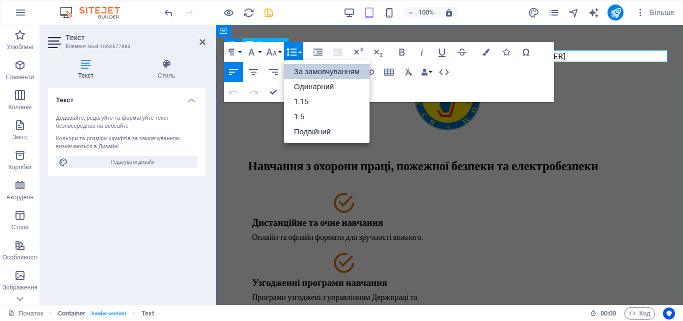
click at [589, 57] on p "м.[GEOGRAPHIC_DATA], вул. [PERSON_NAME][STREET_ADDRESS] Телефон: [PHONE_NUMBER]" at bounding box center [449, 56] width 451 height 12
click at [583, 99] on div at bounding box center [449, 98] width 451 height 72
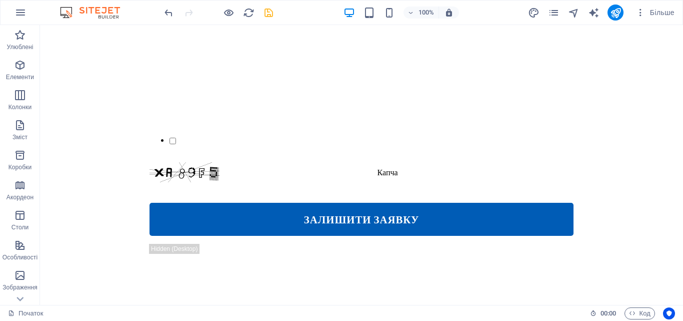
scroll to position [756, 0]
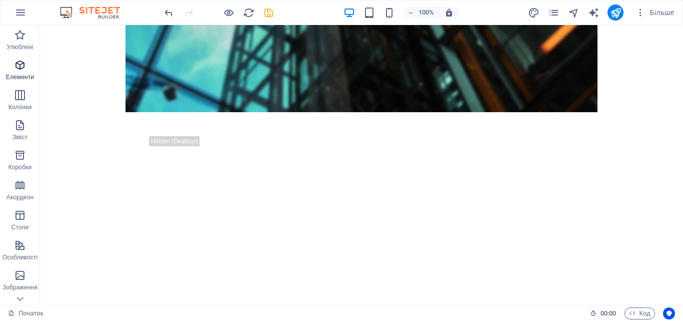
click at [22, 69] on icon "button" at bounding box center [20, 65] width 12 height 12
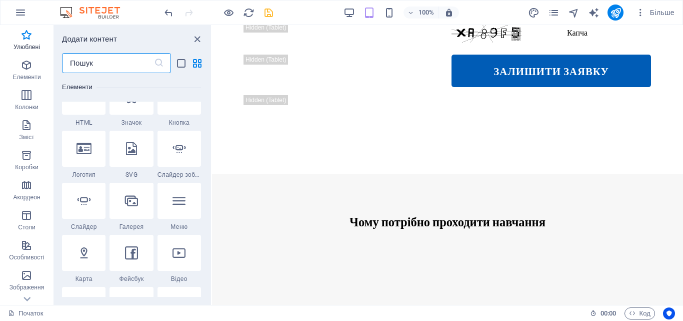
scroll to position [360, 0]
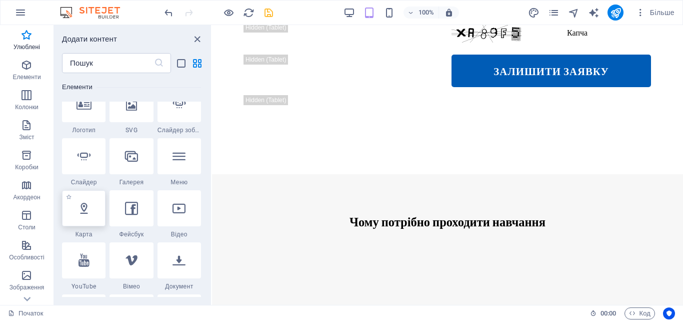
click at [91, 210] on icon at bounding box center [84, 208] width 13 height 13
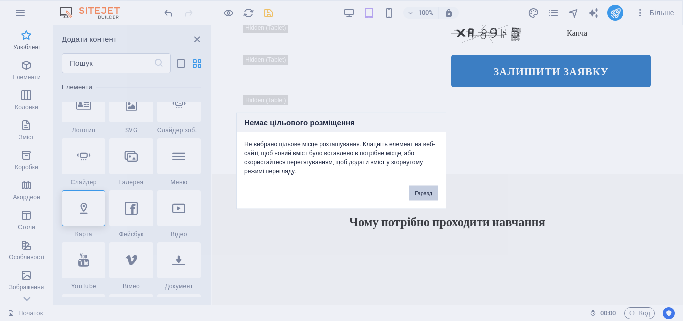
click at [424, 190] on font "Гаразд" at bounding box center [424, 193] width 18 height 6
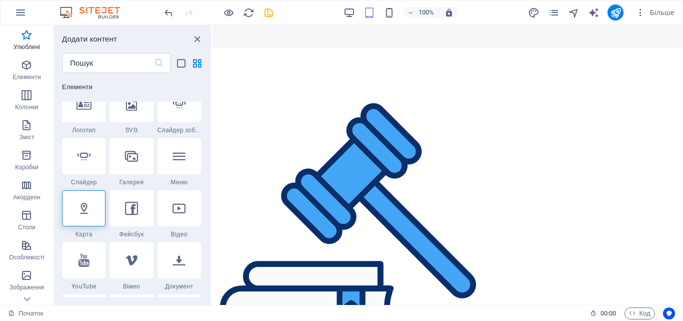
scroll to position [1260, 0]
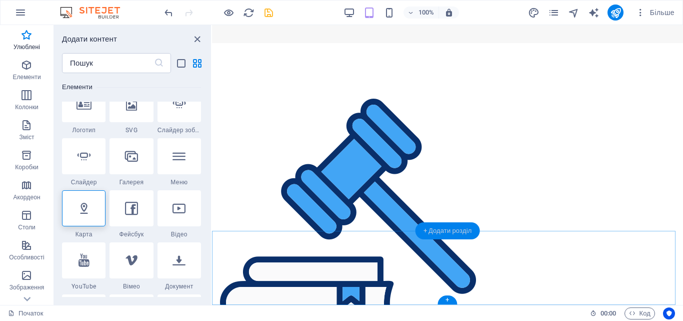
click at [454, 228] on font "+ Додати розділ" at bounding box center [448, 231] width 49 height 8
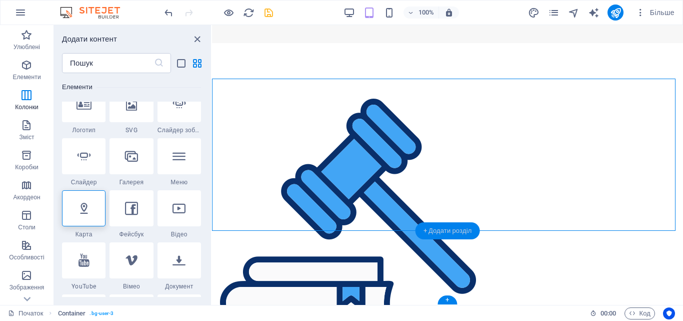
scroll to position [3412, 0]
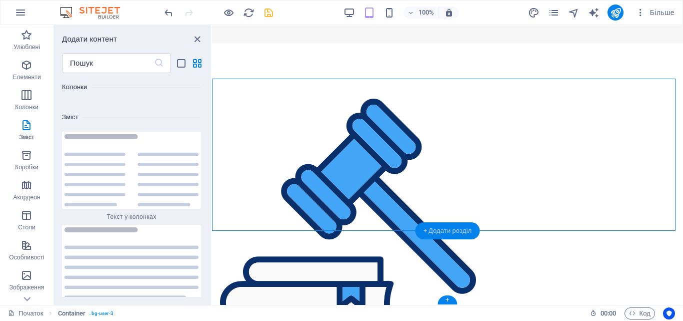
click at [454, 228] on font "+ Додати розділ" at bounding box center [448, 231] width 49 height 8
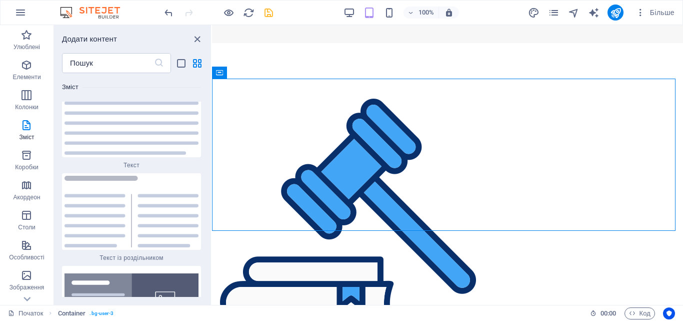
scroll to position [3736, 0]
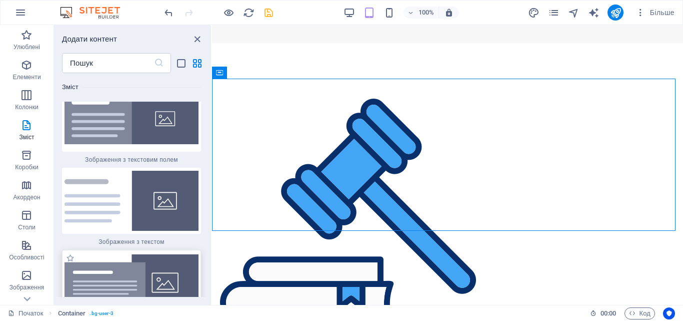
click at [133, 254] on img at bounding box center [132, 282] width 134 height 57
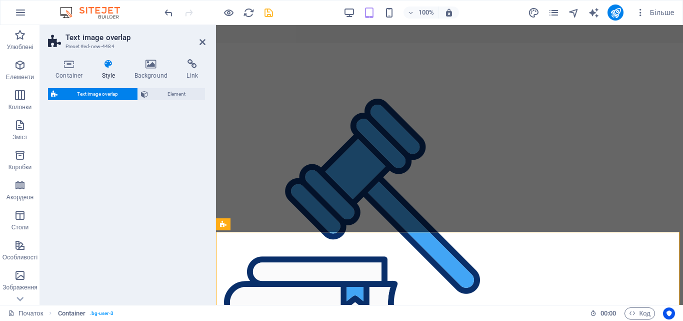
scroll to position [1259, 0]
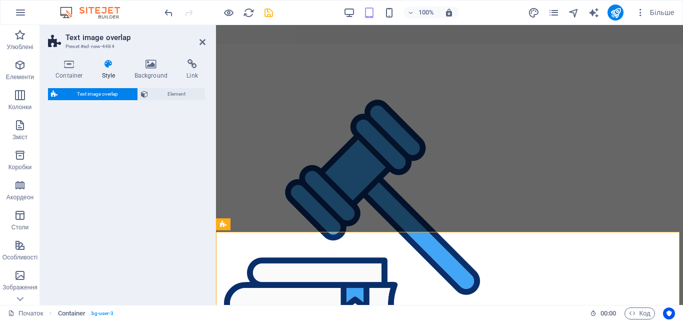
select select "rem"
select select "px"
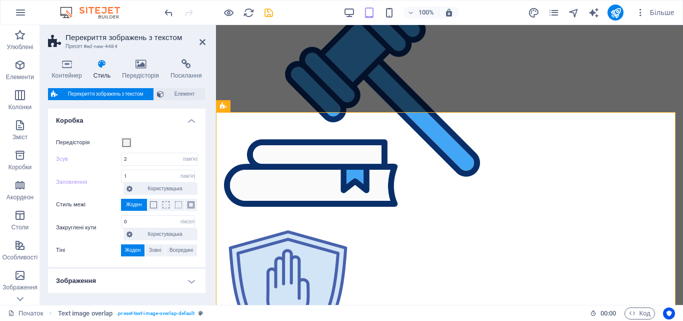
scroll to position [1424, 0]
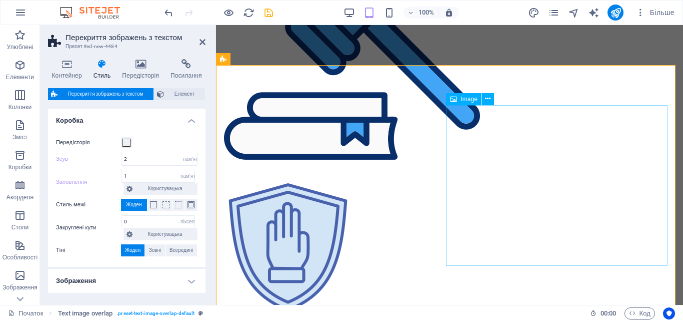
click at [506, 100] on icon at bounding box center [506, 99] width 6 height 11
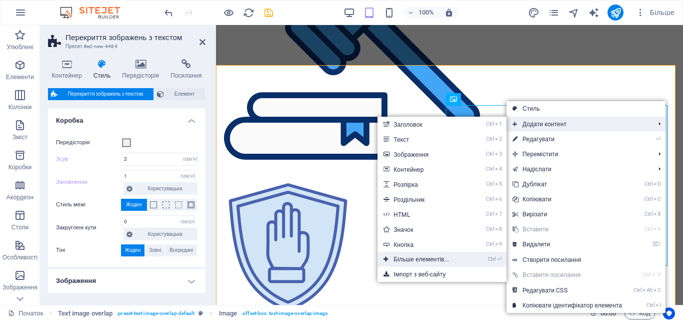
click at [420, 256] on font "Більше елементів..." at bounding box center [422, 259] width 56 height 7
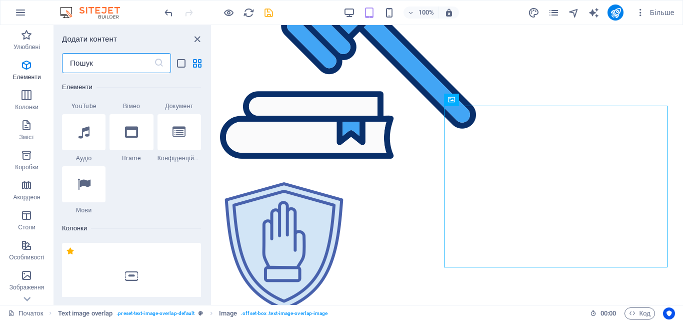
scroll to position [361, 0]
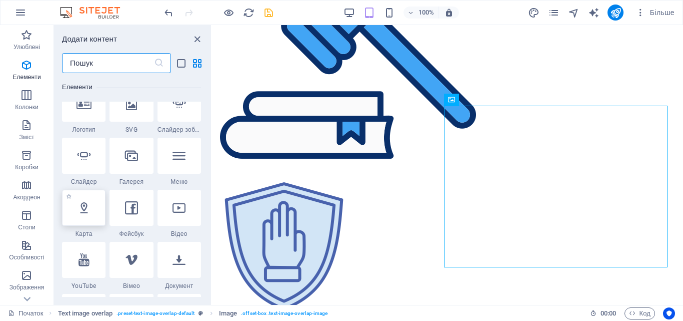
click at [93, 218] on div at bounding box center [84, 208] width 44 height 36
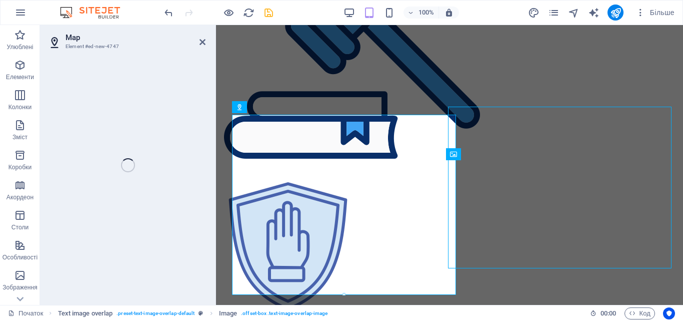
scroll to position [1424, 0]
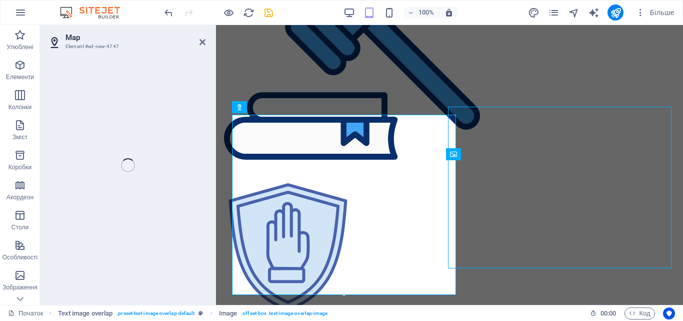
select select "1"
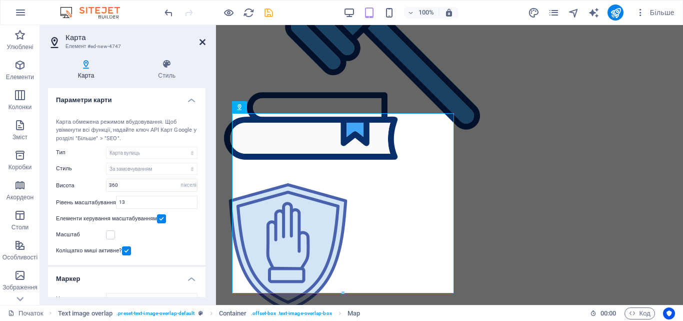
click at [201, 43] on icon at bounding box center [203, 42] width 6 height 8
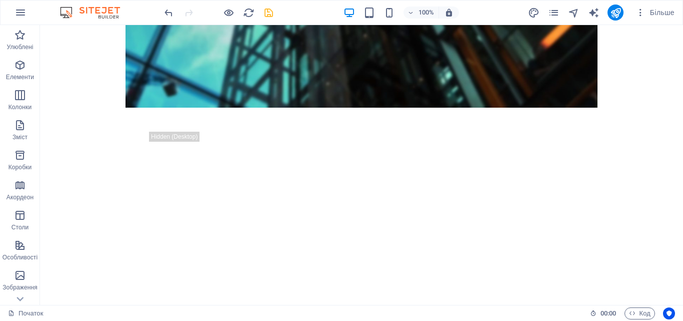
scroll to position [840, 0]
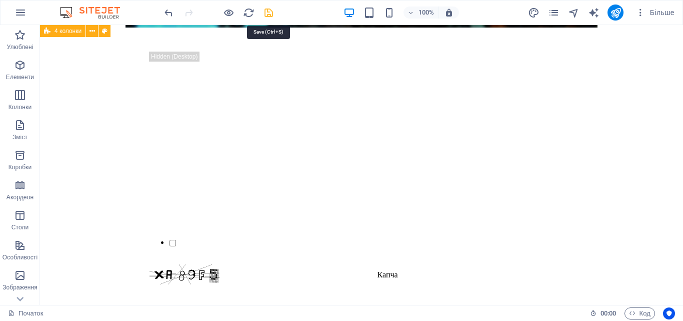
click at [271, 18] on icon "зберегти" at bounding box center [269, 13] width 12 height 12
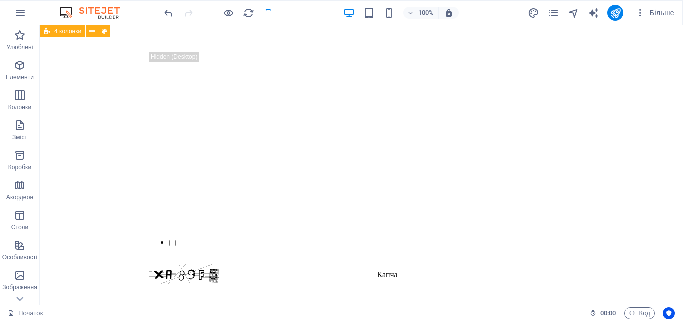
checkbox input "false"
